Goal: Task Accomplishment & Management: Complete application form

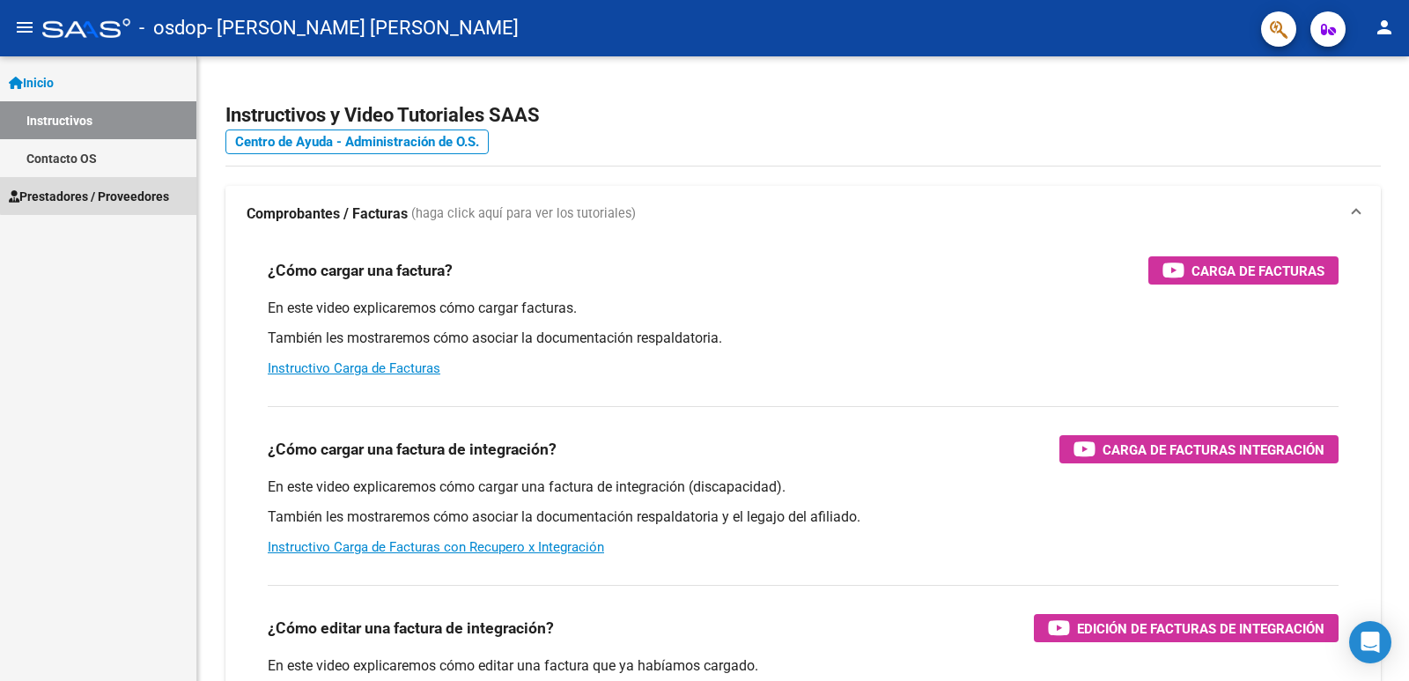
click at [129, 188] on span "Prestadores / Proveedores" at bounding box center [89, 196] width 160 height 19
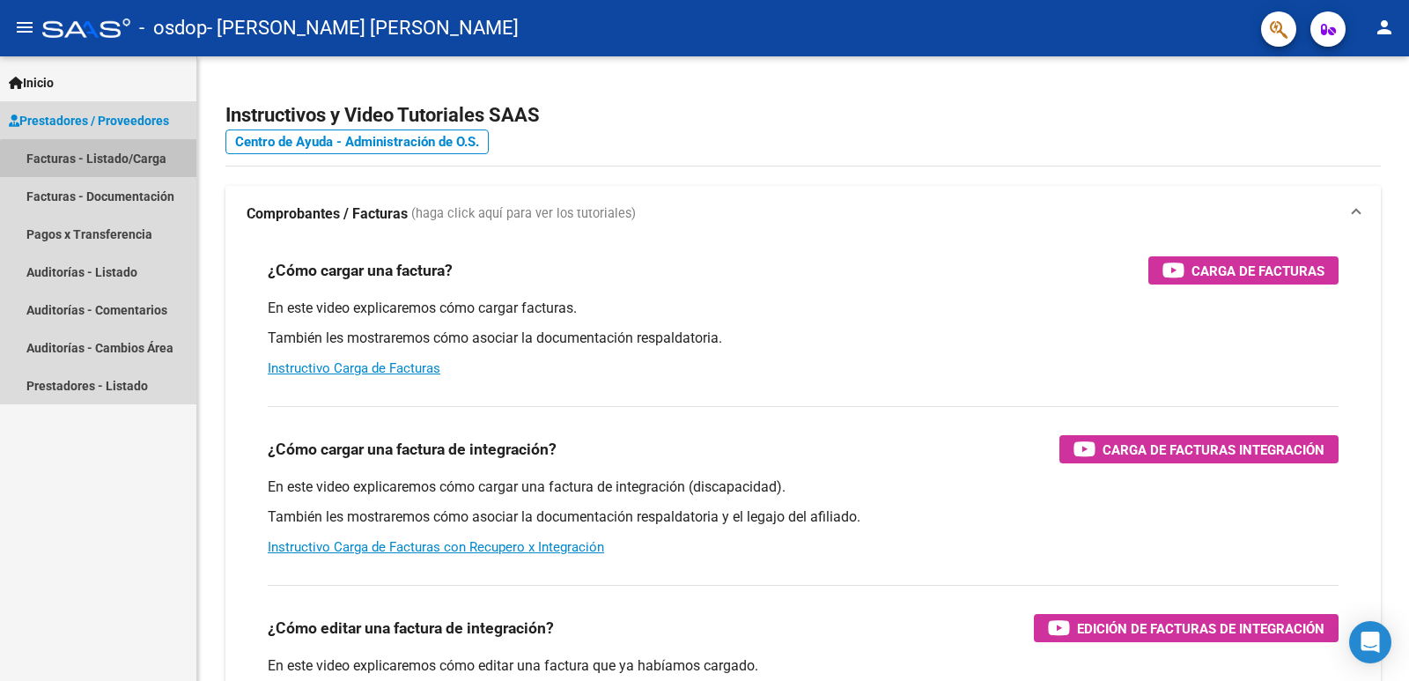
click at [135, 163] on link "Facturas - Listado/Carga" at bounding box center [98, 158] width 196 height 38
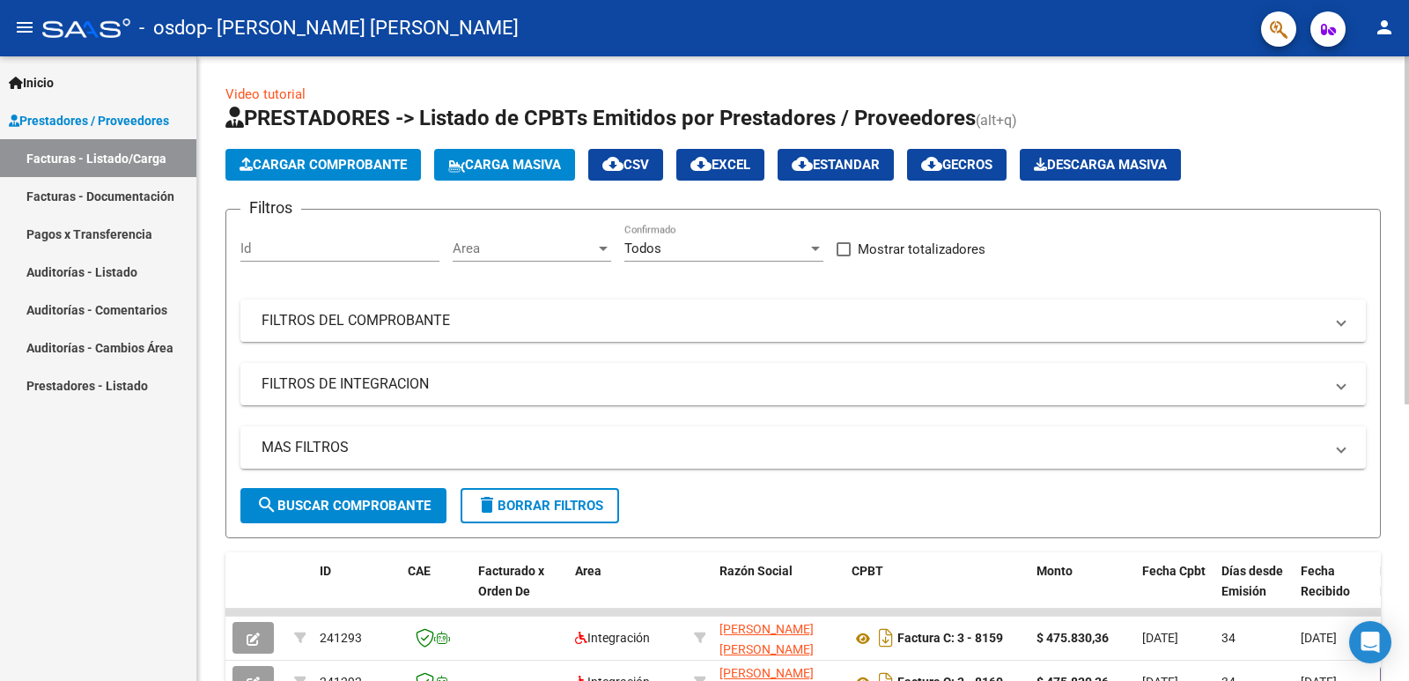
click at [390, 176] on button "Cargar Comprobante" at bounding box center [323, 165] width 196 height 32
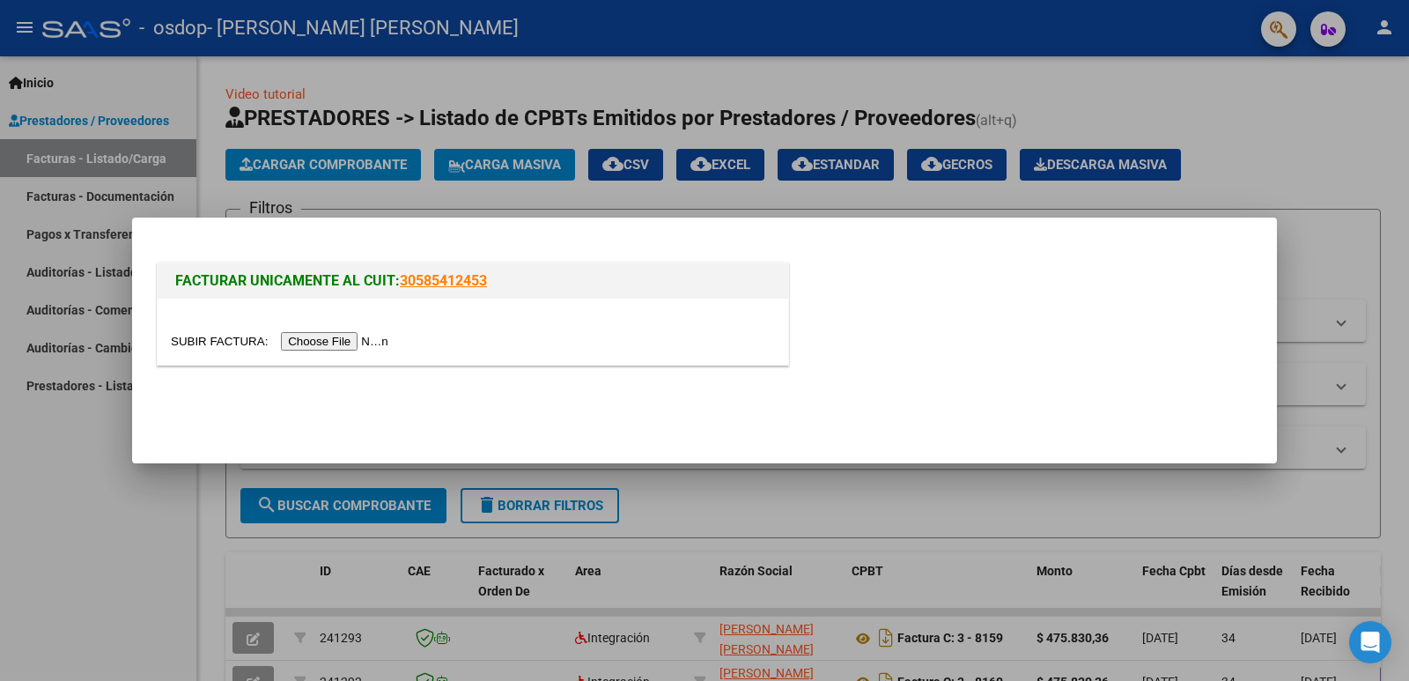
click at [369, 349] on input "file" at bounding box center [282, 341] width 223 height 18
click at [389, 341] on input "file" at bounding box center [282, 341] width 223 height 18
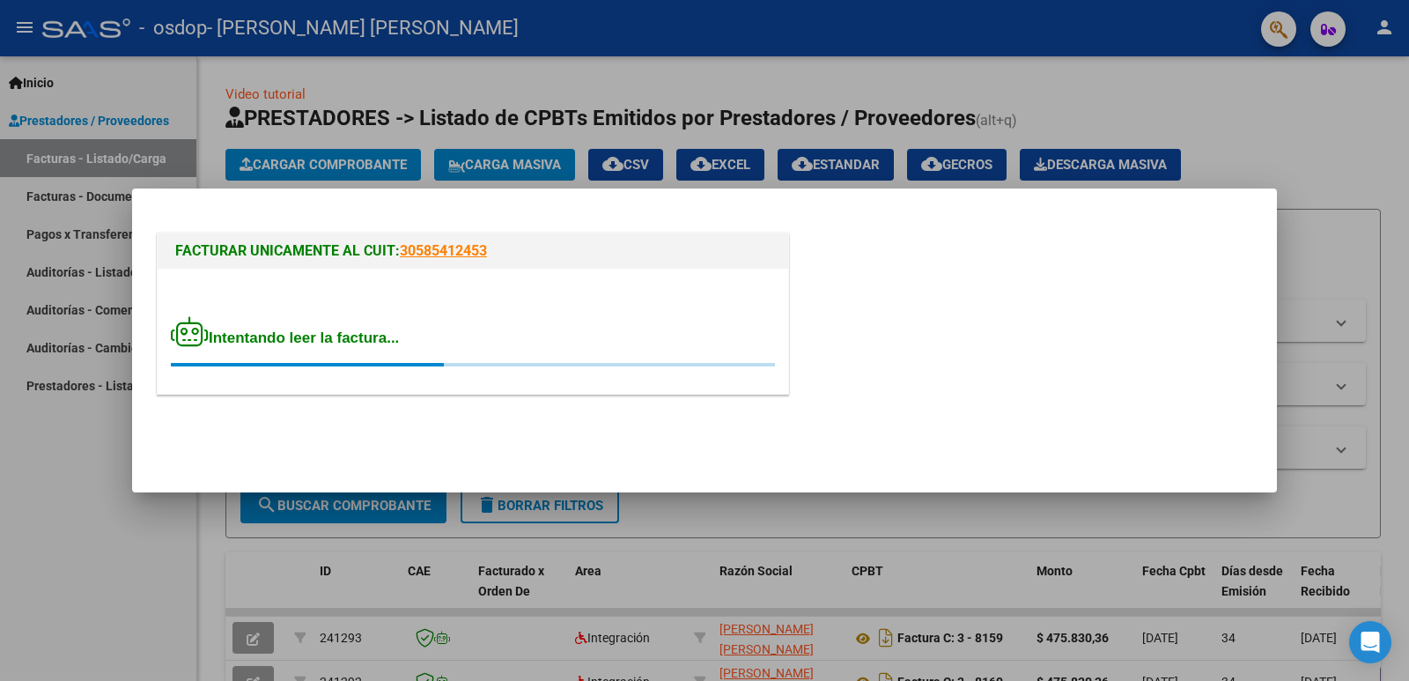
click at [587, 176] on div at bounding box center [704, 340] width 1409 height 681
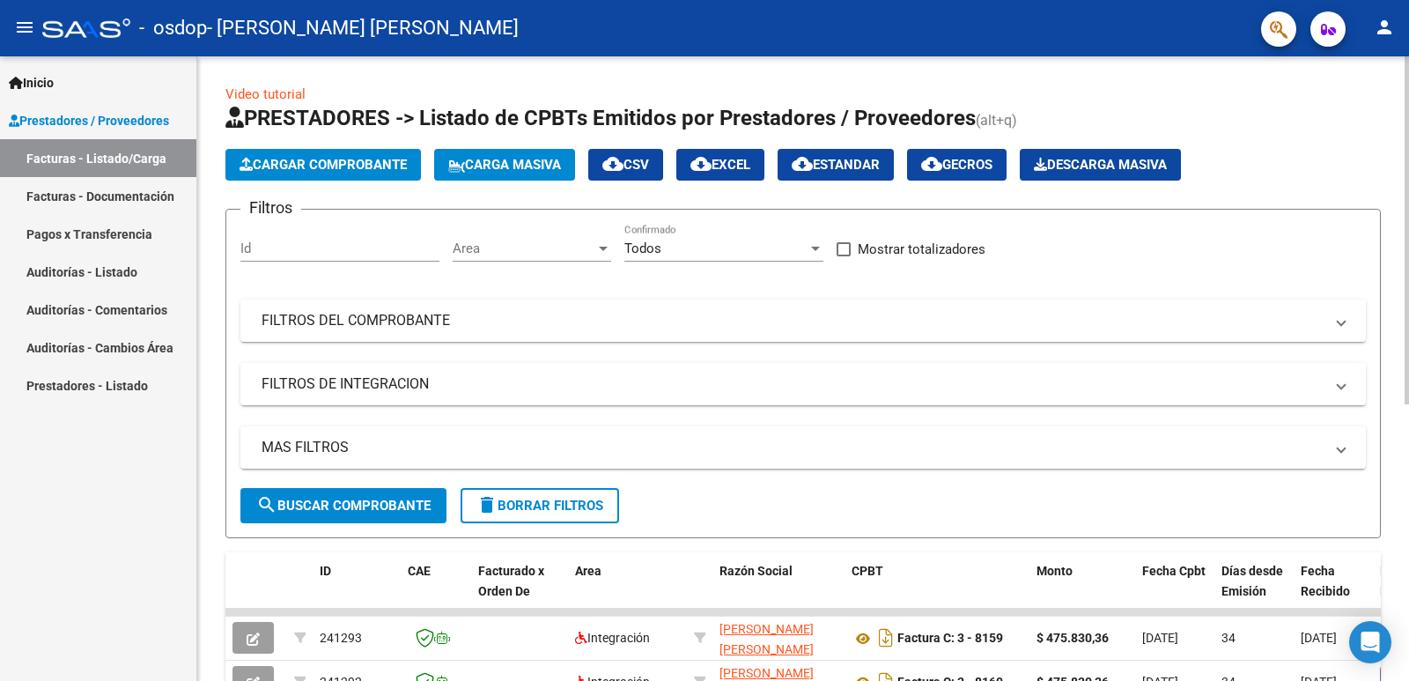
click at [283, 169] on span "Cargar Comprobante" at bounding box center [323, 165] width 167 height 16
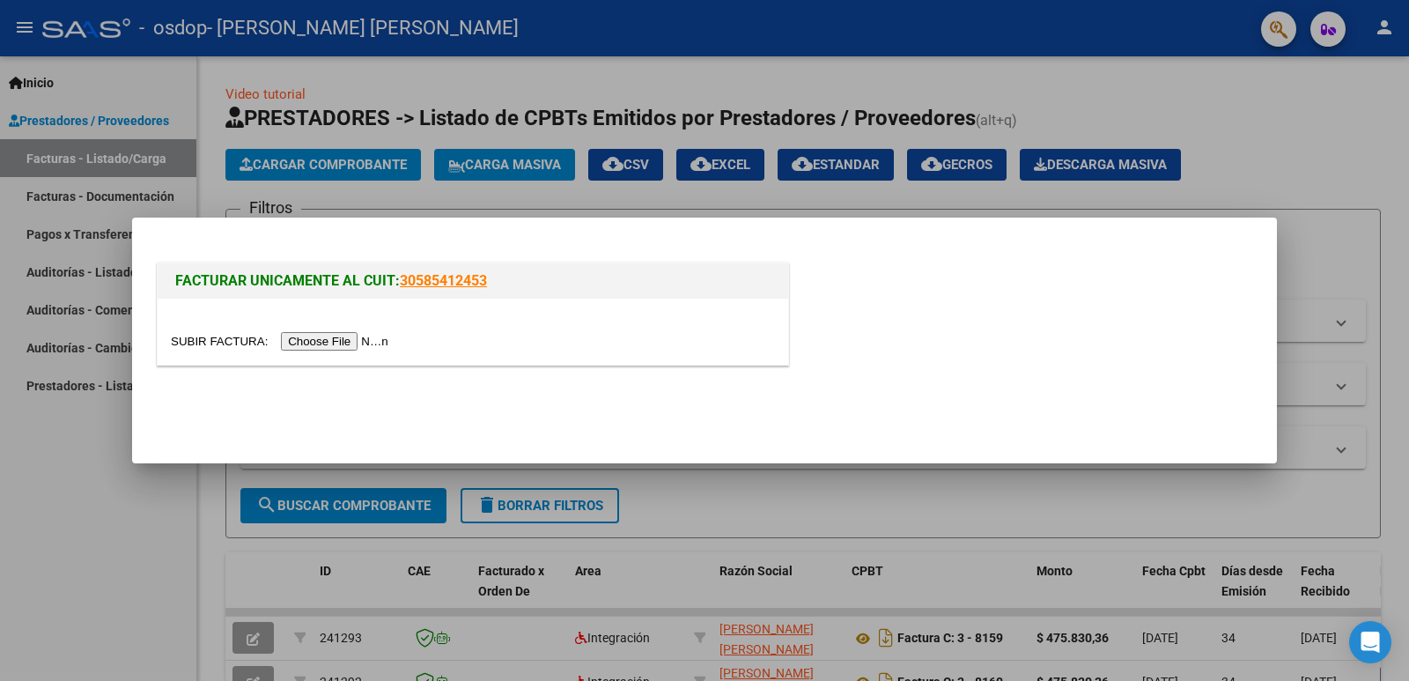
click at [359, 341] on input "file" at bounding box center [282, 341] width 223 height 18
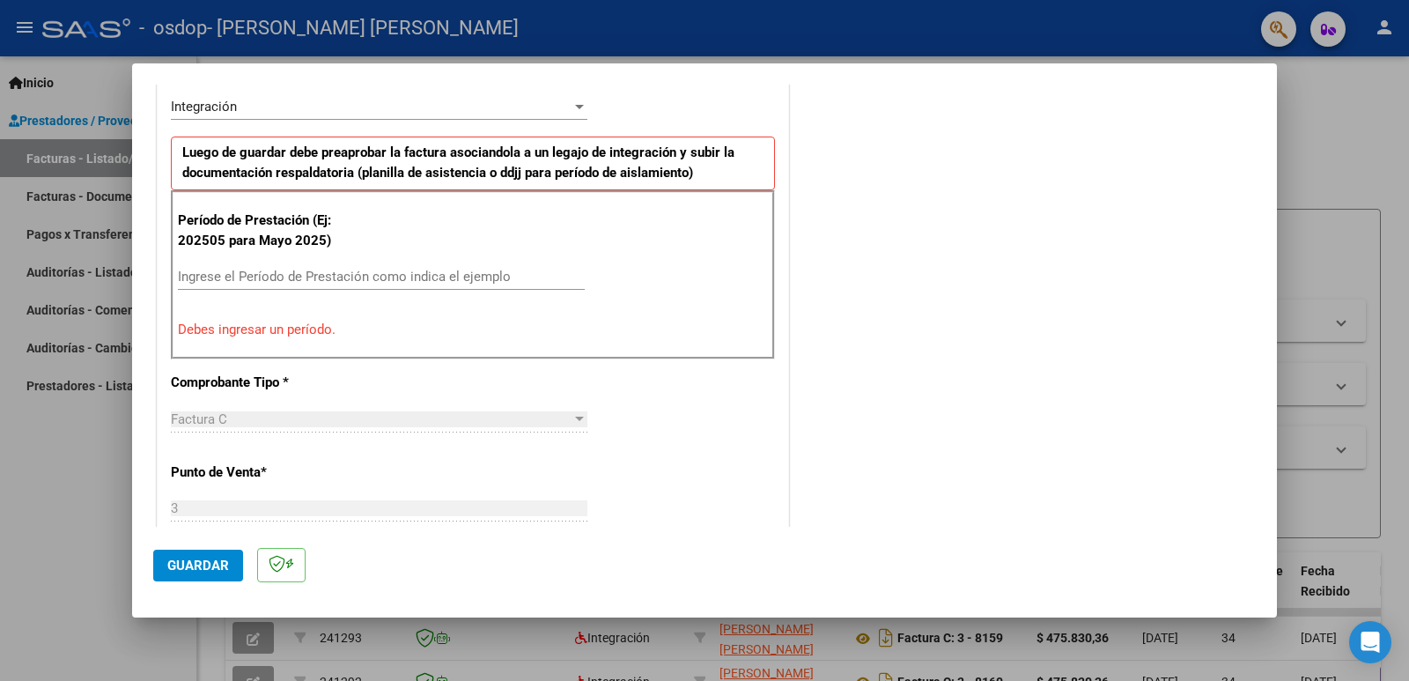
scroll to position [440, 0]
click at [470, 282] on input "Ingrese el Período de Prestación como indica el ejemplo" at bounding box center [381, 276] width 407 height 16
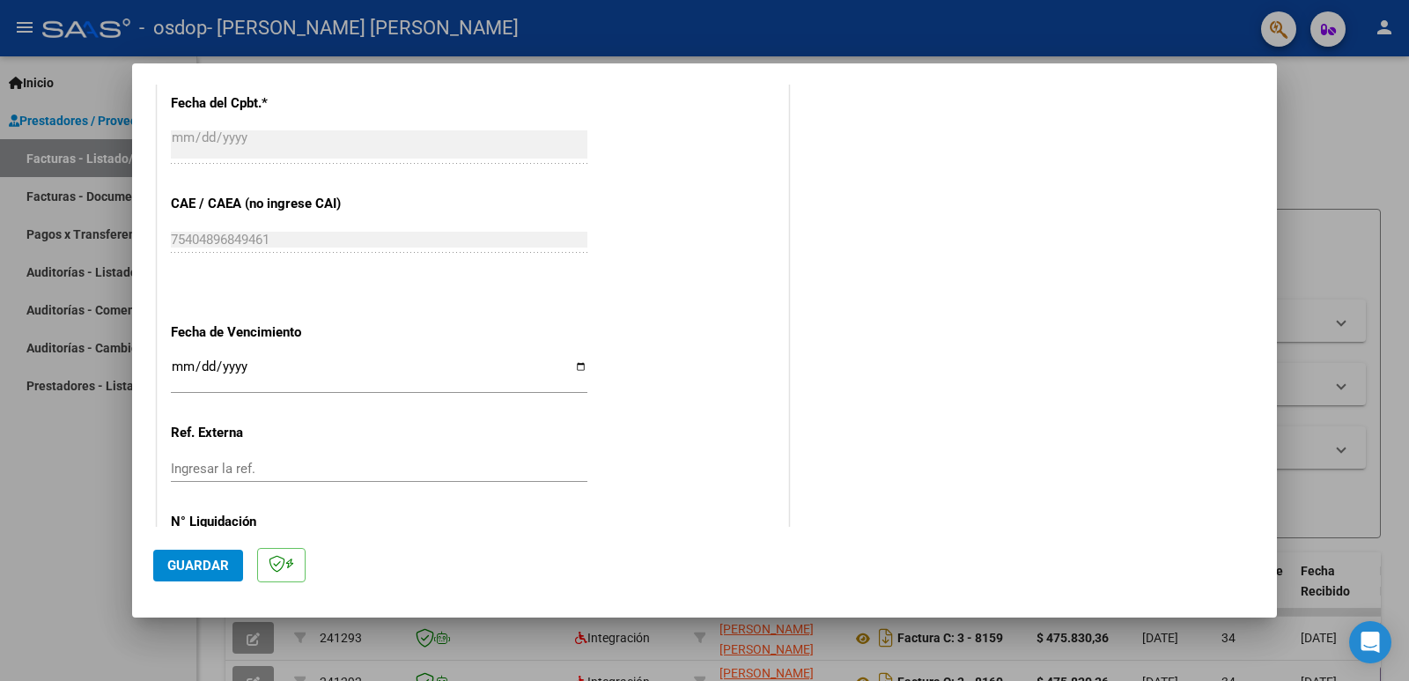
scroll to position [1057, 0]
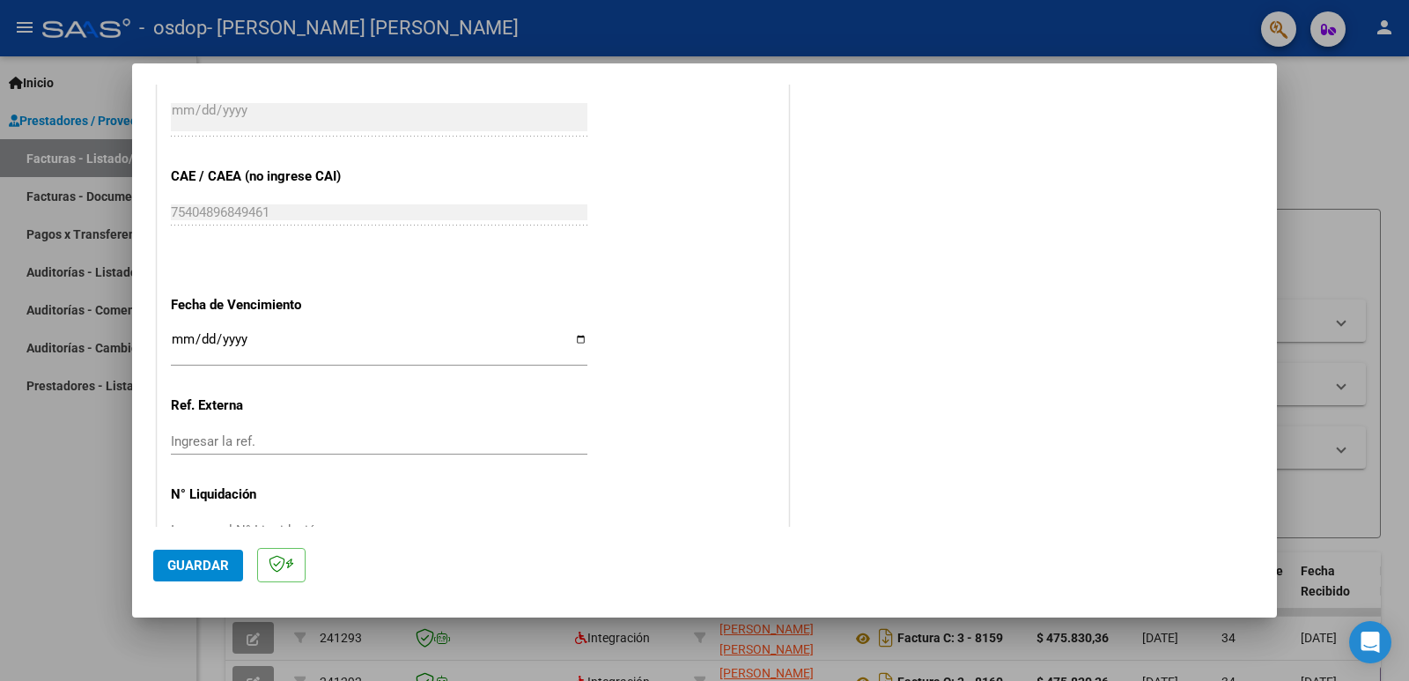
type input "202509"
click at [580, 344] on input "Ingresar la fecha" at bounding box center [379, 346] width 417 height 28
type input "[DATE]"
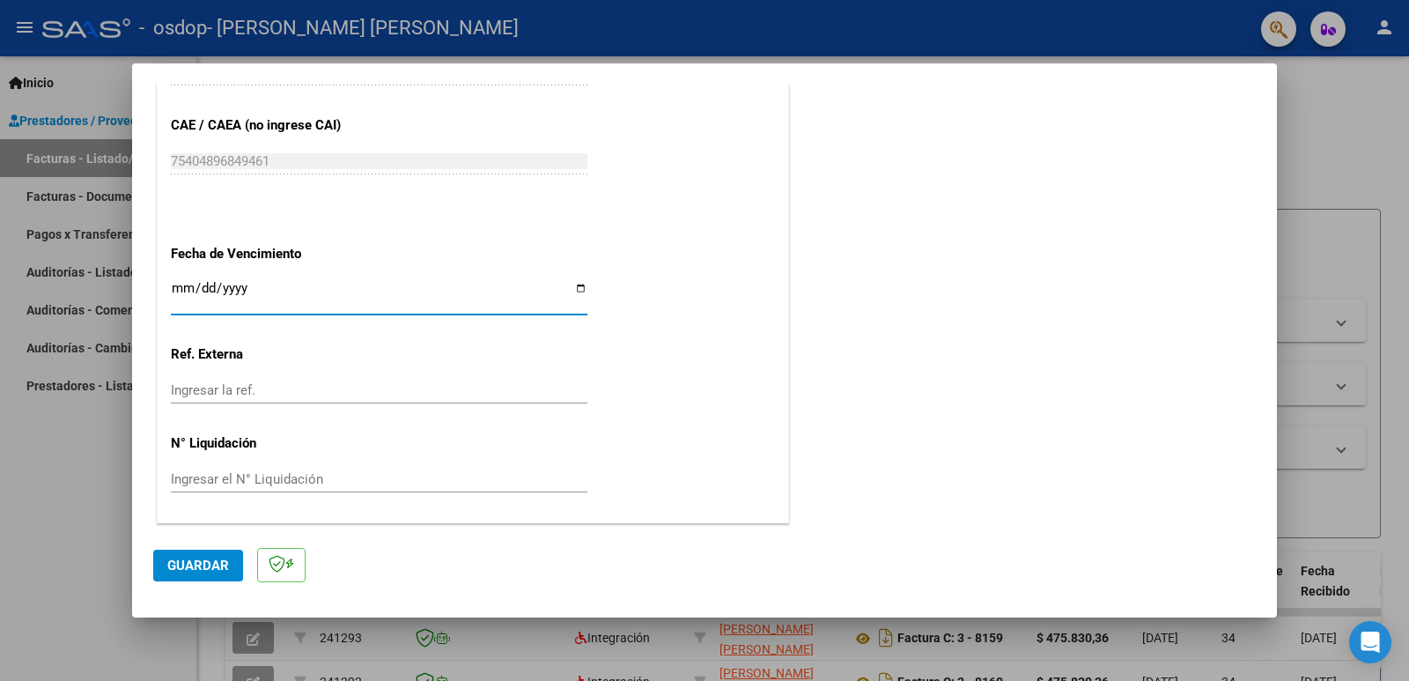
click at [205, 561] on span "Guardar" at bounding box center [198, 566] width 62 height 16
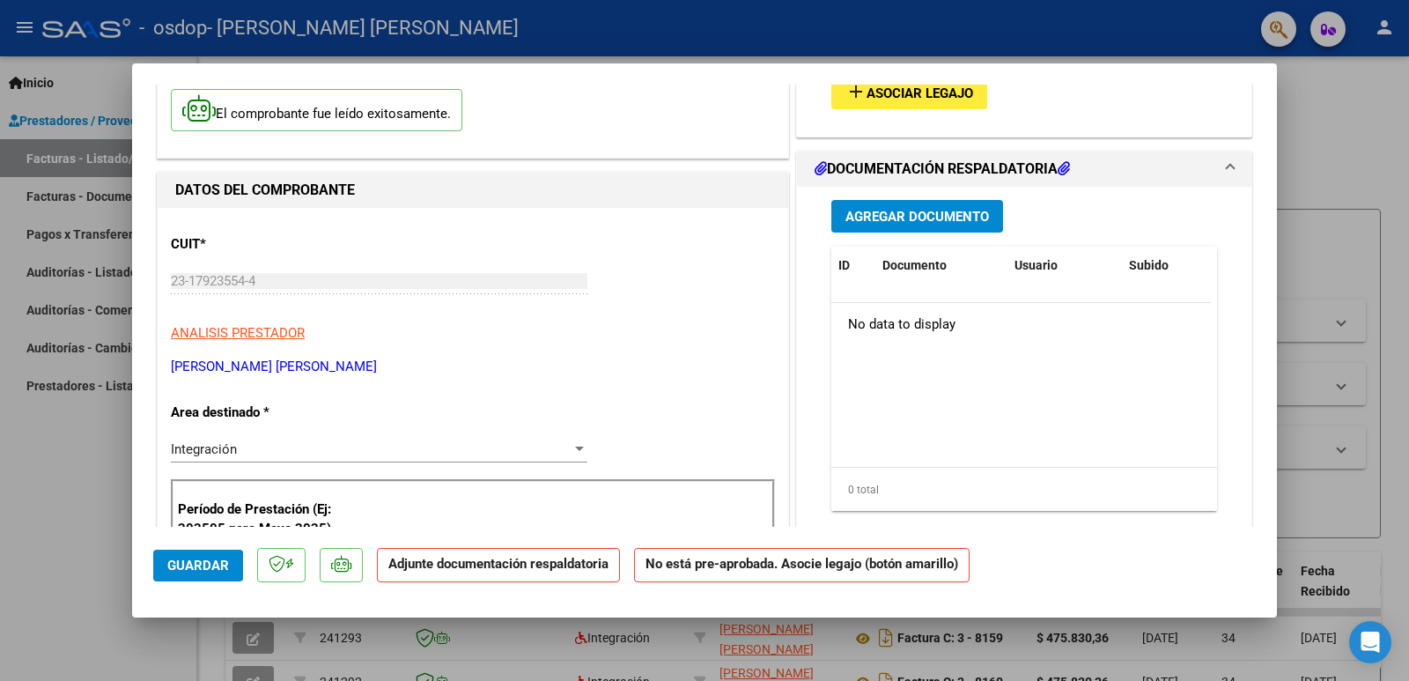
scroll to position [0, 0]
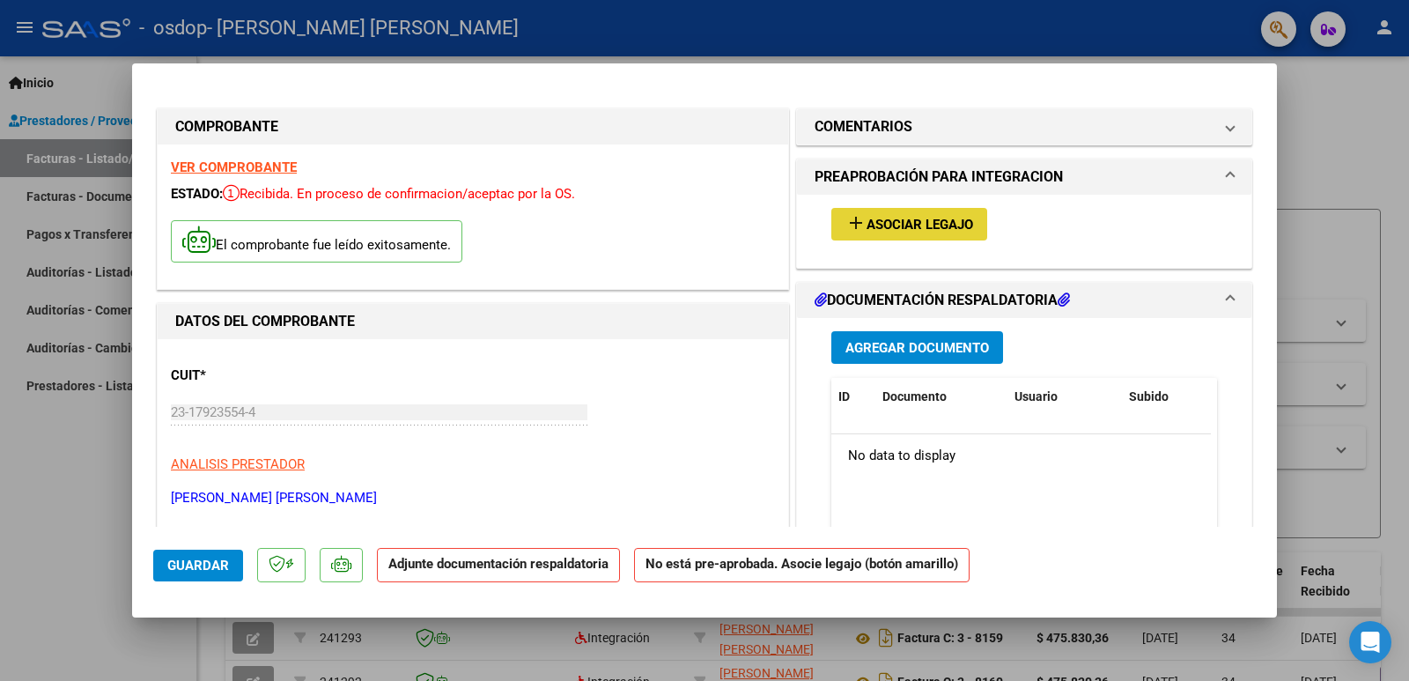
click at [908, 225] on span "Asociar Legajo" at bounding box center [920, 225] width 107 height 16
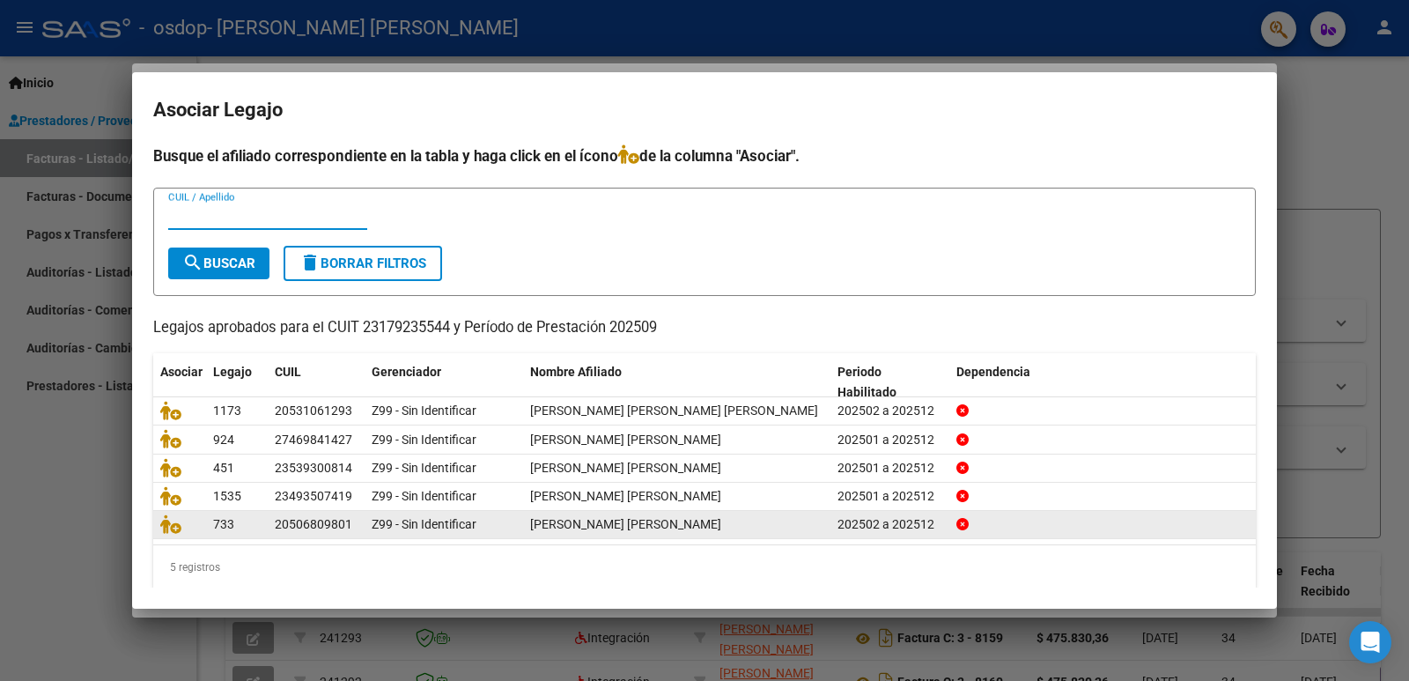
click at [332, 525] on div "20506809801" at bounding box center [314, 524] width 78 height 20
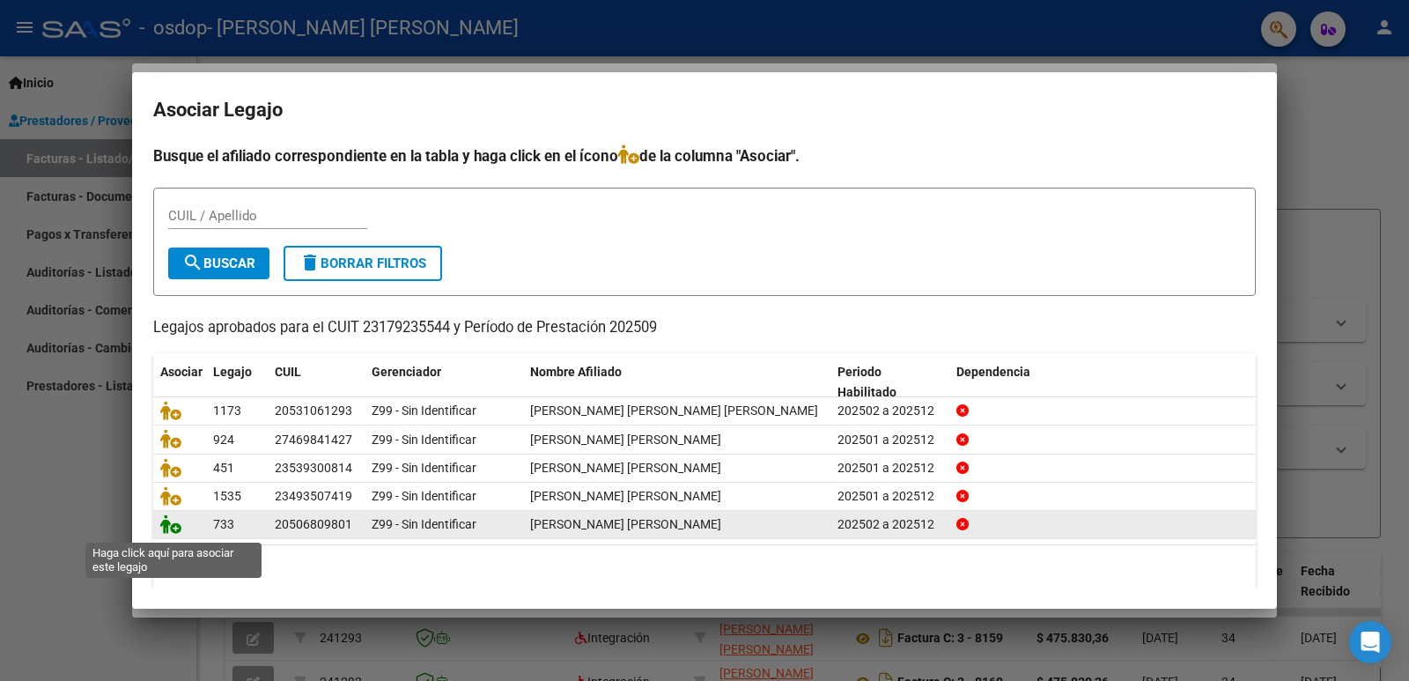
click at [169, 532] on icon at bounding box center [170, 523] width 21 height 19
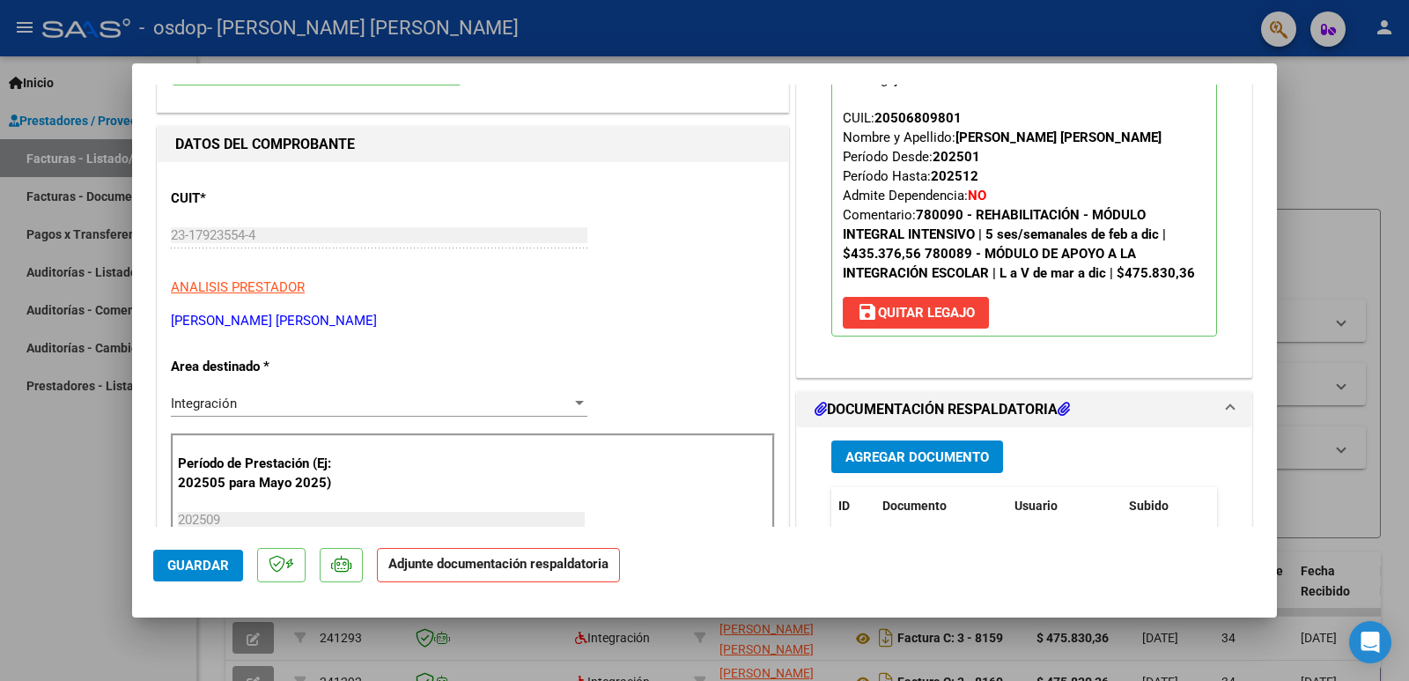
scroll to position [264, 0]
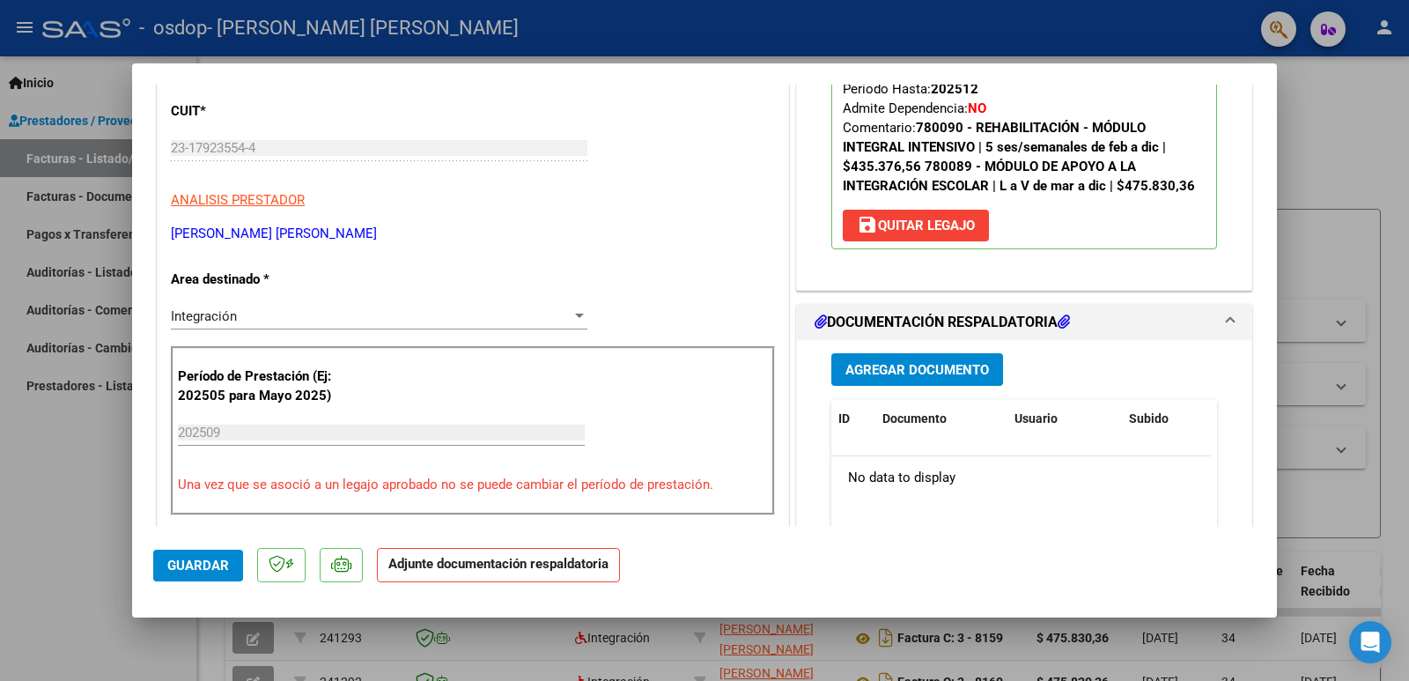
click at [890, 386] on div "Agregar Documento ID Documento Usuario Subido Acción No data to display 0 total…" at bounding box center [1024, 515] width 412 height 351
click at [893, 373] on span "Agregar Documento" at bounding box center [918, 370] width 144 height 16
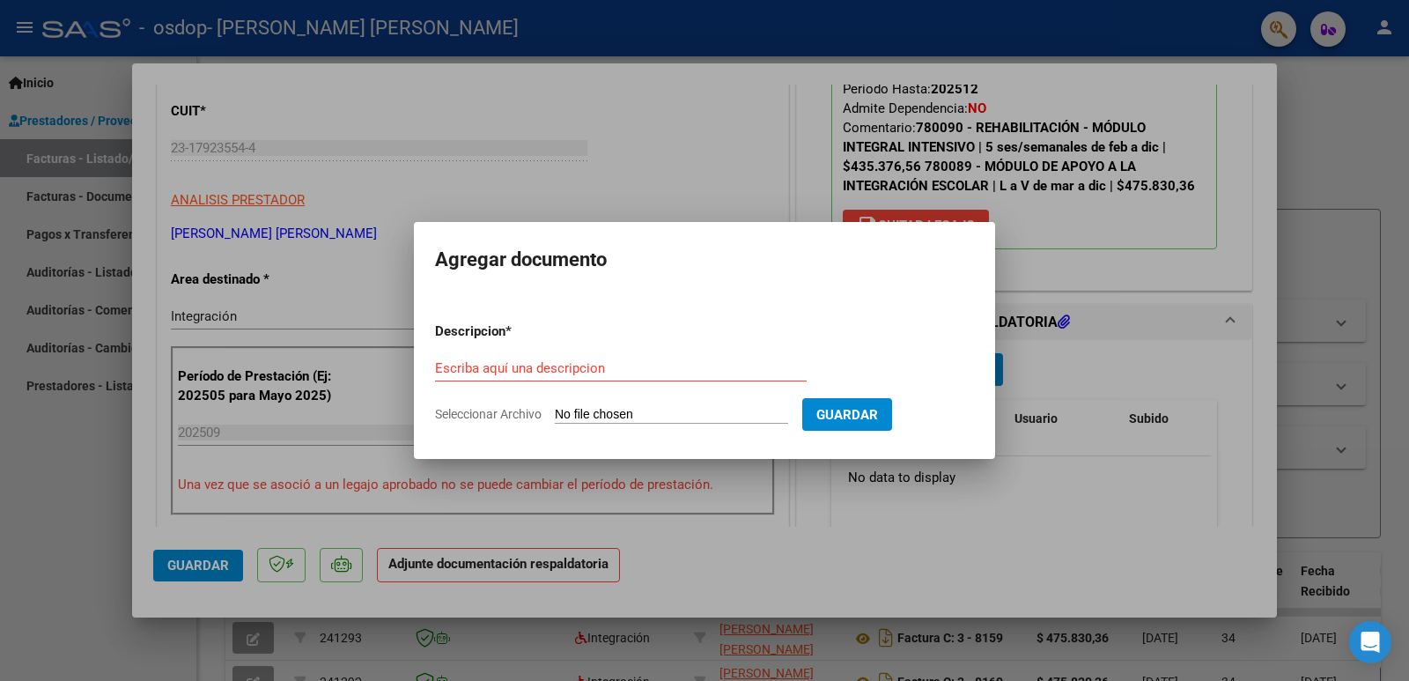
click at [507, 381] on div "Escriba aquí una descripcion" at bounding box center [621, 376] width 372 height 43
click at [513, 373] on input "Escriba aquí una descripcion" at bounding box center [621, 368] width 372 height 16
click at [771, 418] on input "Seleccionar Archivo" at bounding box center [671, 415] width 233 height 17
type input "C:\fakepath\Escáner_20251007.pdf"
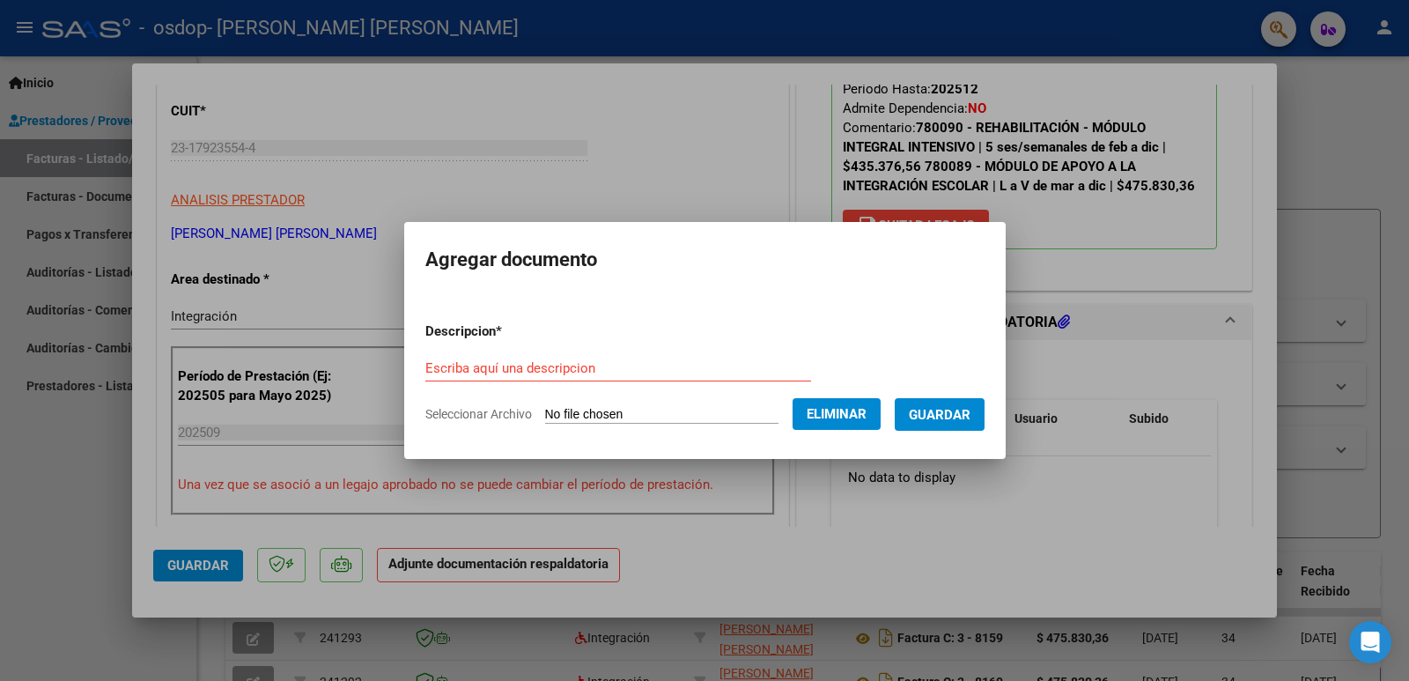
click at [737, 356] on div "Escriba aquí una descripcion" at bounding box center [618, 368] width 386 height 26
click at [488, 366] on input "planilla de assitencia" at bounding box center [618, 368] width 386 height 16
type input "planilla de asistencia"
click at [971, 417] on span "Guardar" at bounding box center [940, 415] width 62 height 16
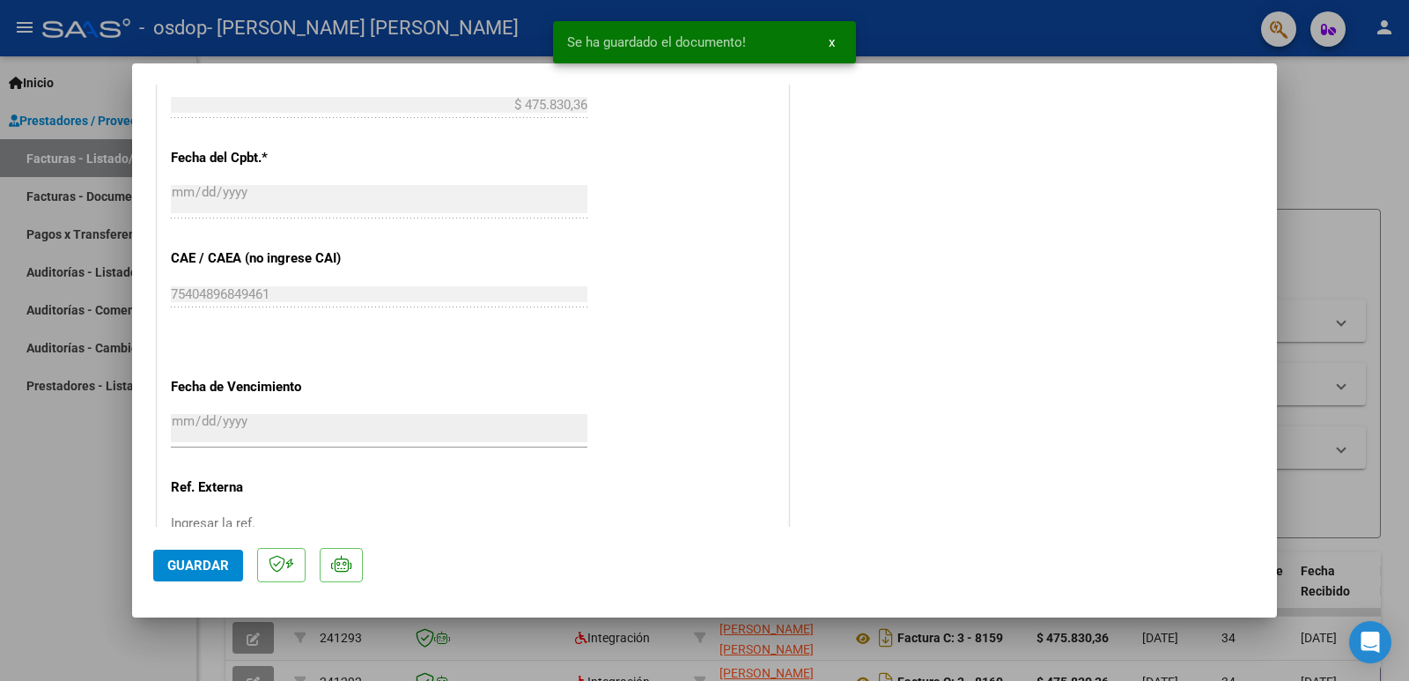
scroll to position [1135, 0]
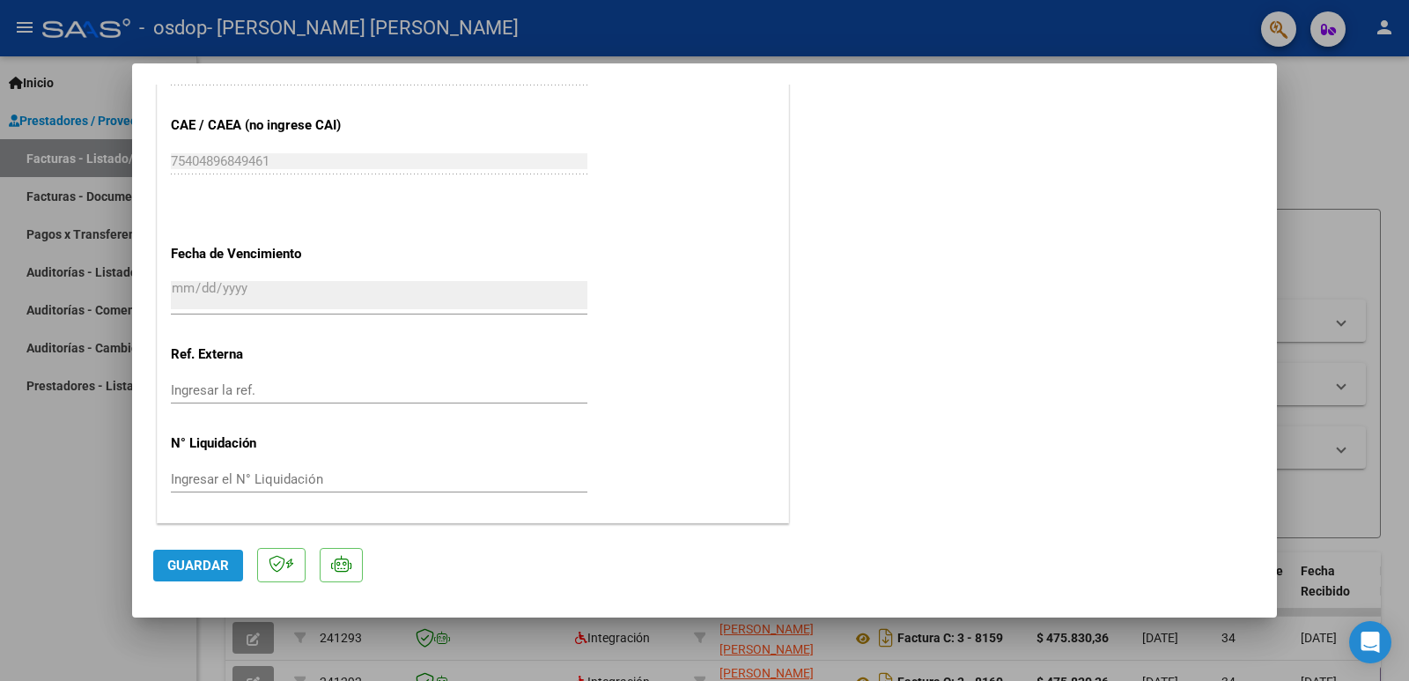
click at [166, 569] on button "Guardar" at bounding box center [198, 566] width 90 height 32
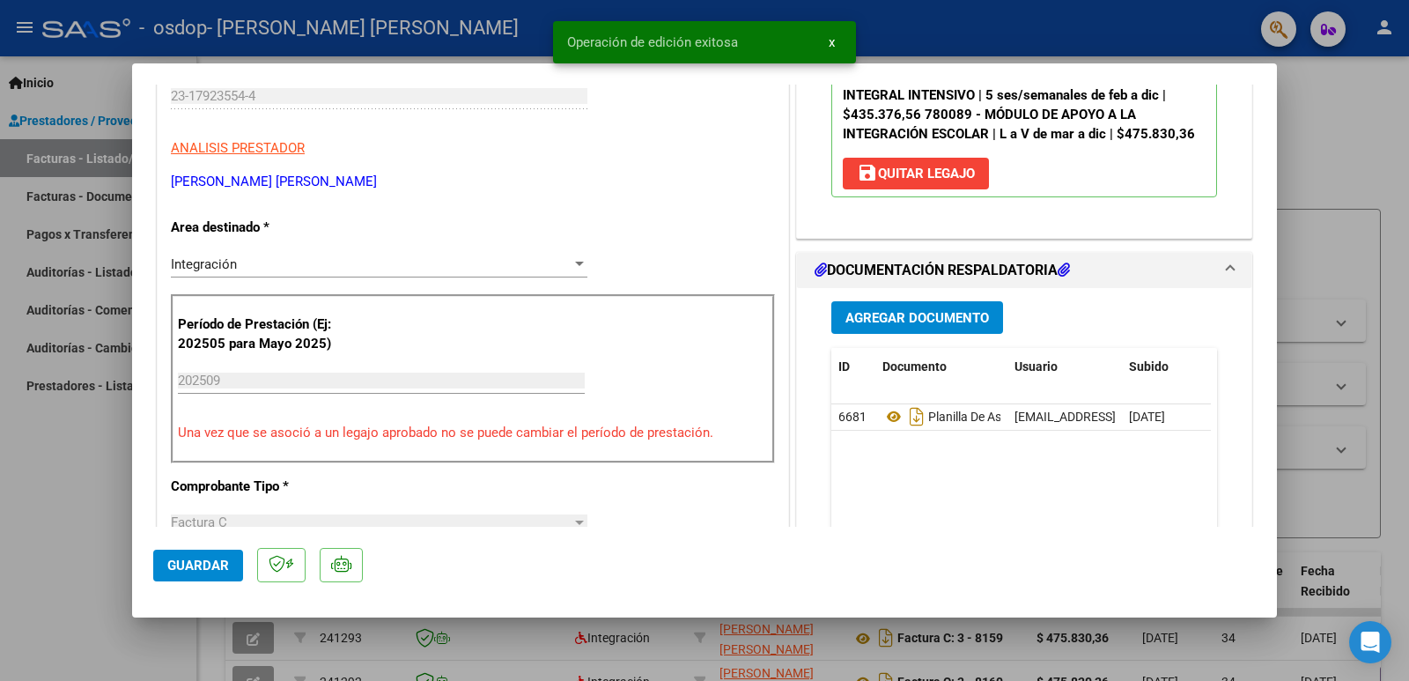
scroll to position [0, 0]
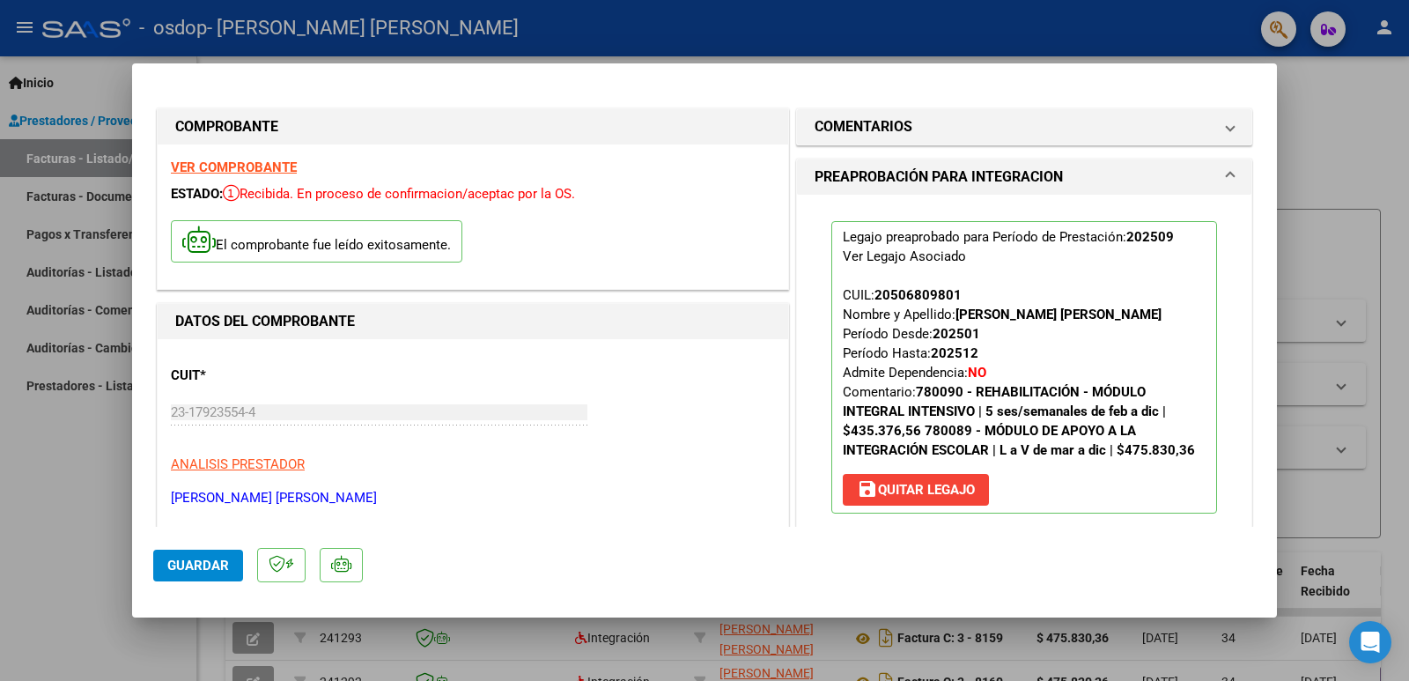
click at [1374, 152] on div at bounding box center [704, 340] width 1409 height 681
type input "$ 0,00"
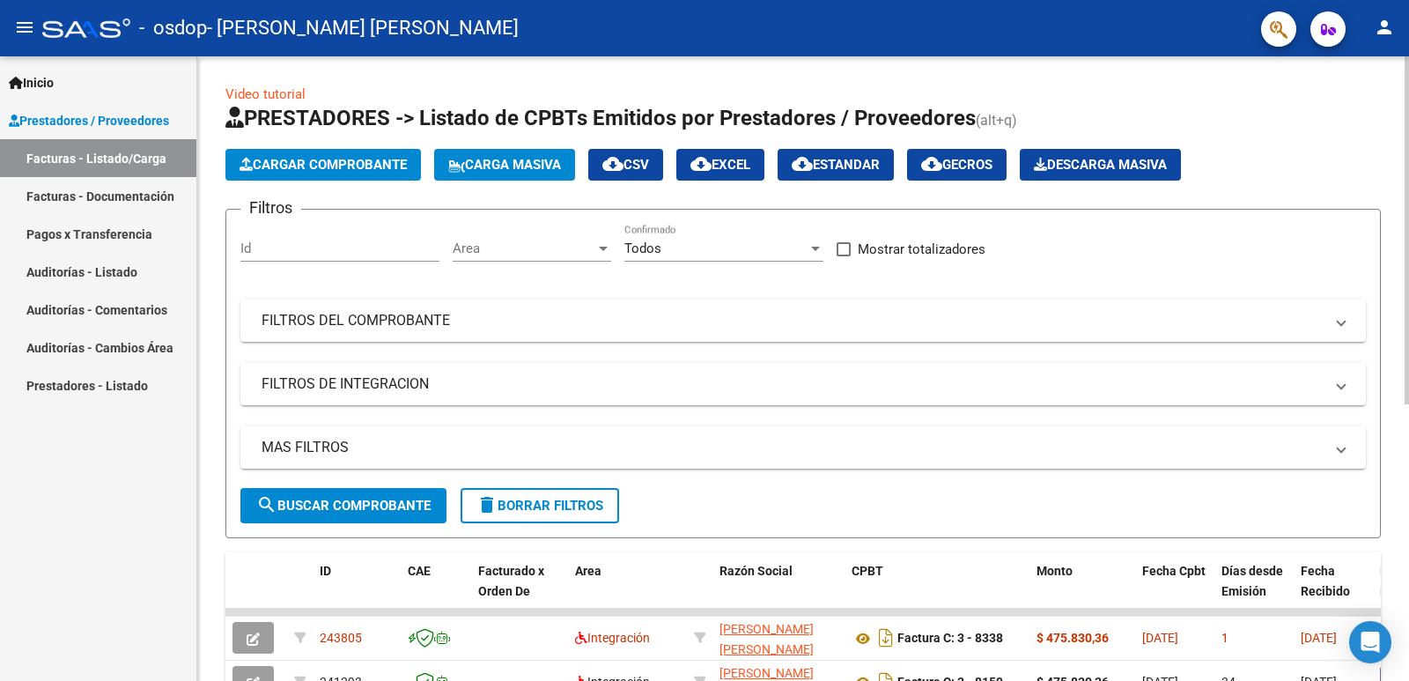
click at [392, 166] on span "Cargar Comprobante" at bounding box center [323, 165] width 167 height 16
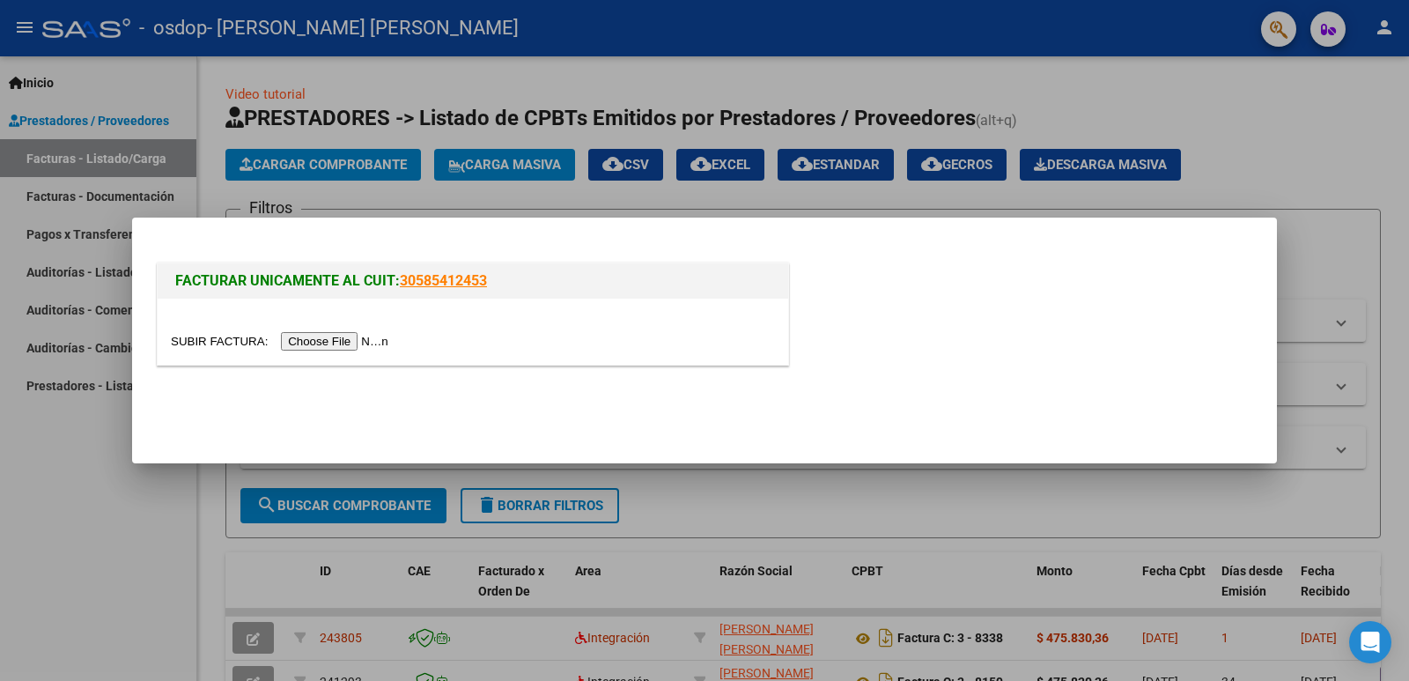
click at [381, 342] on input "file" at bounding box center [282, 341] width 223 height 18
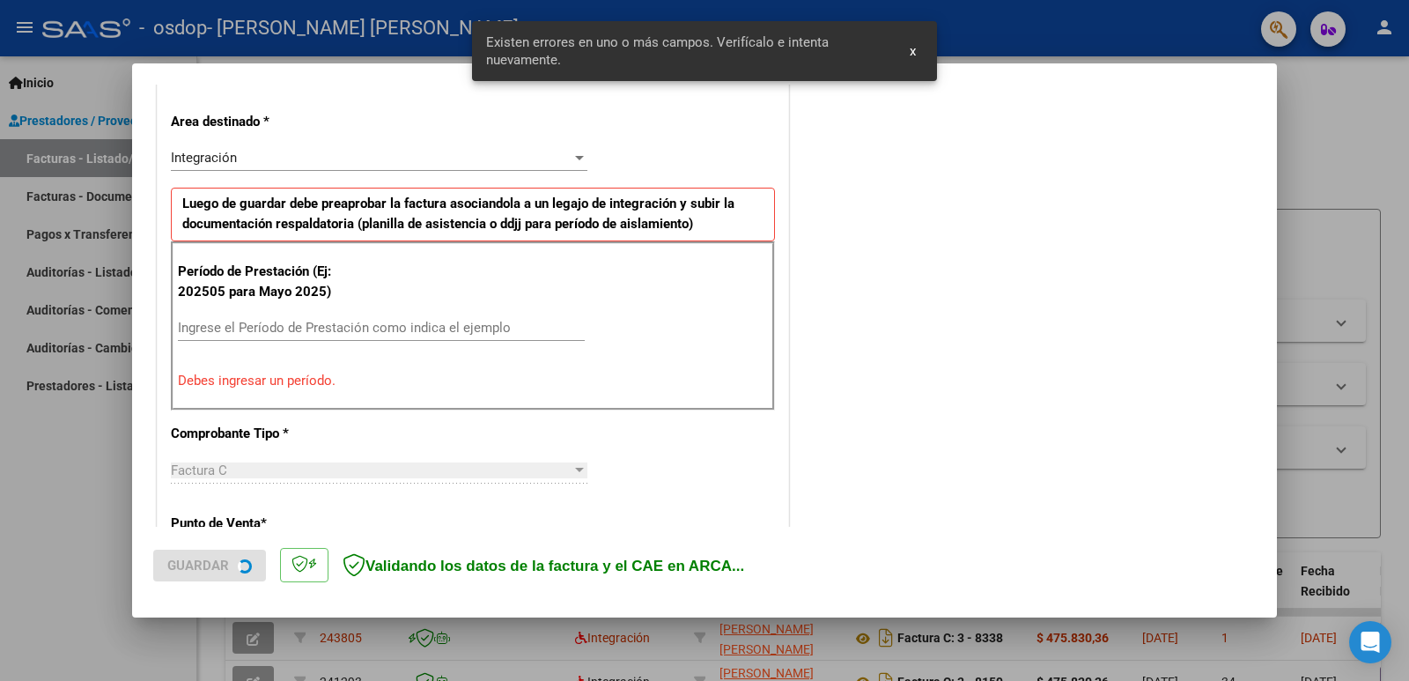
scroll to position [392, 0]
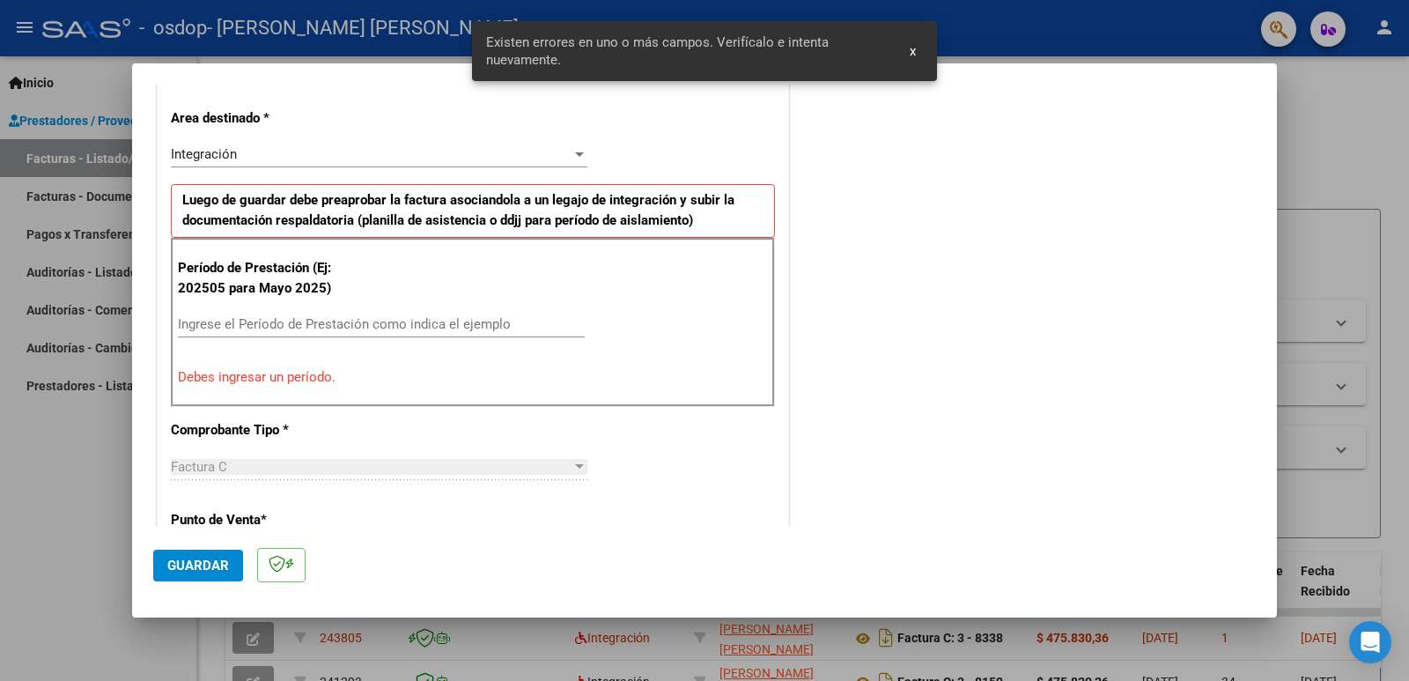
click at [299, 320] on input "Ingrese el Período de Prestación como indica el ejemplo" at bounding box center [381, 324] width 407 height 16
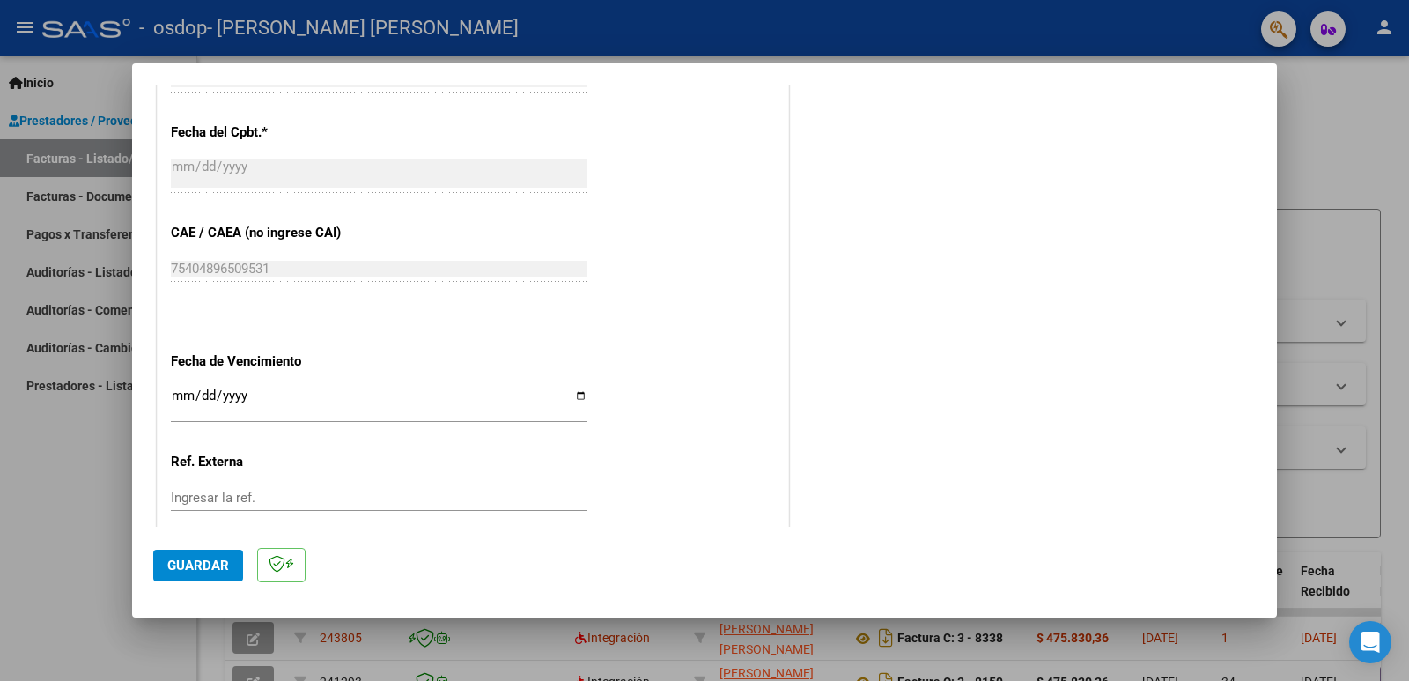
scroll to position [1009, 0]
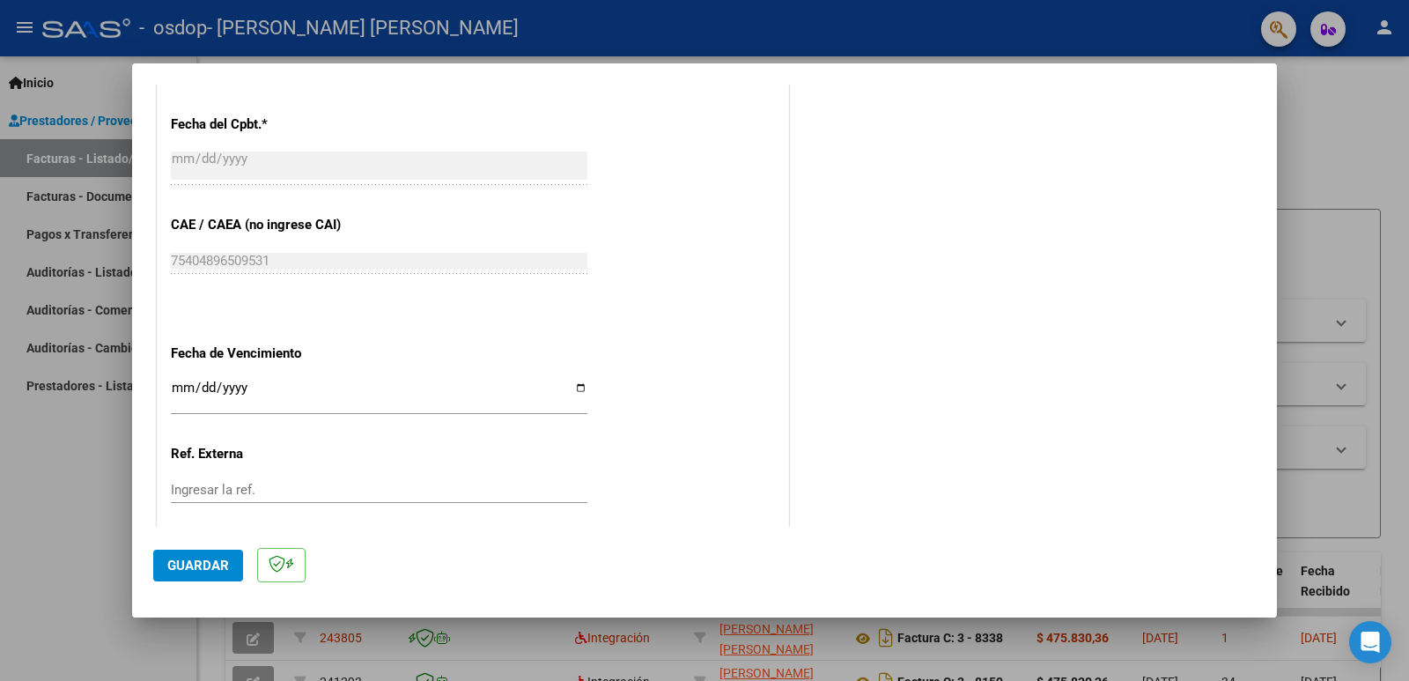
type input "202509"
click at [578, 388] on input "Ingresar la fecha" at bounding box center [379, 395] width 417 height 28
type input "[DATE]"
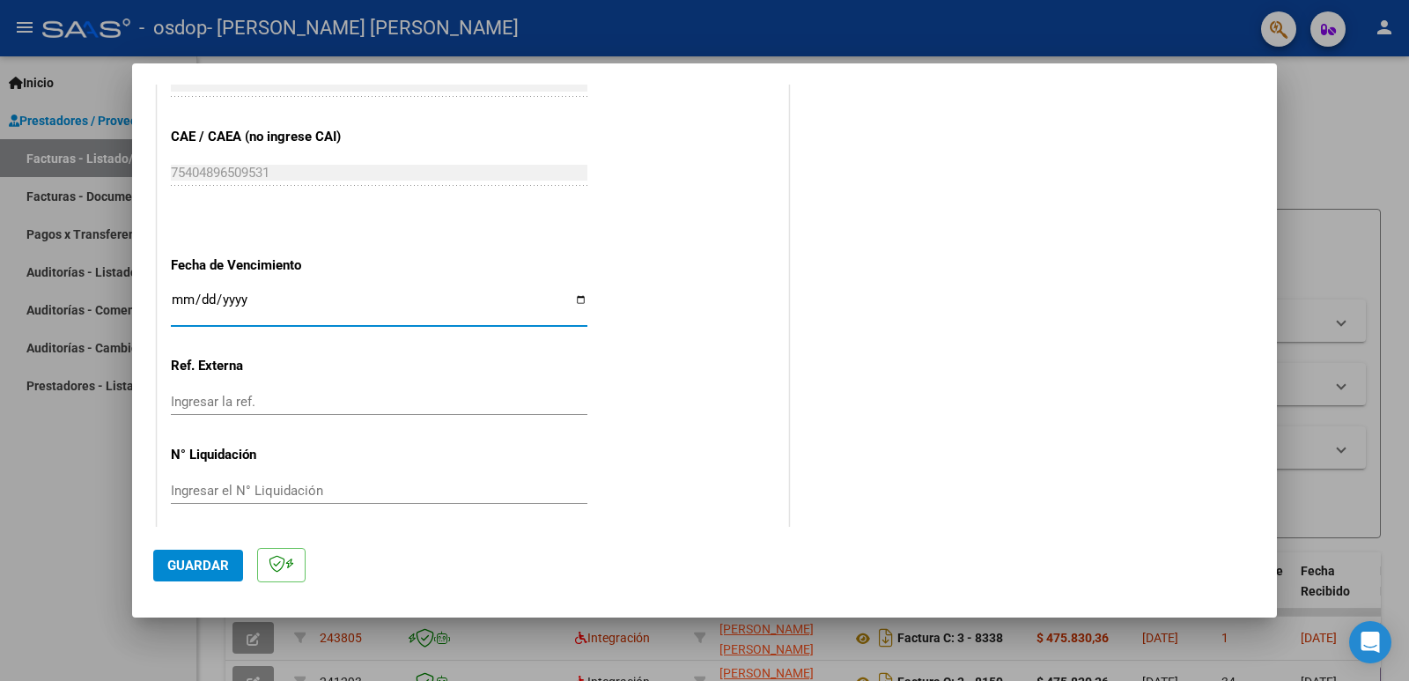
scroll to position [1108, 0]
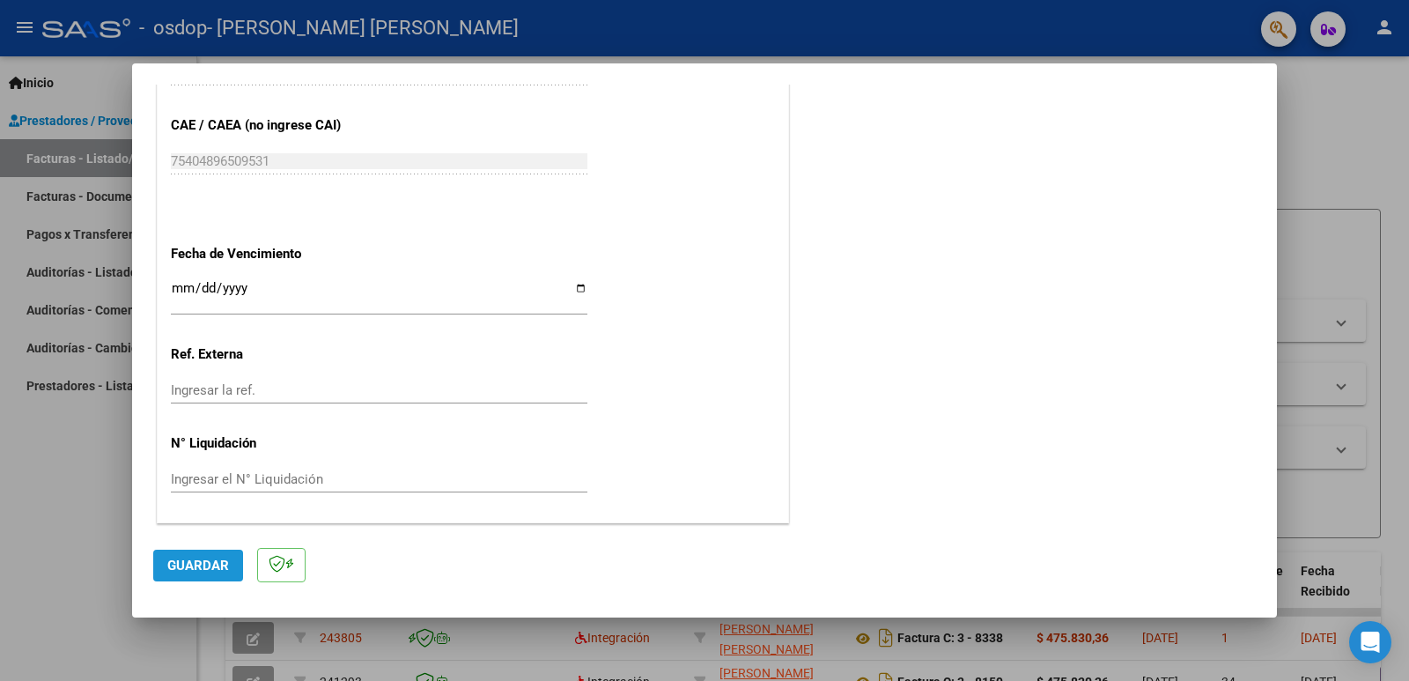
click at [221, 564] on span "Guardar" at bounding box center [198, 566] width 62 height 16
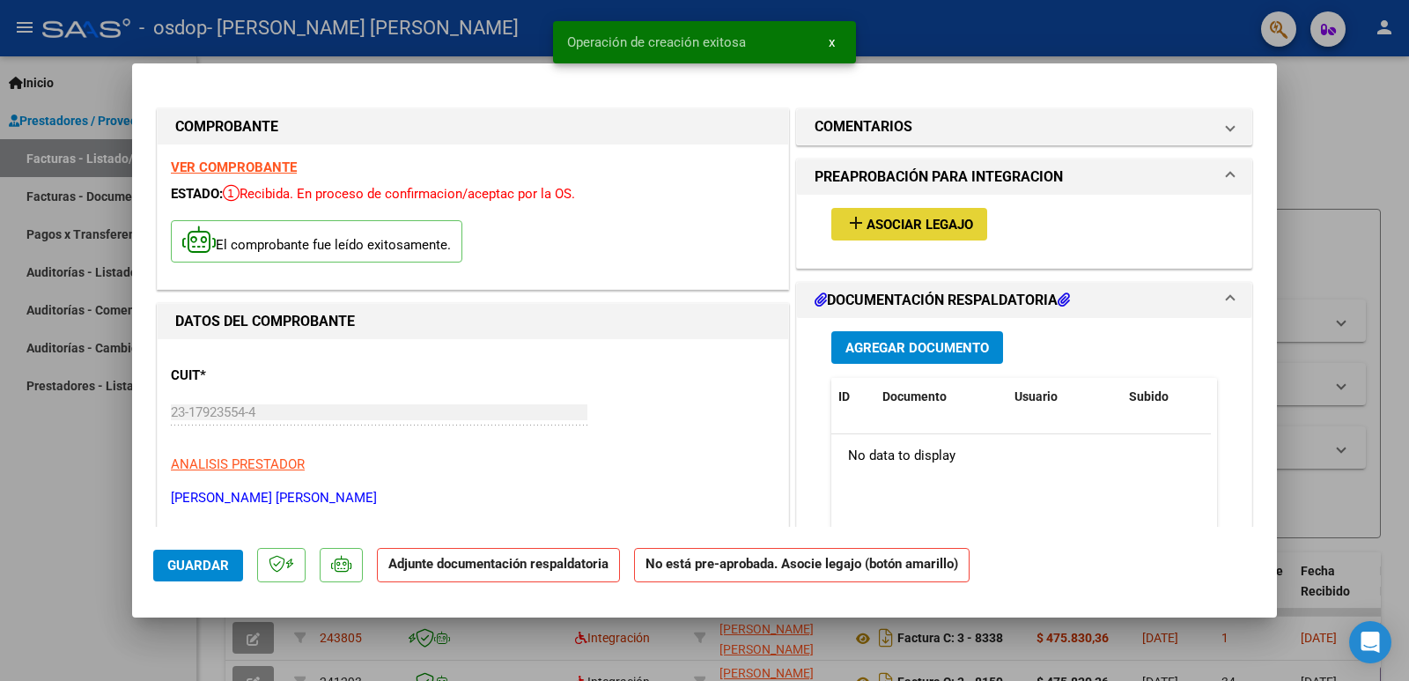
click at [882, 226] on span "Asociar Legajo" at bounding box center [920, 225] width 107 height 16
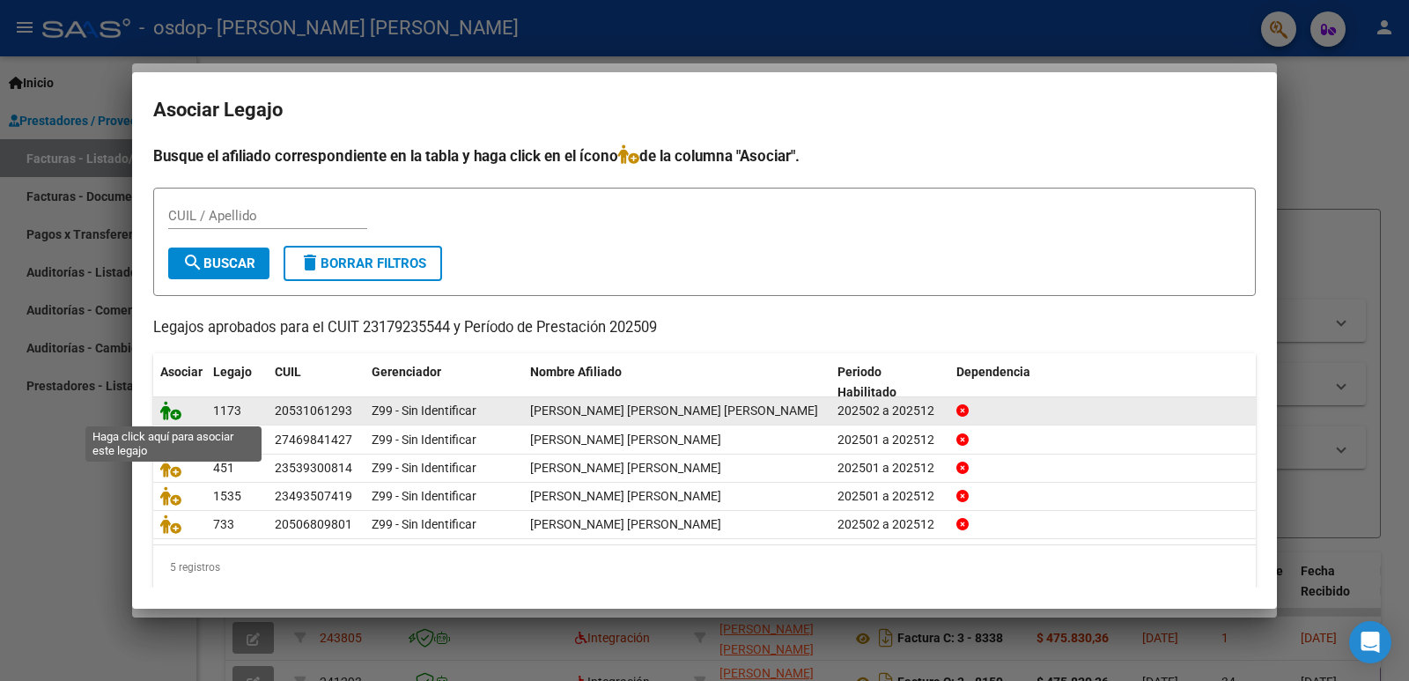
click at [173, 411] on icon at bounding box center [170, 410] width 21 height 19
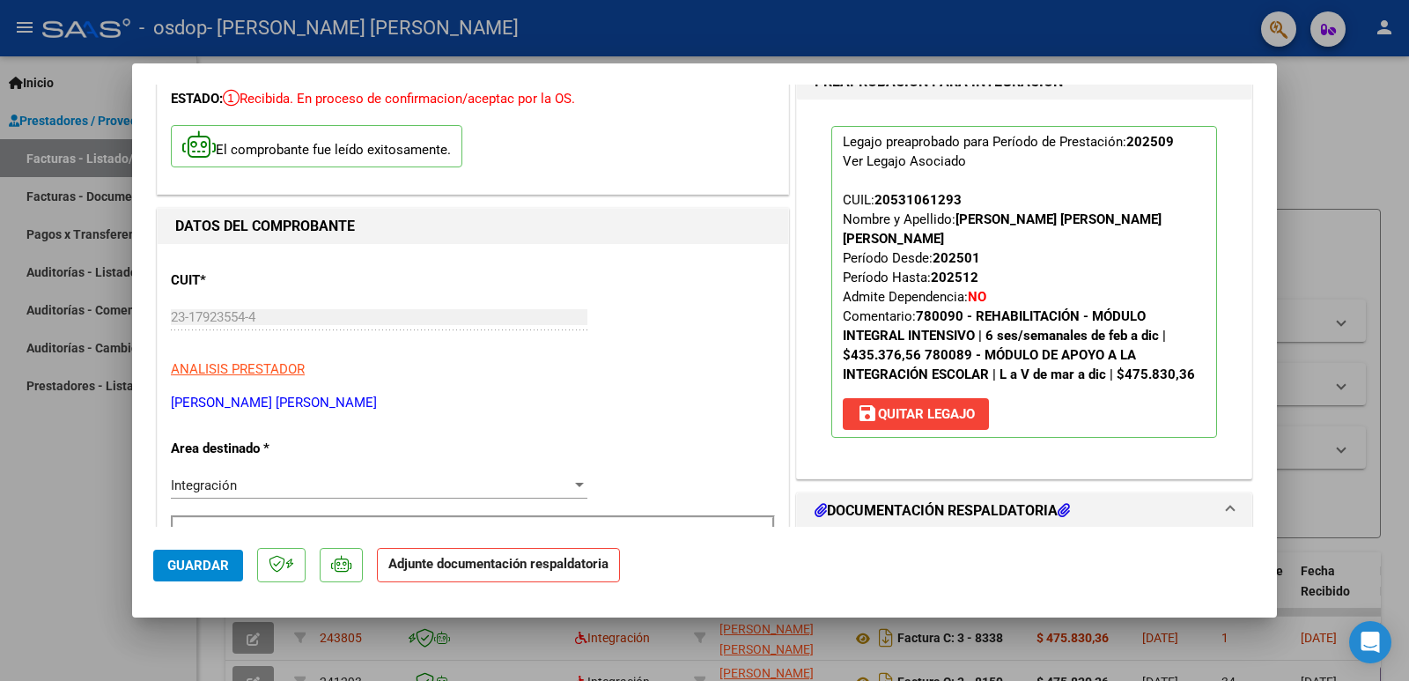
scroll to position [264, 0]
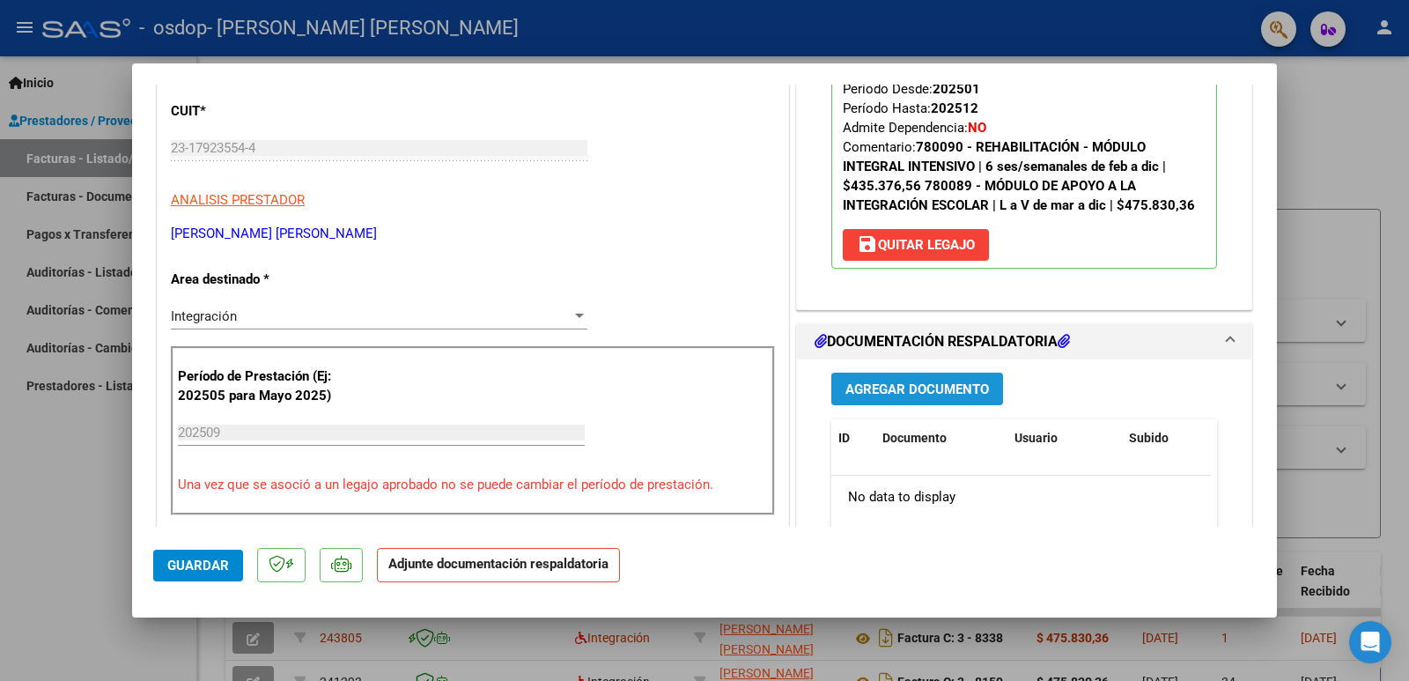
click at [905, 389] on span "Agregar Documento" at bounding box center [918, 389] width 144 height 16
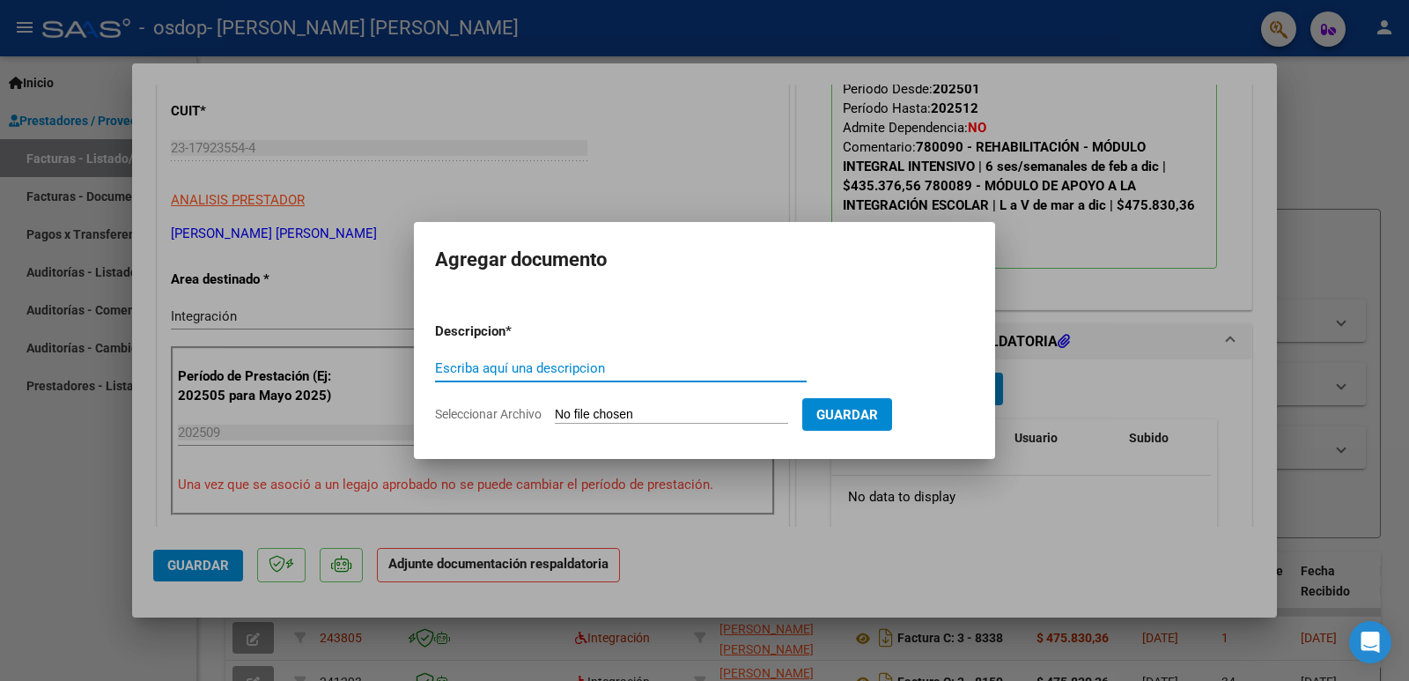
click at [568, 366] on input "Escriba aquí una descripcion" at bounding box center [621, 368] width 372 height 16
type input "planilla de asistencia"
click at [578, 410] on input "Seleccionar Archivo" at bounding box center [671, 415] width 233 height 17
type input "C:\fakepath\Escáner_20251007 (2).pdf"
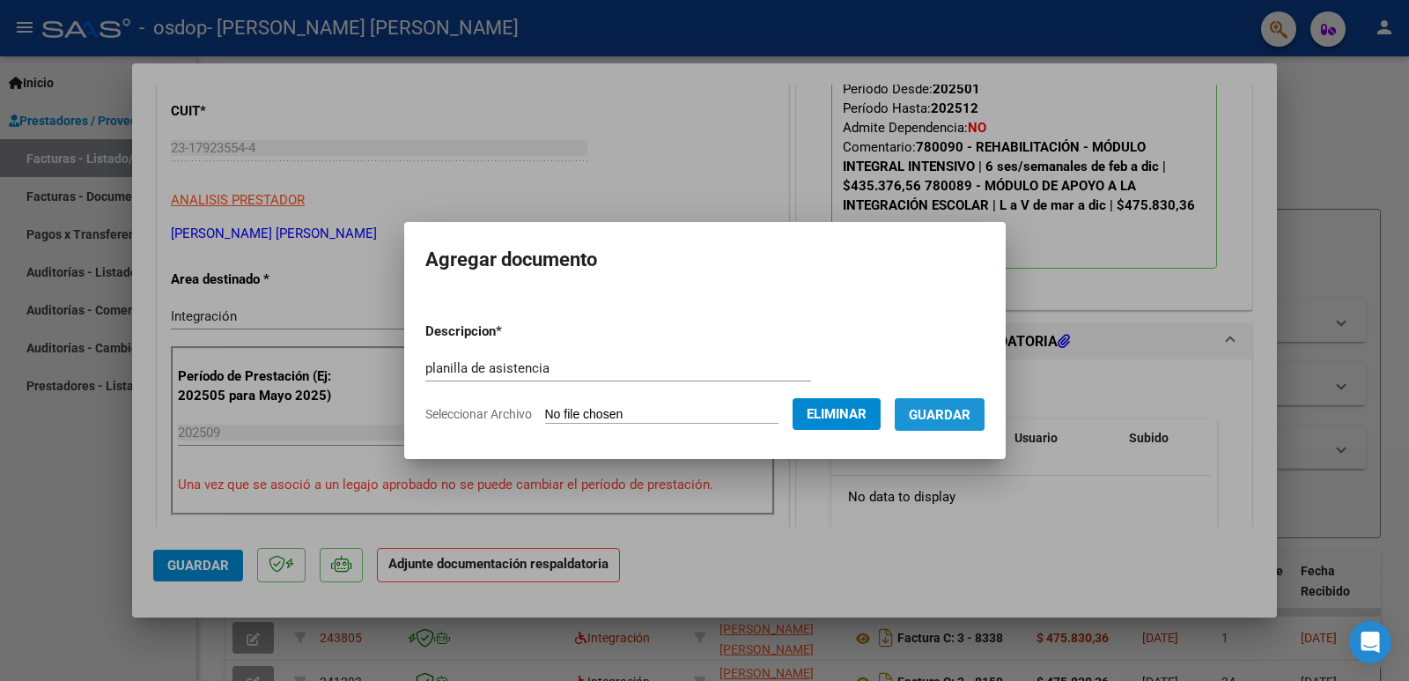
click at [943, 425] on button "Guardar" at bounding box center [940, 414] width 90 height 33
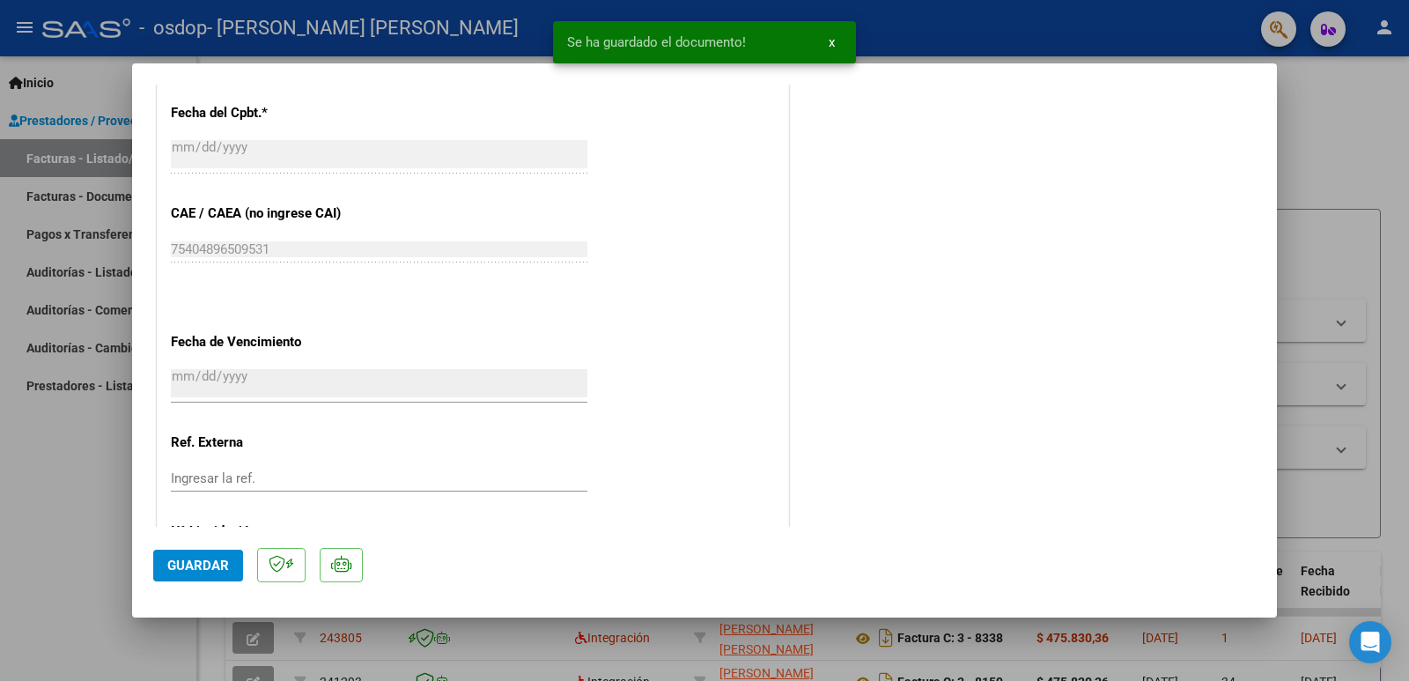
scroll to position [1135, 0]
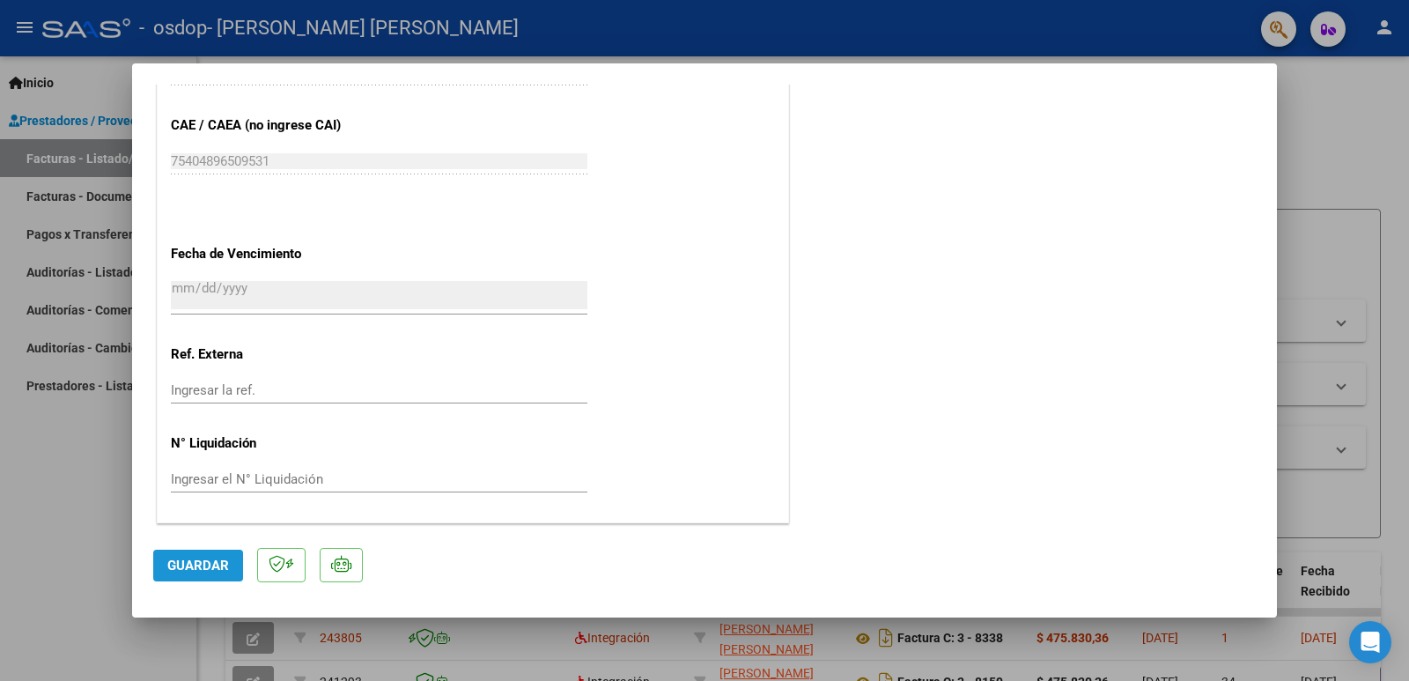
click at [194, 558] on span "Guardar" at bounding box center [198, 566] width 62 height 16
click at [1333, 181] on div at bounding box center [704, 340] width 1409 height 681
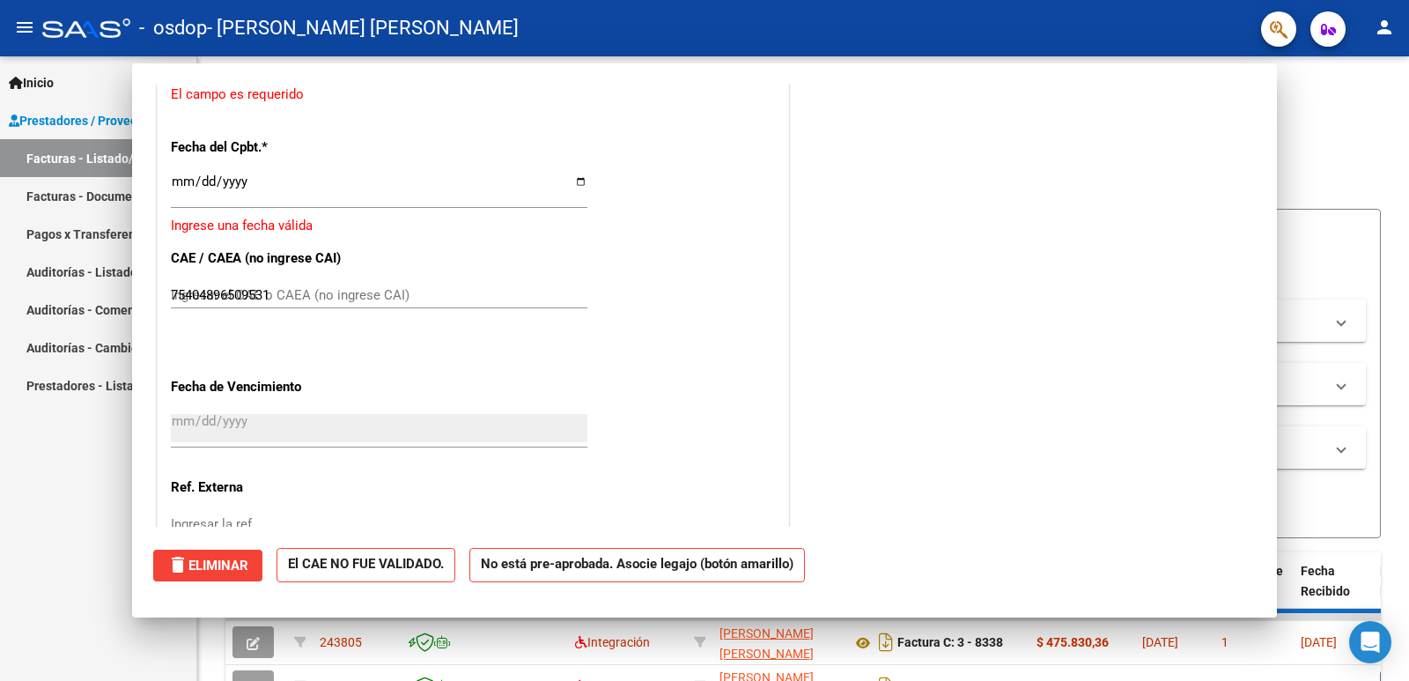
type input "$ 0,00"
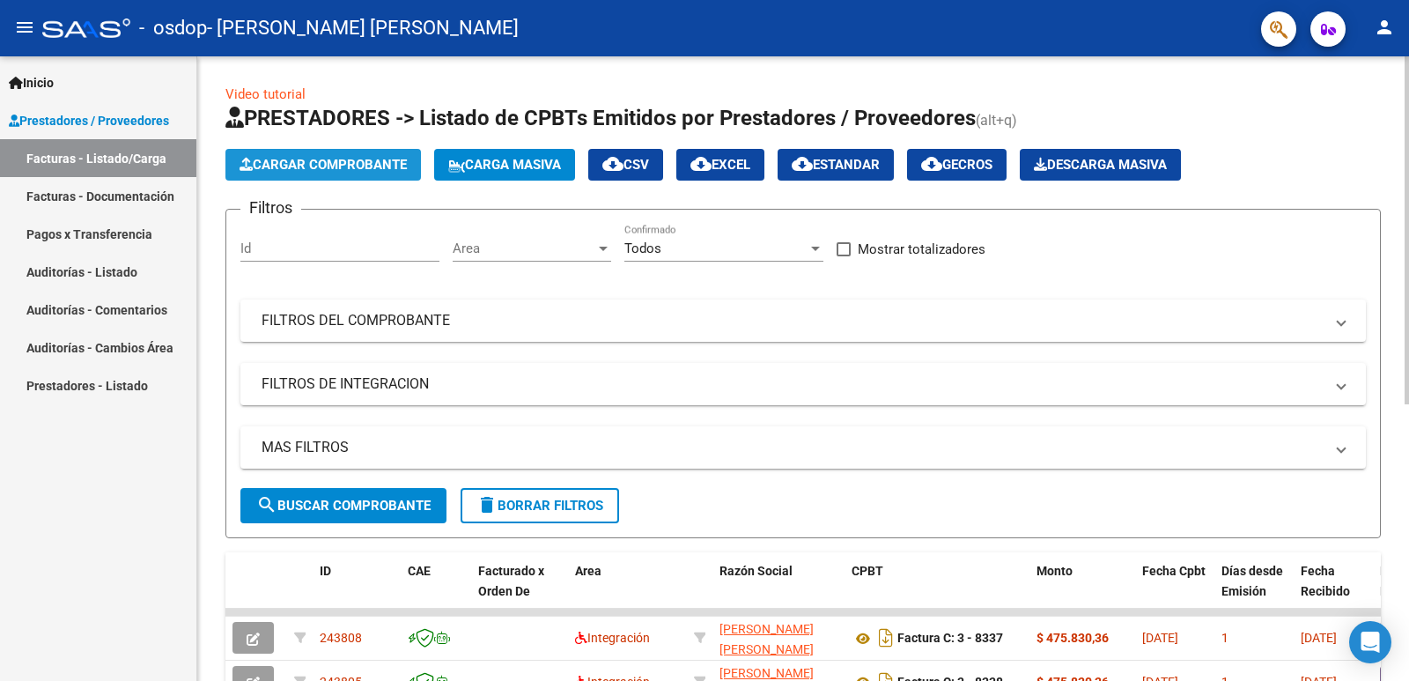
click at [359, 166] on span "Cargar Comprobante" at bounding box center [323, 165] width 167 height 16
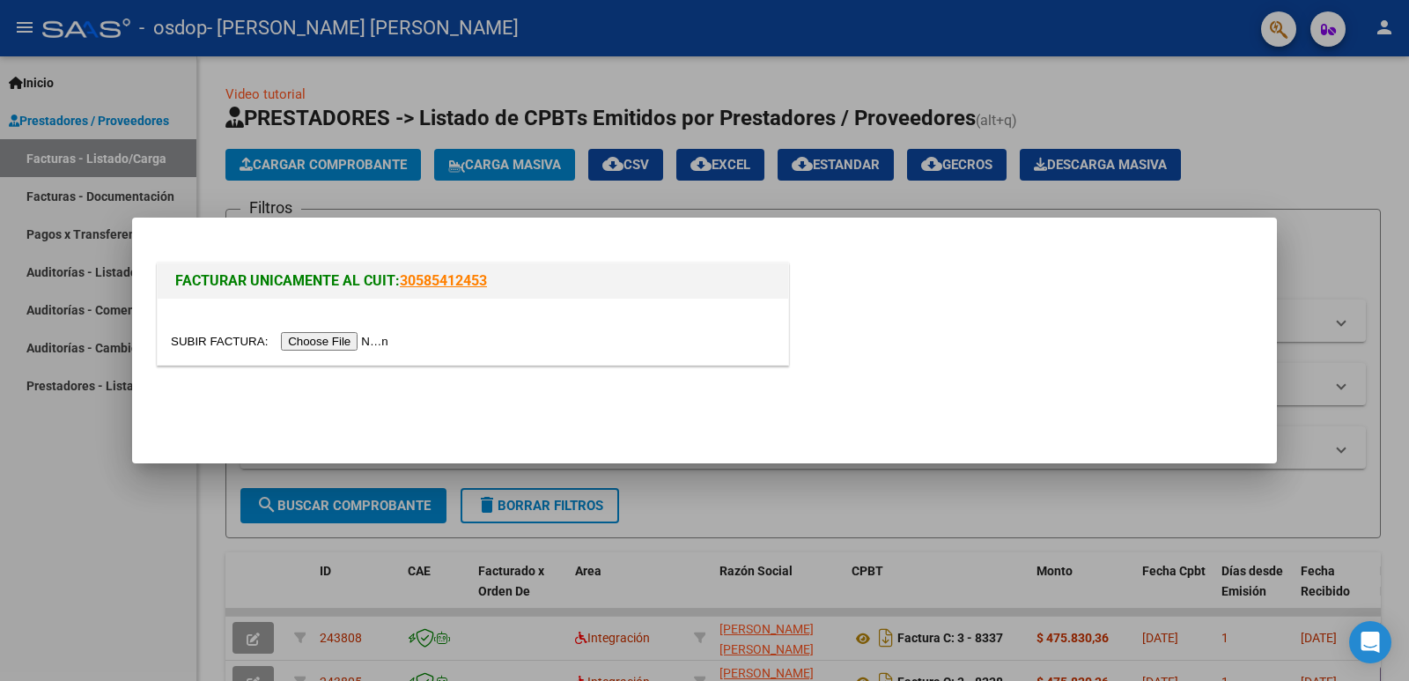
click at [365, 340] on input "file" at bounding box center [282, 341] width 223 height 18
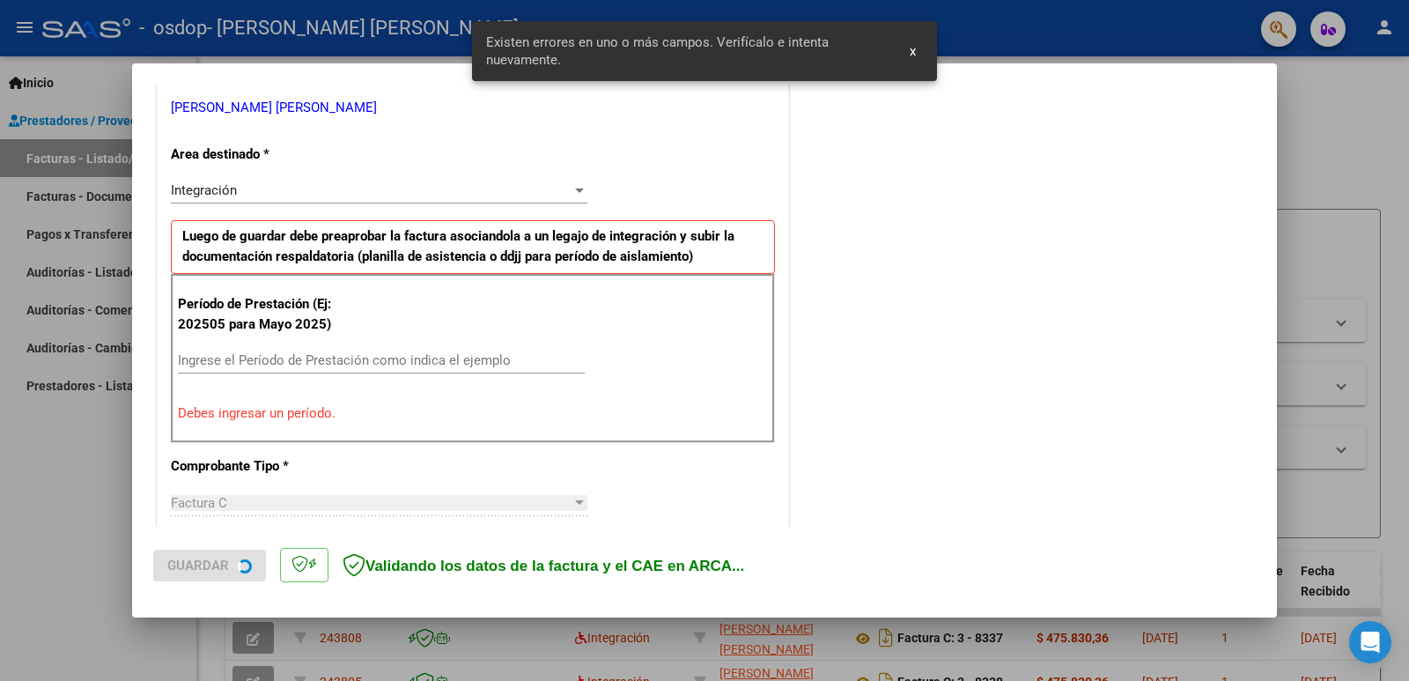
scroll to position [359, 0]
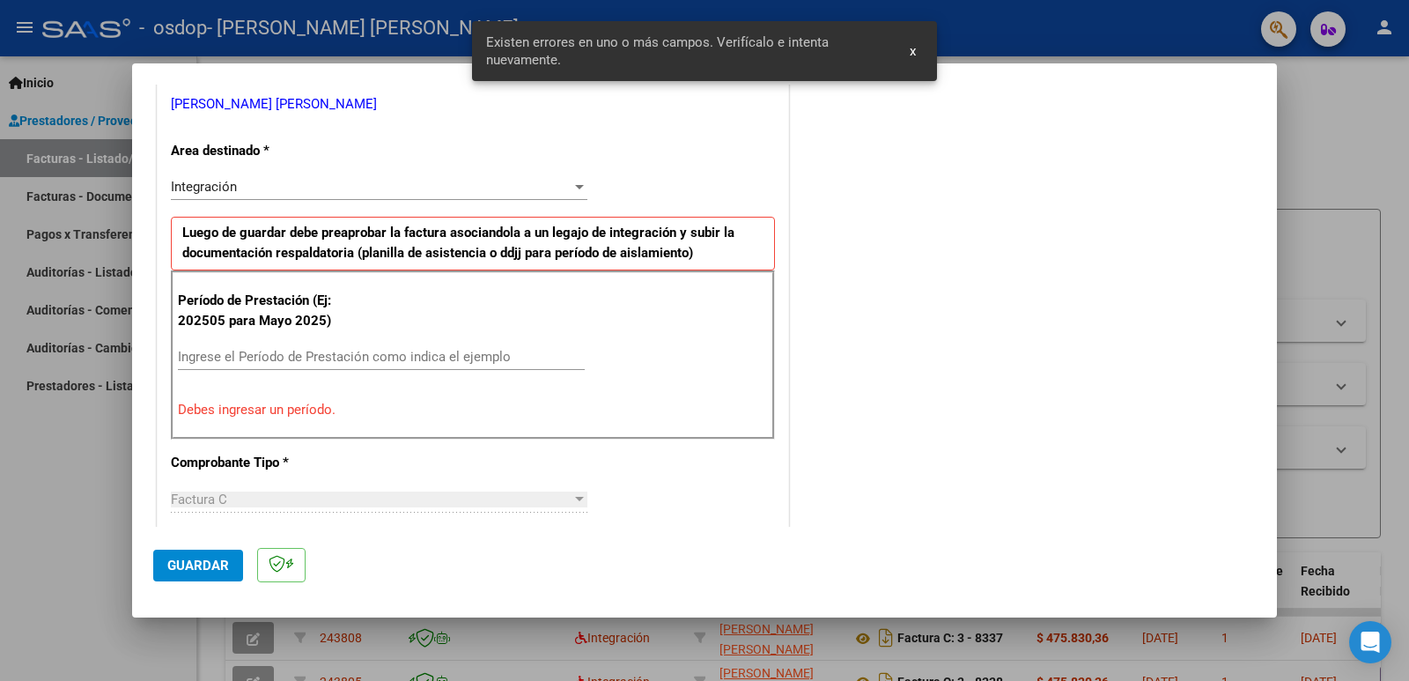
click at [296, 351] on input "Ingrese el Período de Prestación como indica el ejemplo" at bounding box center [381, 357] width 407 height 16
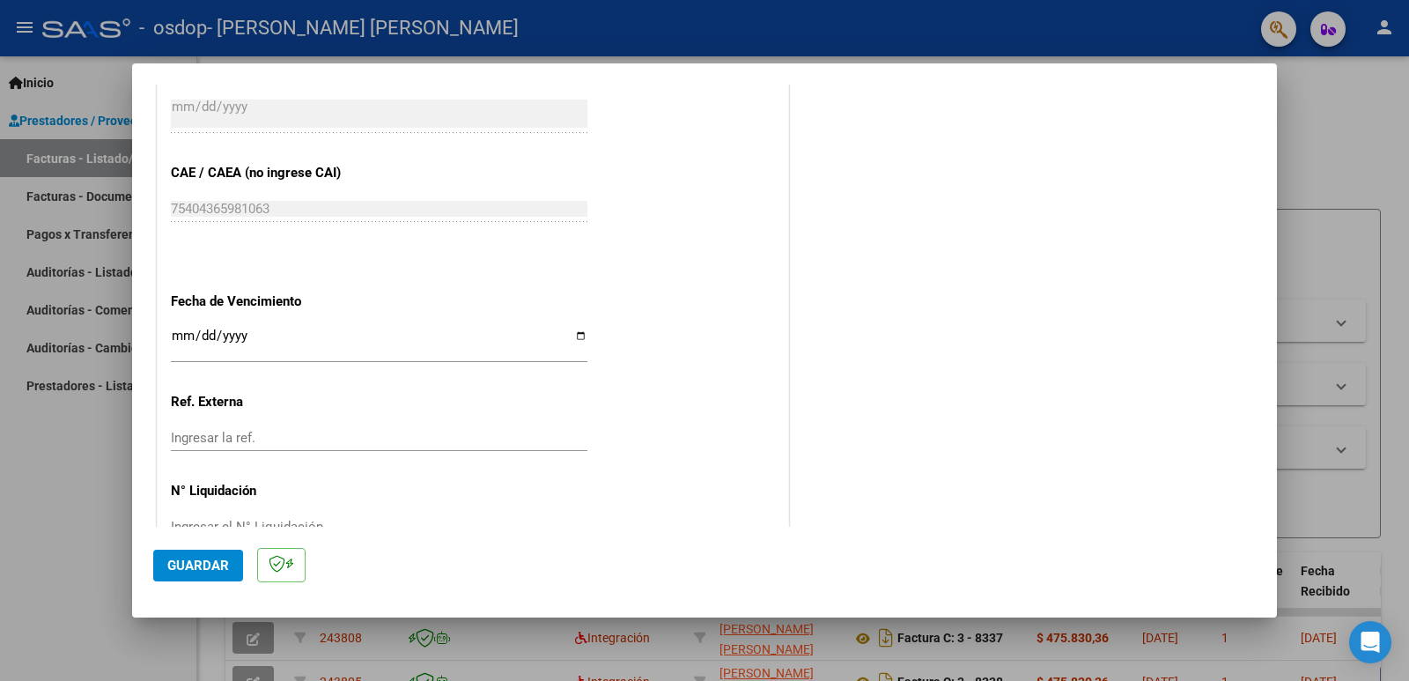
scroll to position [1064, 0]
type input "202509"
click at [577, 331] on input "Ingresar la fecha" at bounding box center [379, 339] width 417 height 28
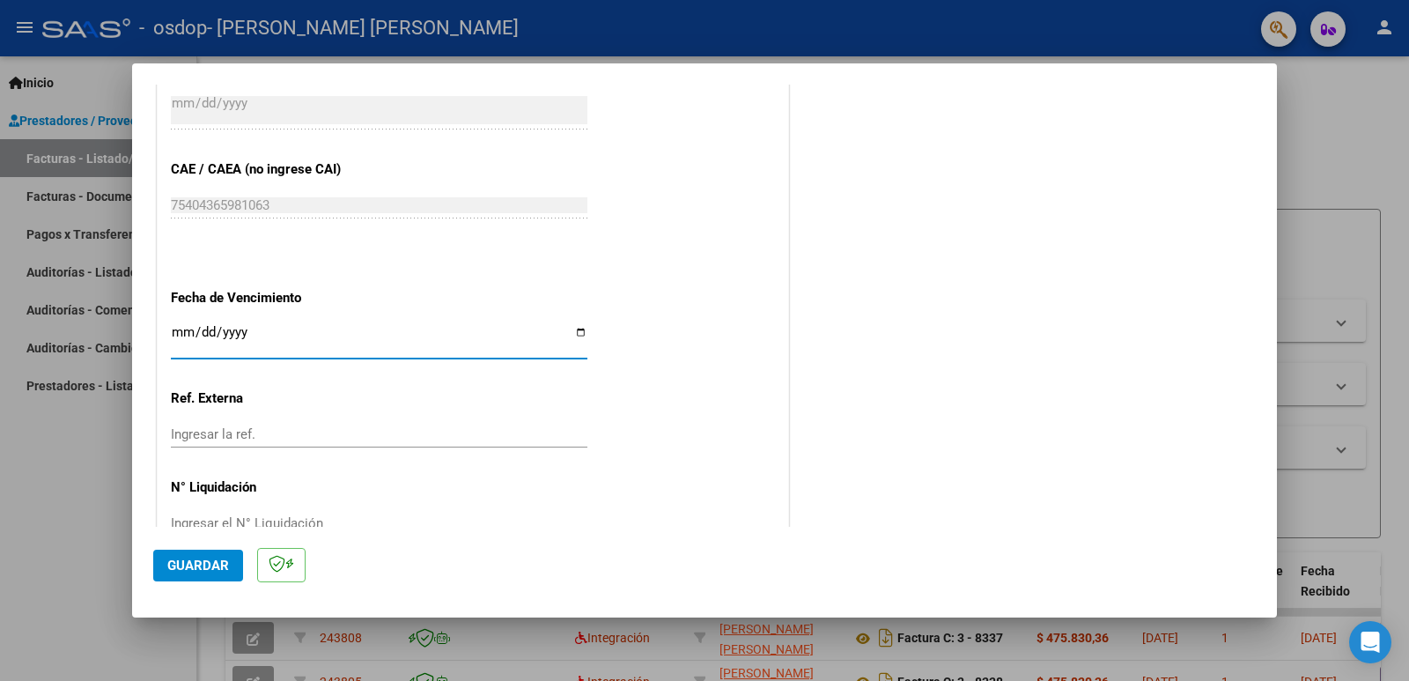
type input "[DATE]"
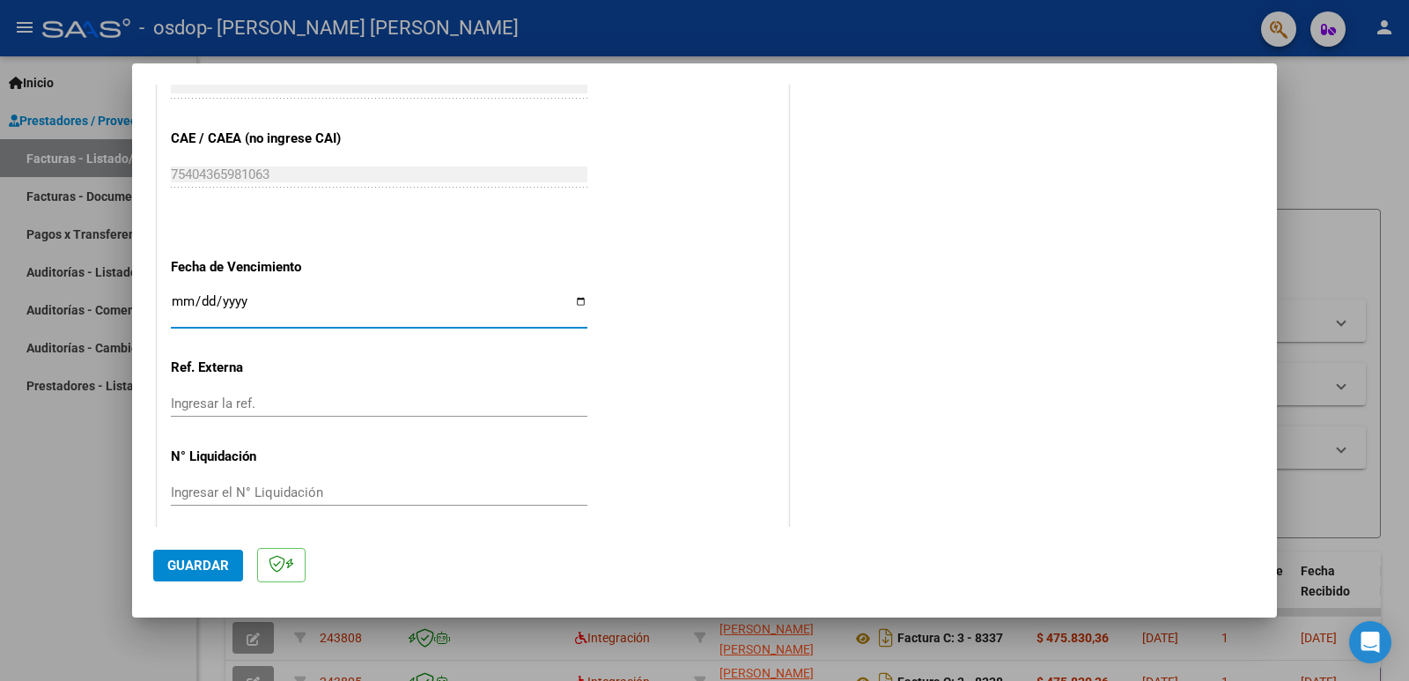
scroll to position [1108, 0]
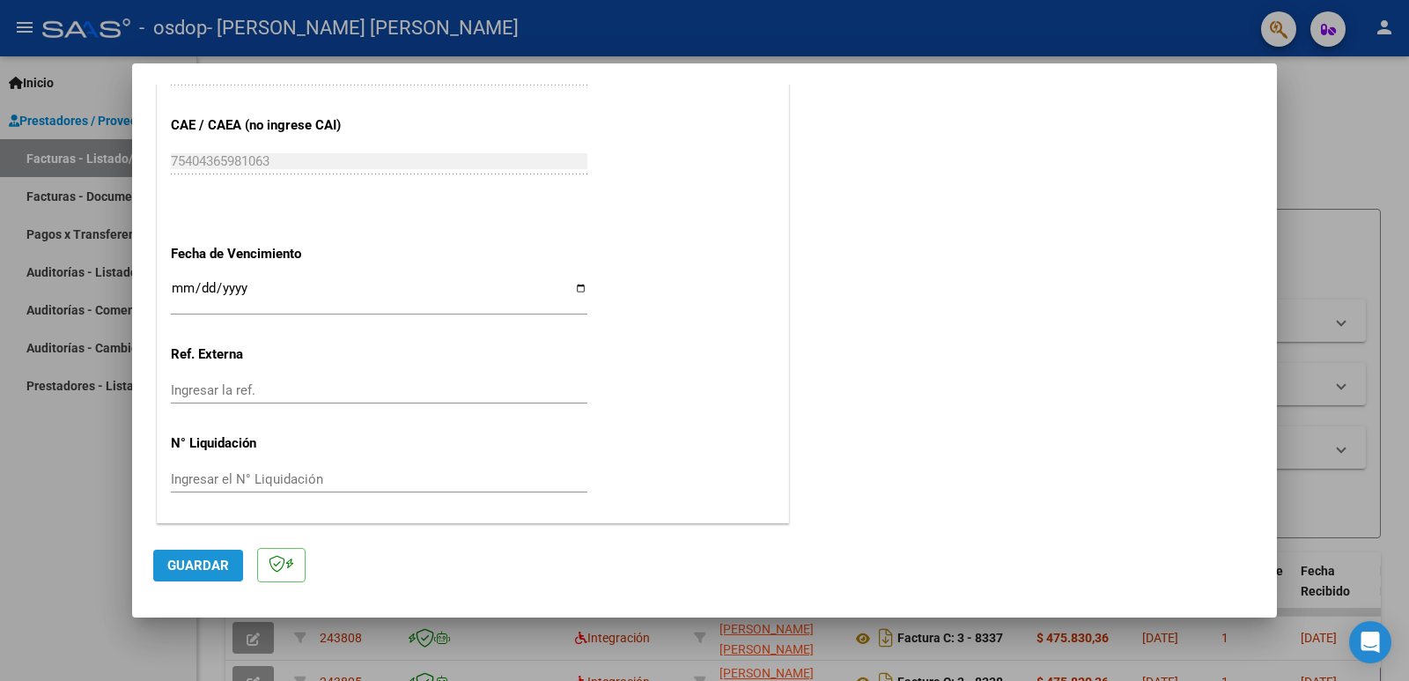
click at [200, 556] on button "Guardar" at bounding box center [198, 566] width 90 height 32
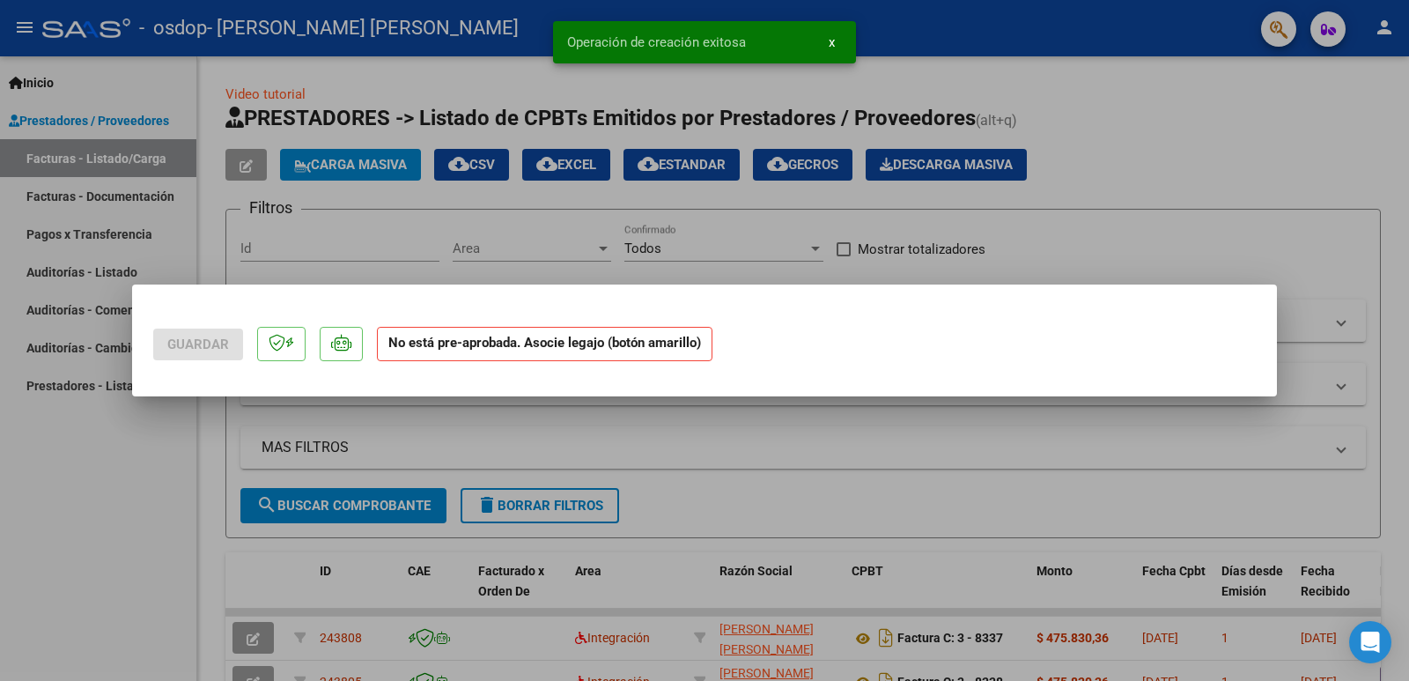
scroll to position [0, 0]
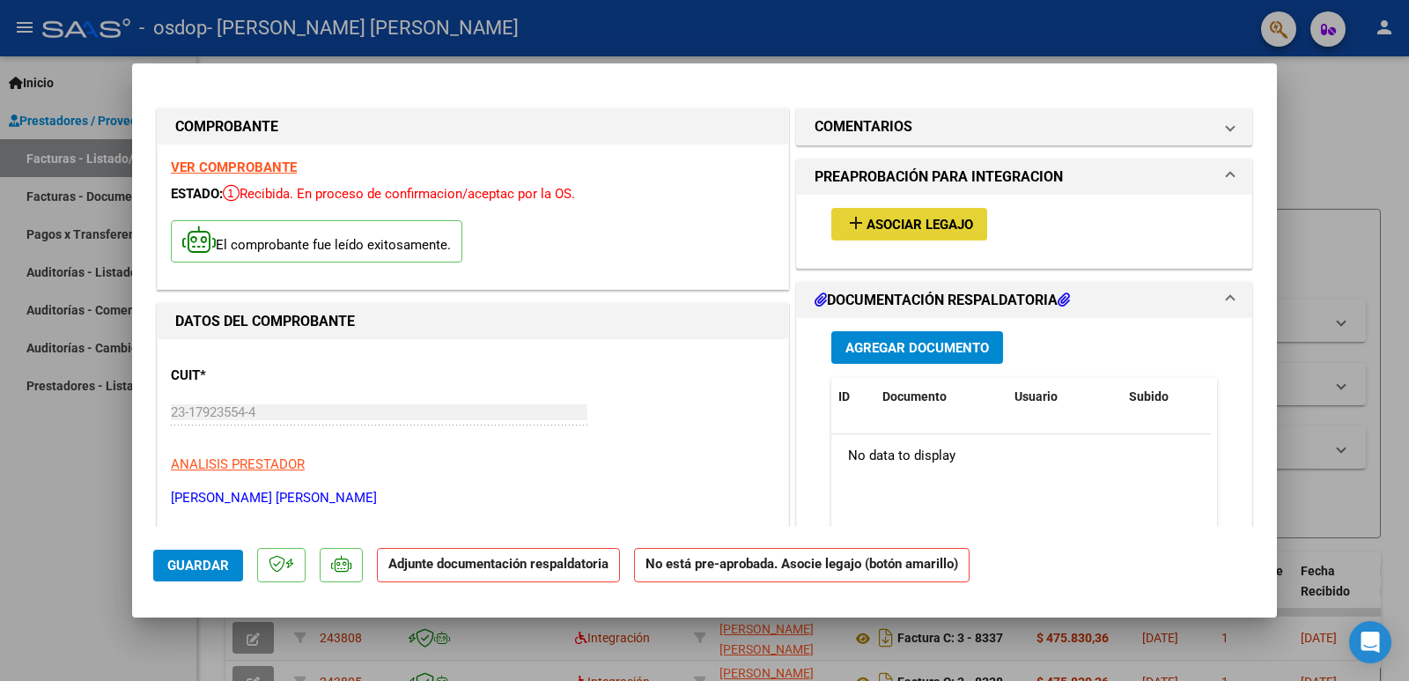
click at [914, 225] on span "Asociar Legajo" at bounding box center [920, 225] width 107 height 16
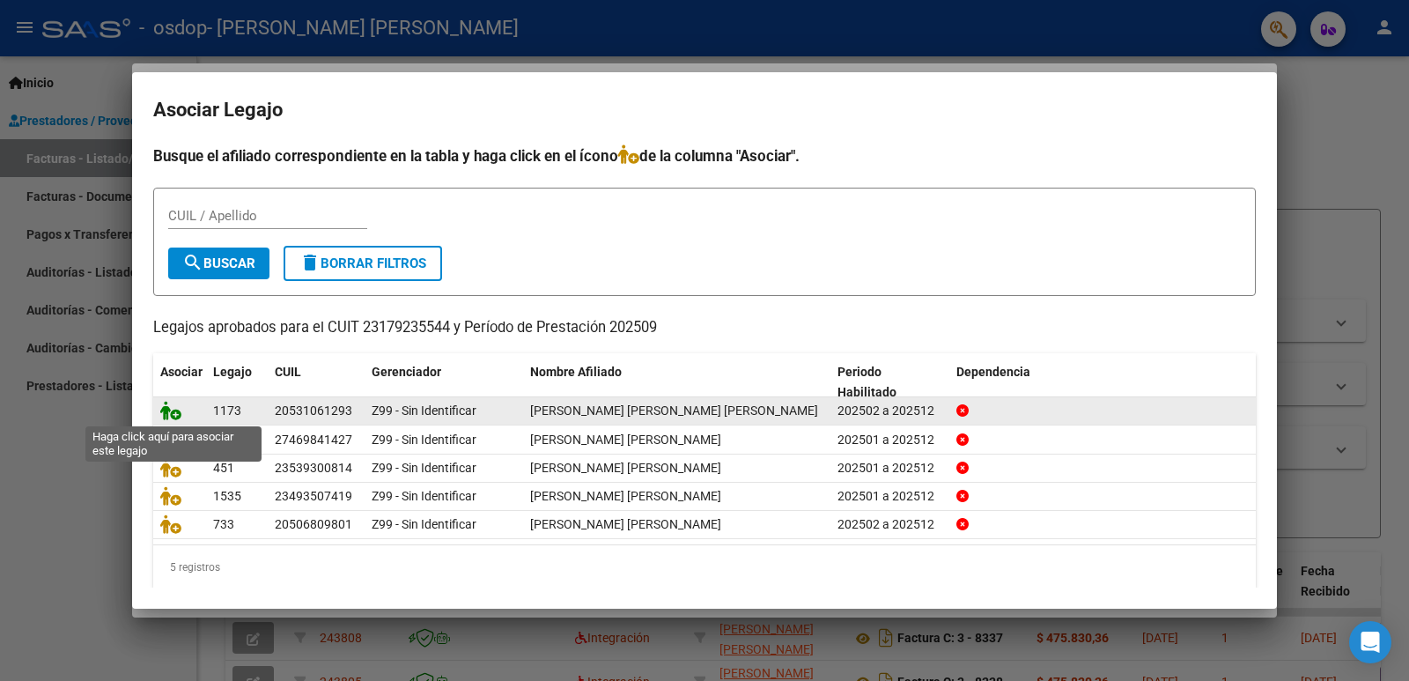
drag, startPoint x: 173, startPoint y: 419, endPoint x: 191, endPoint y: 423, distance: 18.8
click at [173, 420] on icon at bounding box center [170, 410] width 21 height 19
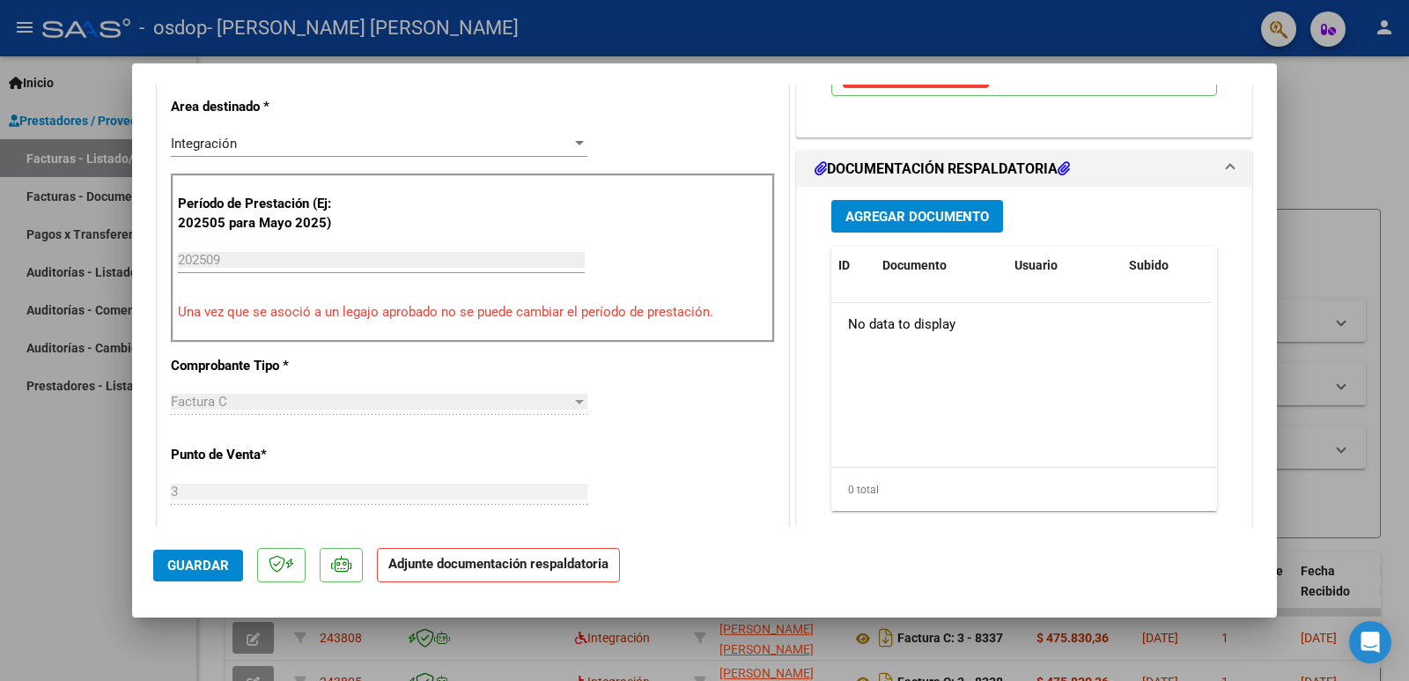
scroll to position [440, 0]
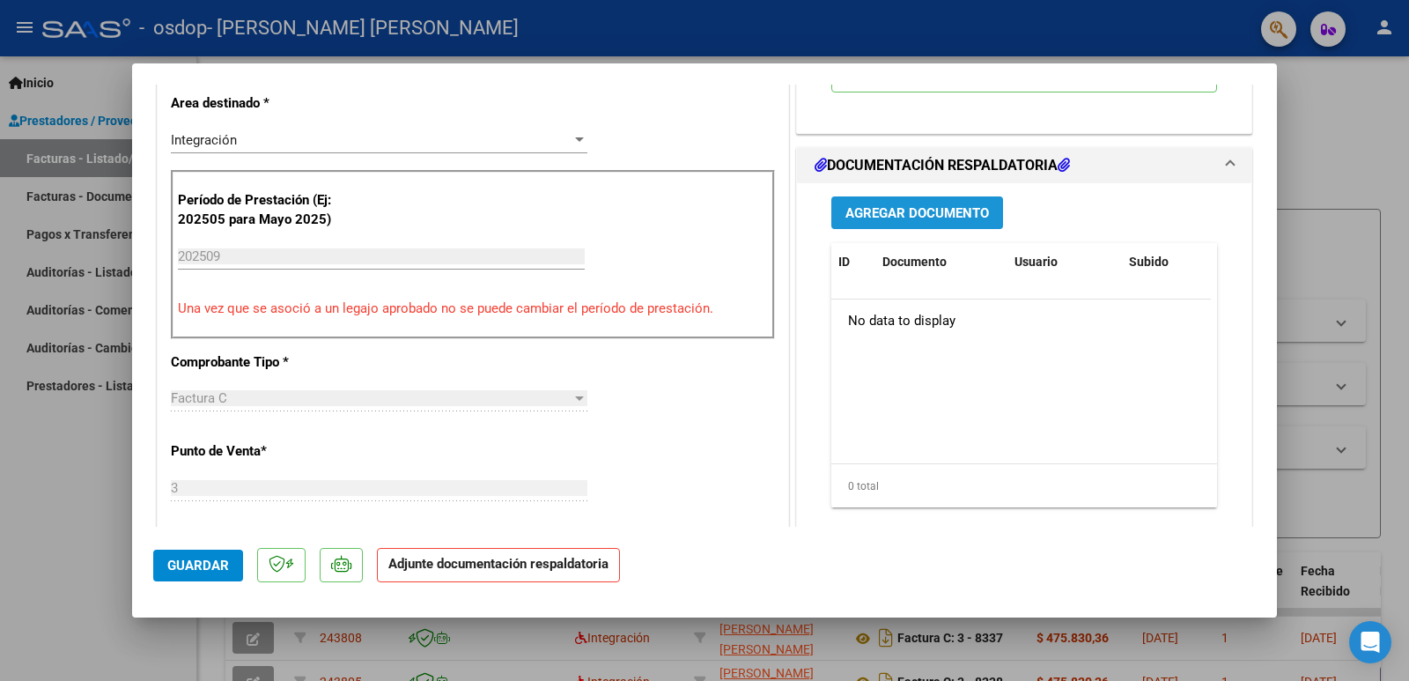
click at [880, 213] on span "Agregar Documento" at bounding box center [918, 213] width 144 height 16
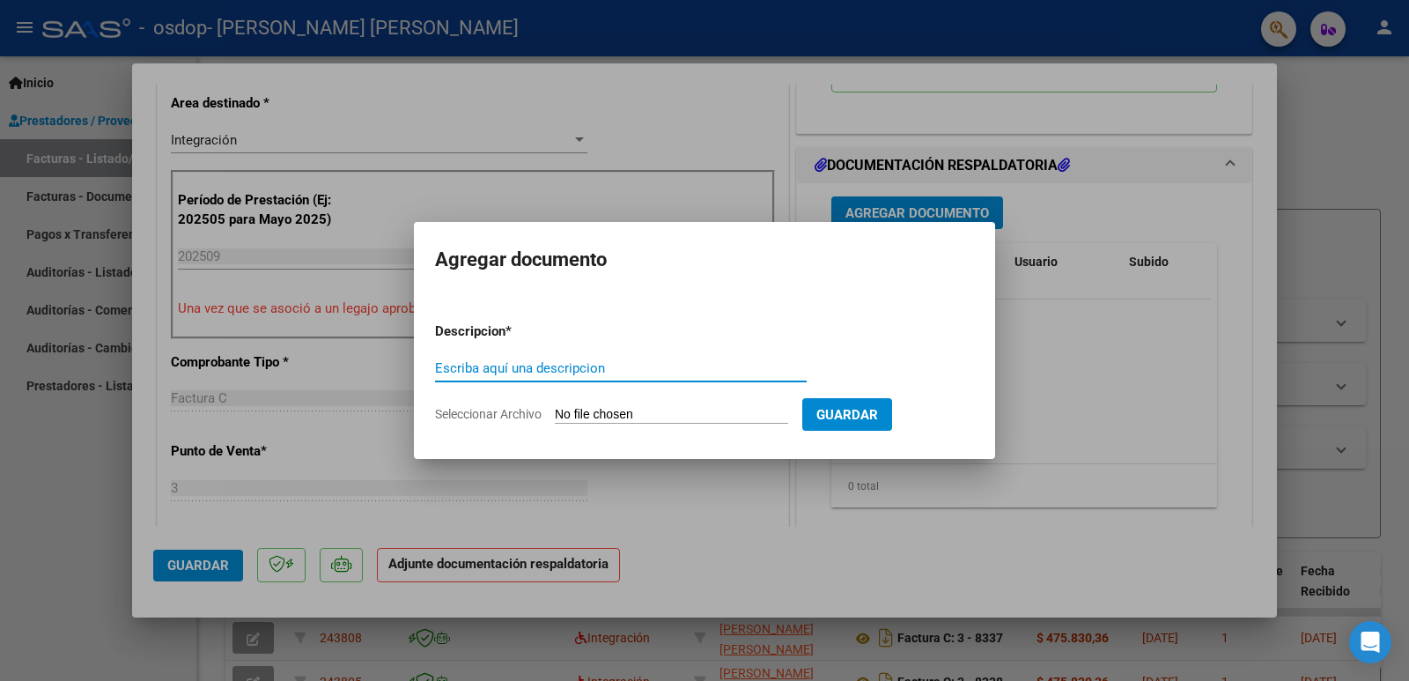
click at [699, 363] on input "Escriba aquí una descripcion" at bounding box center [621, 368] width 372 height 16
click at [617, 375] on input "Escriba aquí una descripcion" at bounding box center [621, 368] width 372 height 16
type input "planilla de asistencia"
click at [633, 418] on input "Seleccionar Archivo" at bounding box center [671, 415] width 233 height 17
type input "C:\fakepath\Escáner_20251007 (4).pdf"
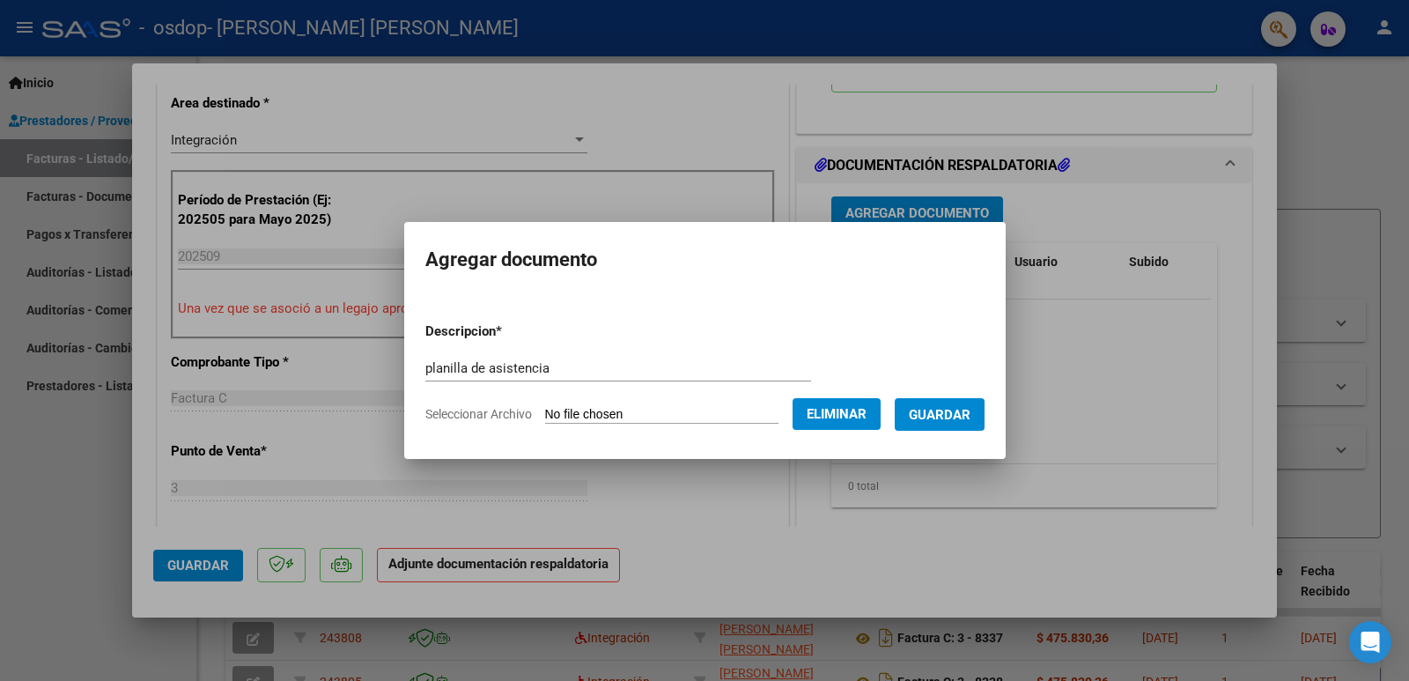
click at [971, 416] on span "Guardar" at bounding box center [940, 415] width 62 height 16
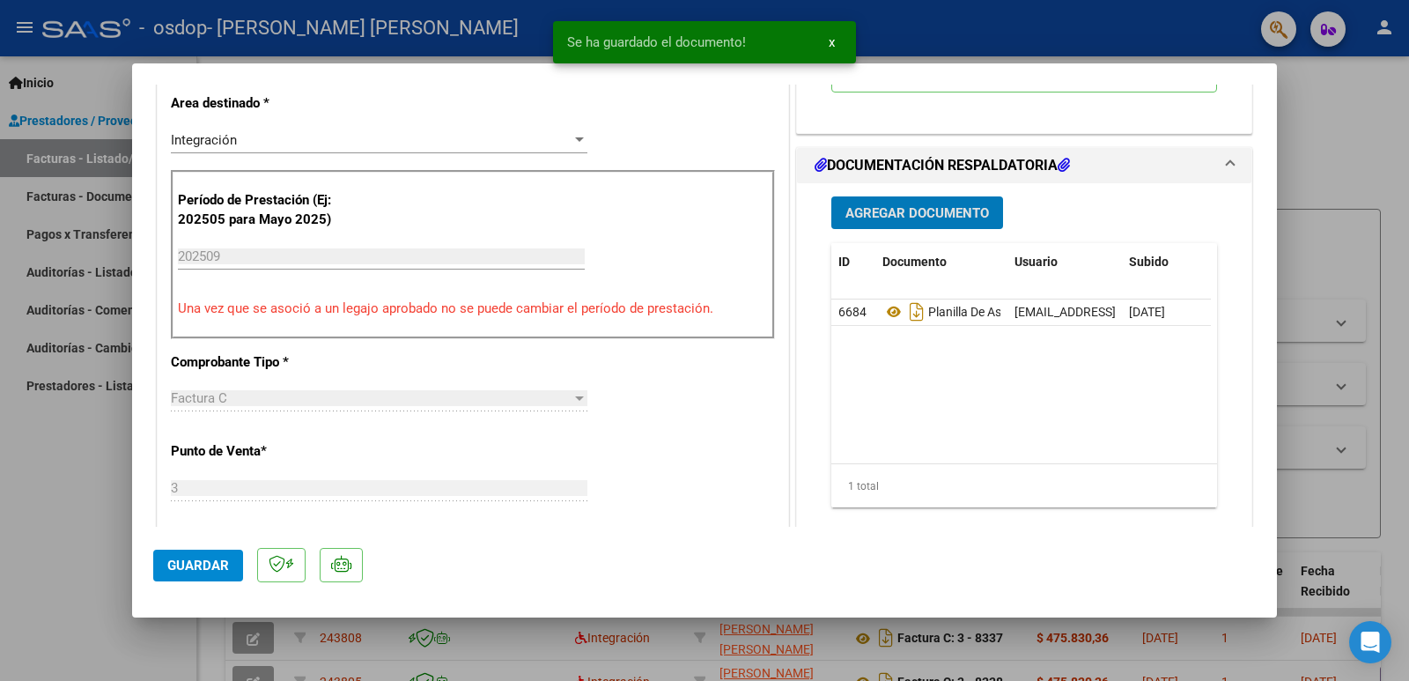
click at [223, 569] on span "Guardar" at bounding box center [198, 566] width 62 height 16
click at [191, 571] on span "Guardar" at bounding box center [198, 566] width 62 height 16
click at [1383, 129] on div at bounding box center [704, 340] width 1409 height 681
type input "$ 0,00"
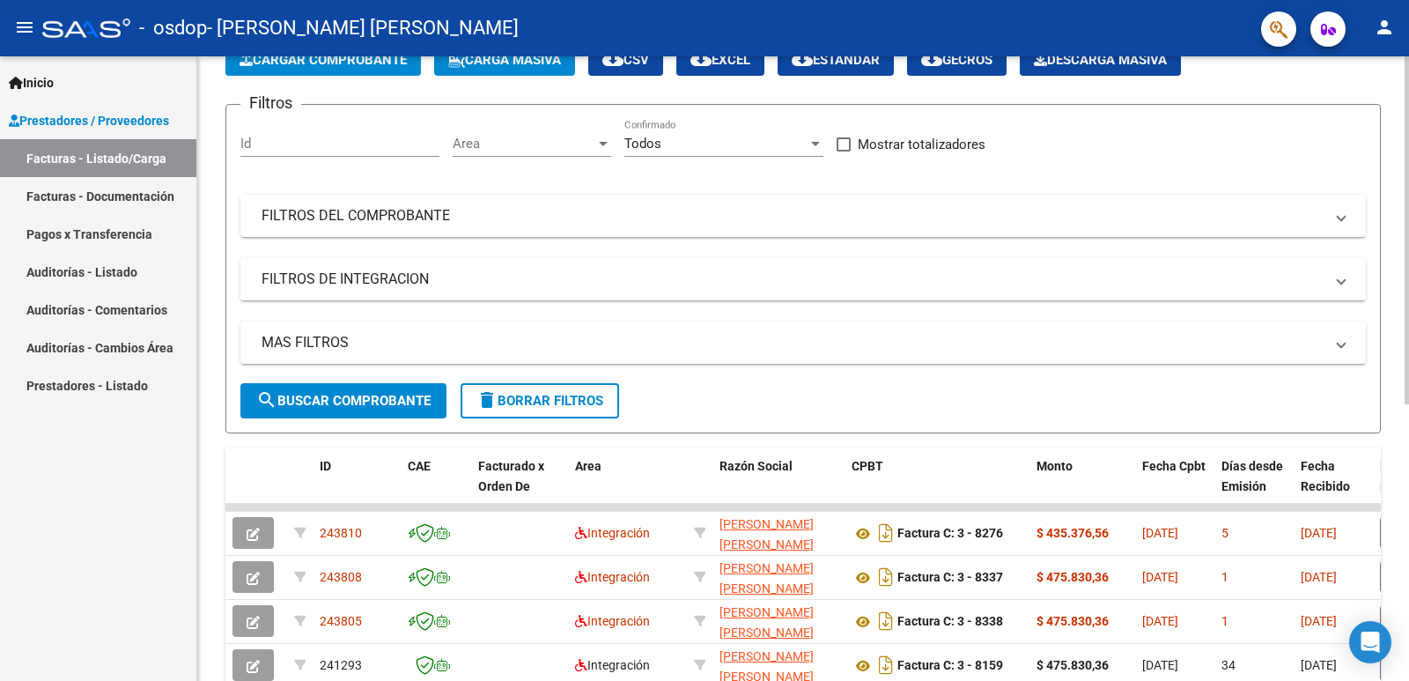
scroll to position [0, 0]
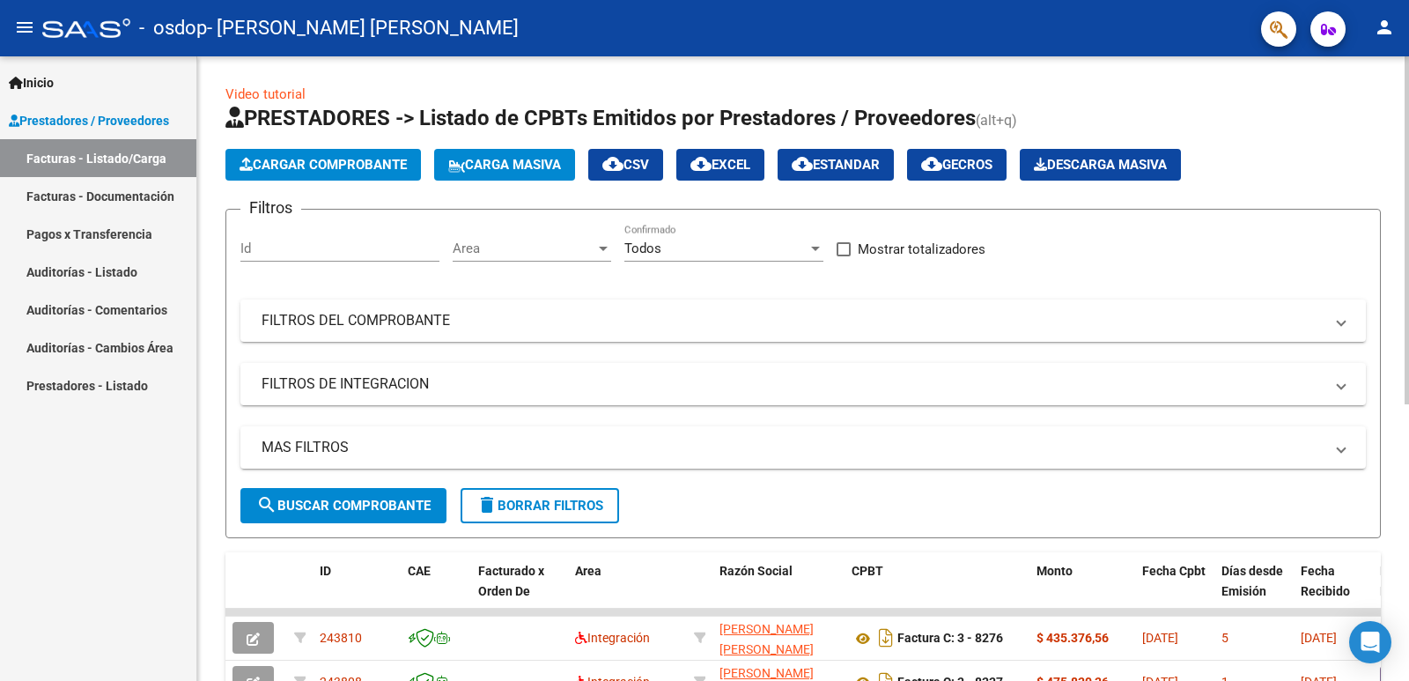
click at [307, 166] on span "Cargar Comprobante" at bounding box center [323, 165] width 167 height 16
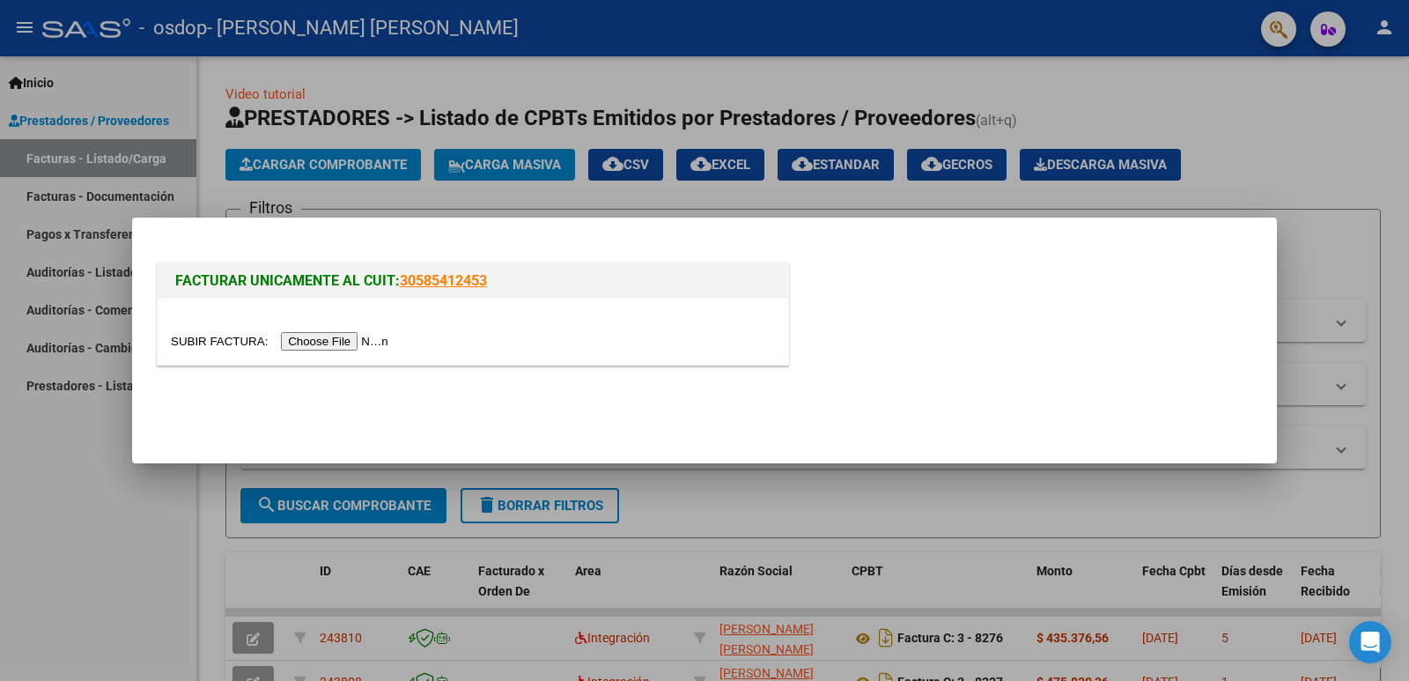
click at [383, 336] on input "file" at bounding box center [282, 341] width 223 height 18
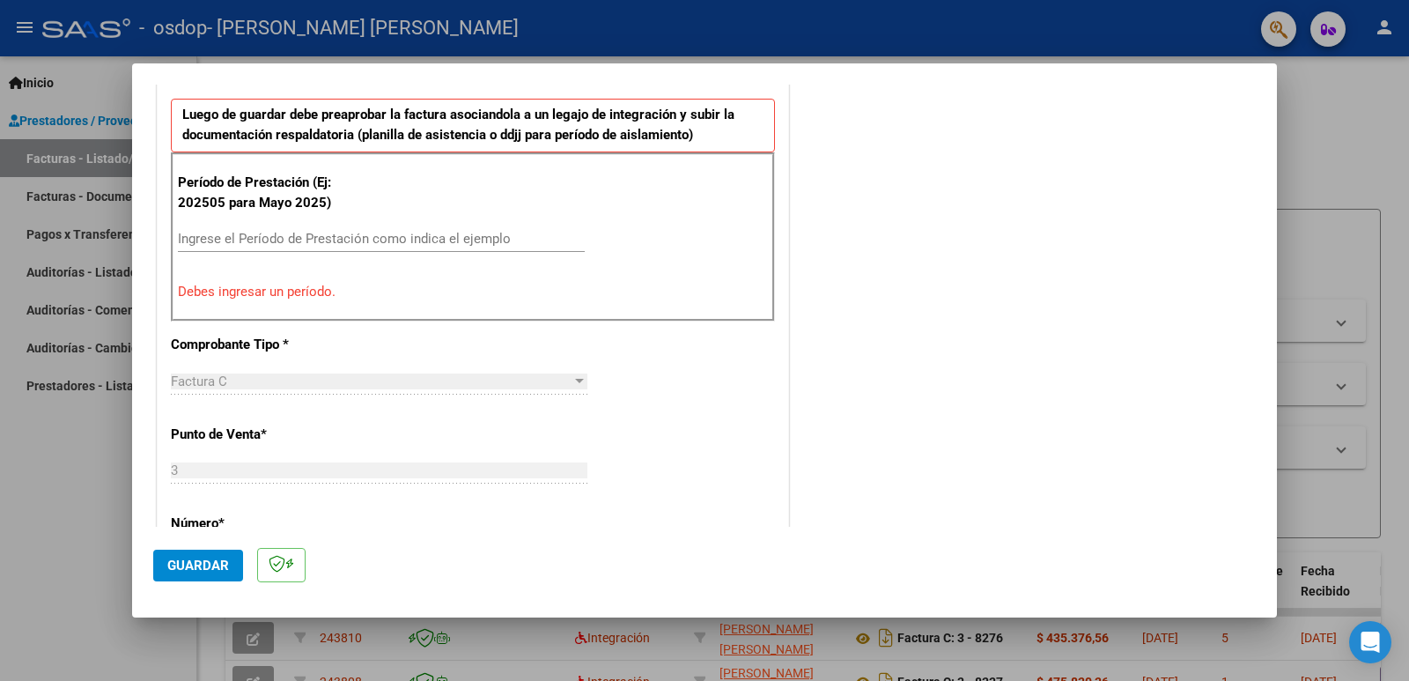
scroll to position [392, 0]
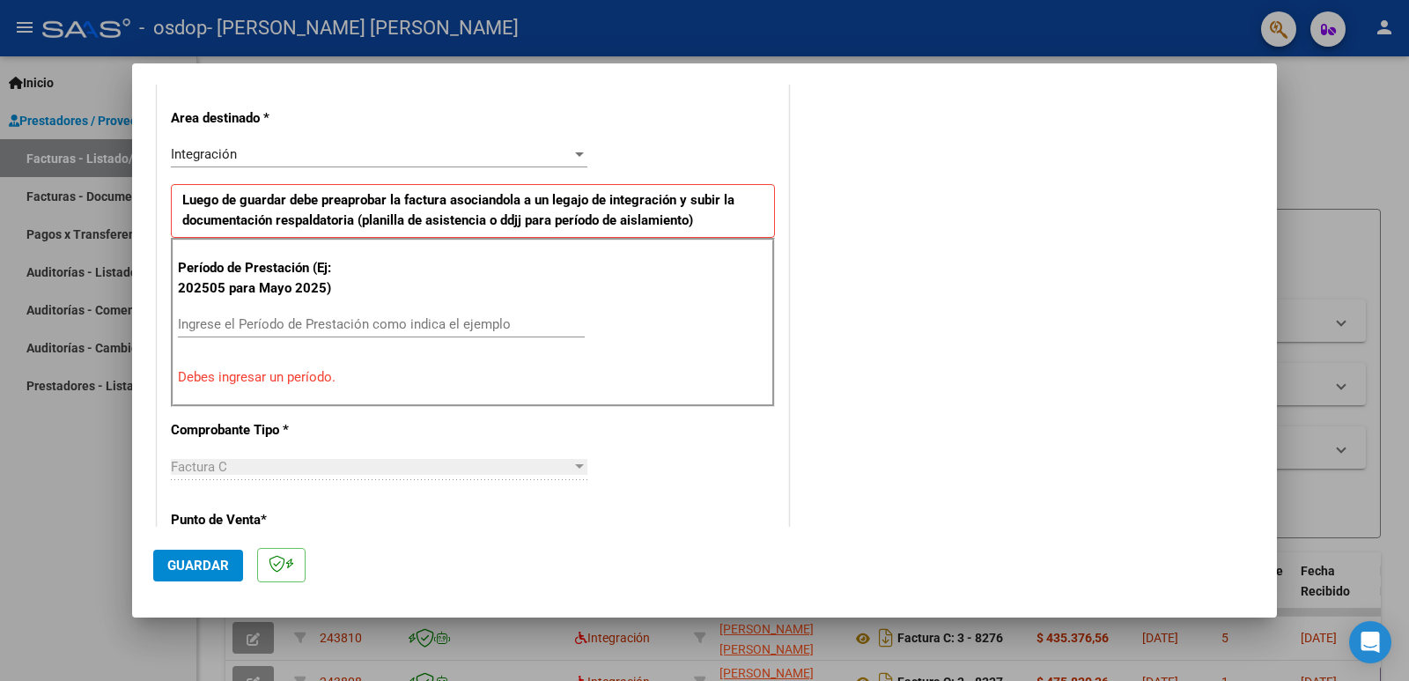
click at [355, 325] on input "Ingrese el Período de Prestación como indica el ejemplo" at bounding box center [381, 324] width 407 height 16
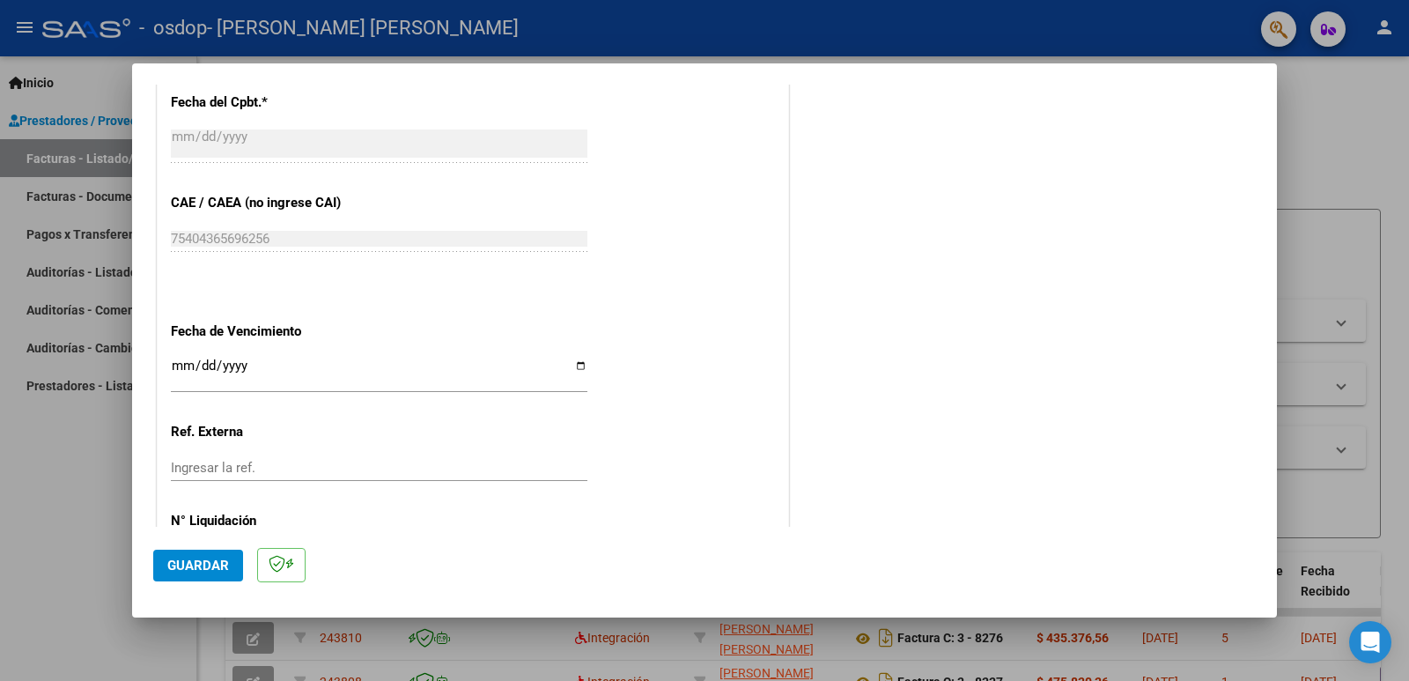
scroll to position [1097, 0]
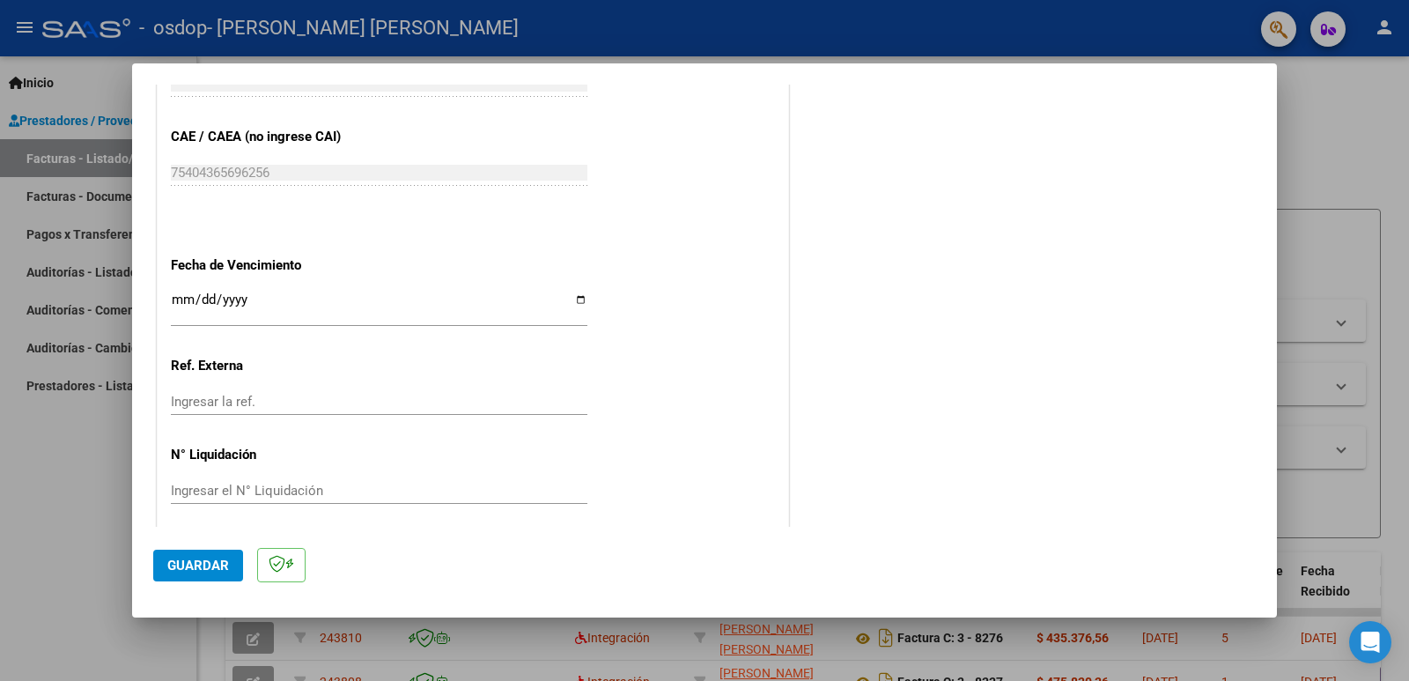
type input "202509"
click at [570, 302] on input "Ingresar la fecha" at bounding box center [379, 306] width 417 height 28
type input "[DATE]"
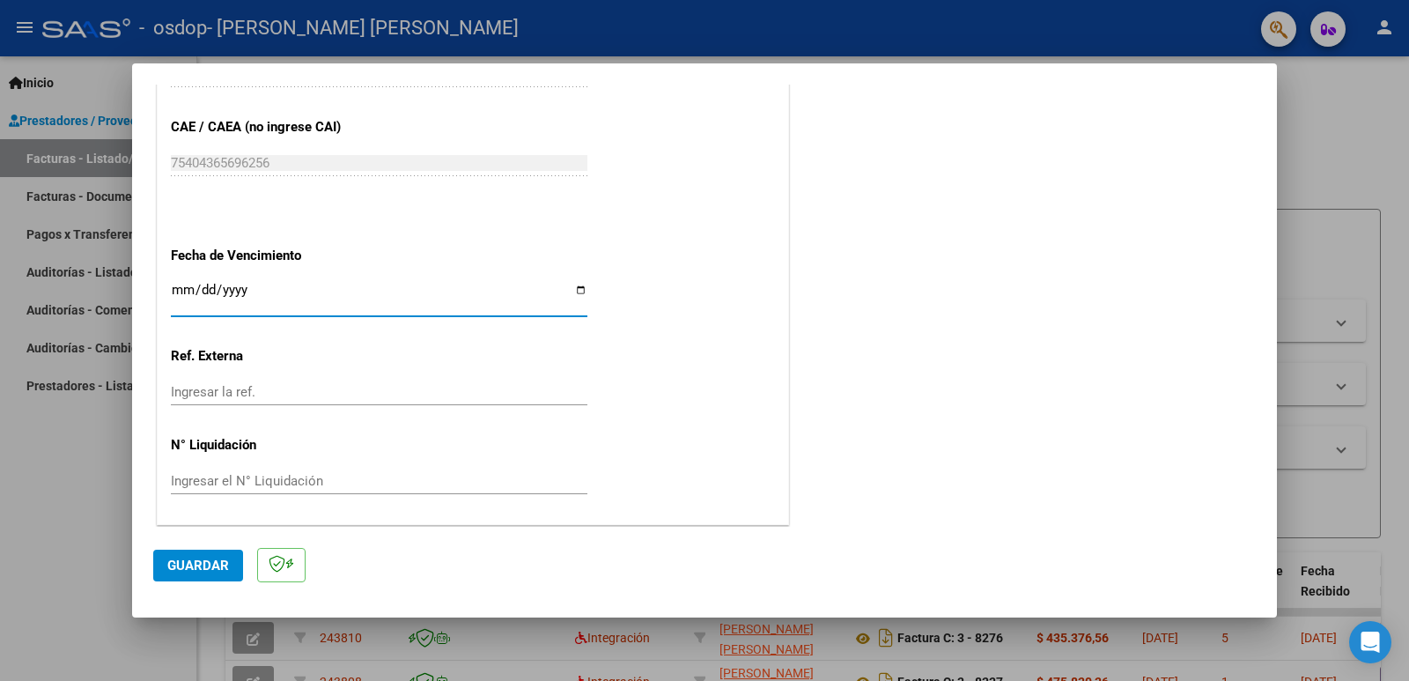
scroll to position [1108, 0]
click at [210, 570] on span "Guardar" at bounding box center [198, 566] width 62 height 16
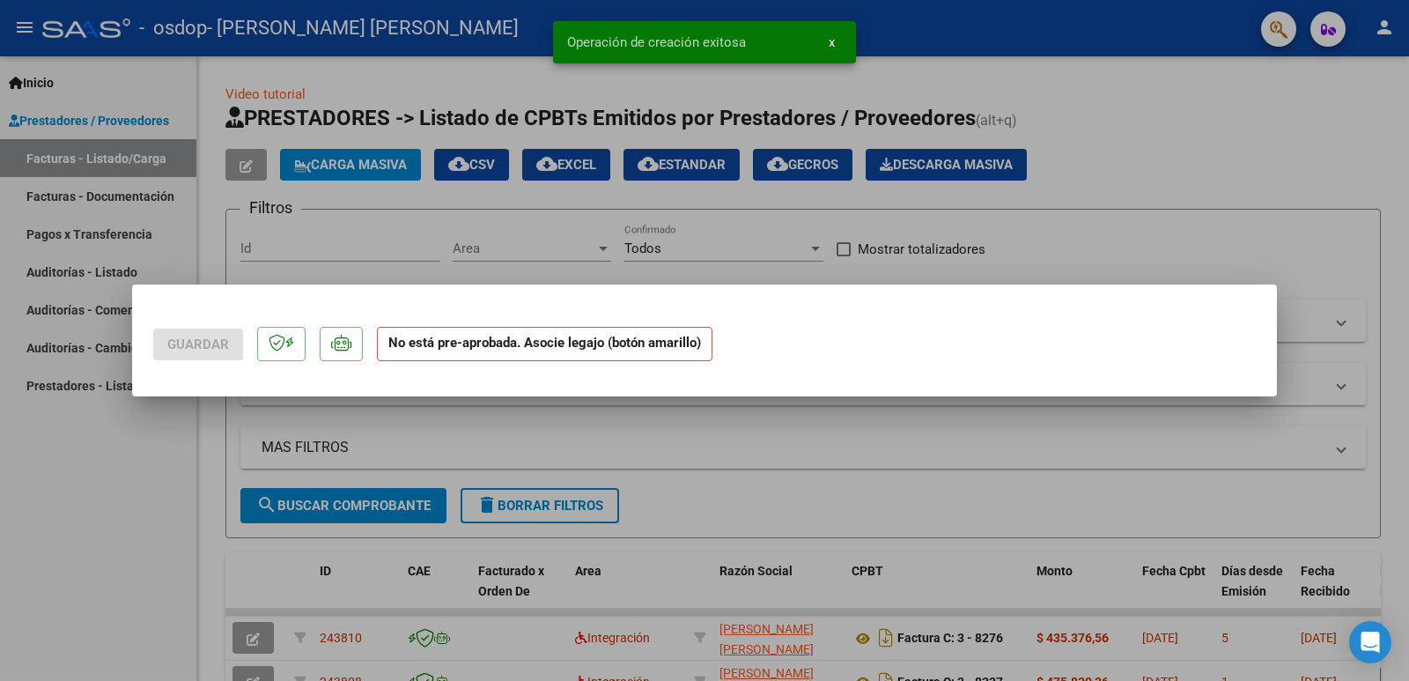
scroll to position [0, 0]
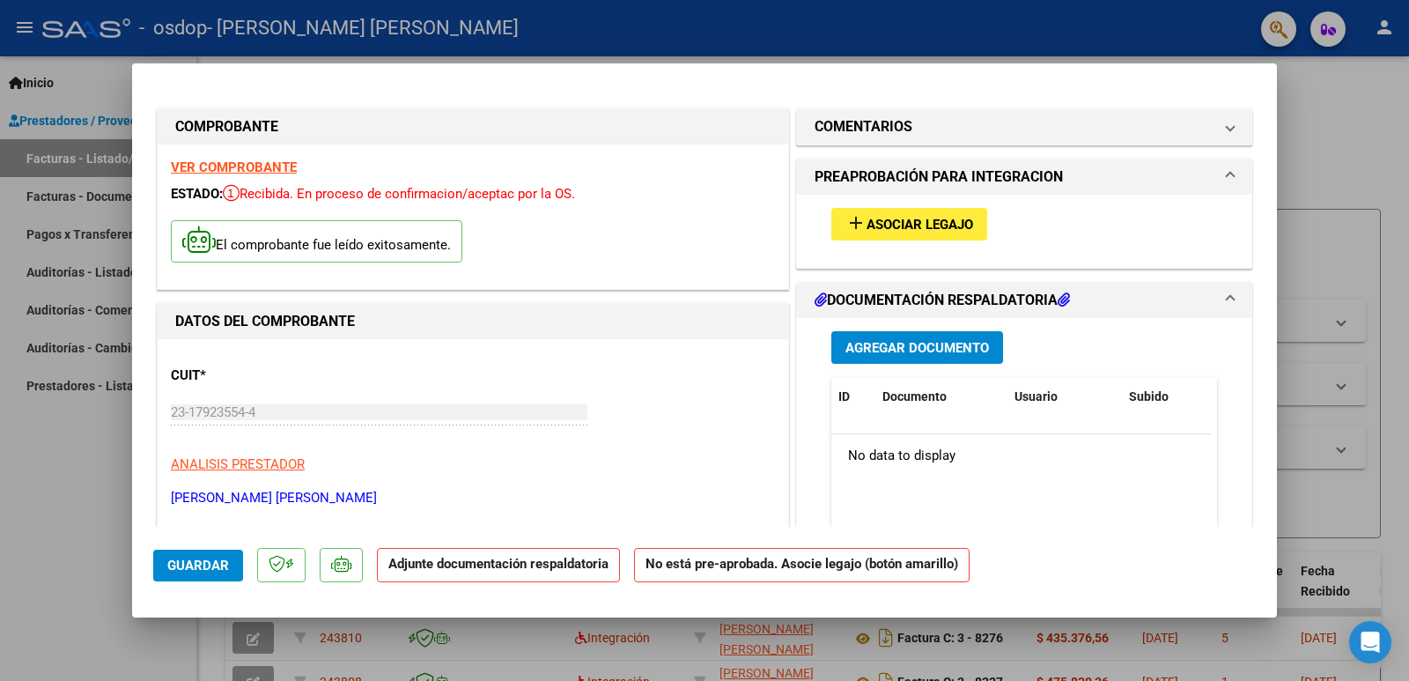
click at [921, 217] on span "Asociar Legajo" at bounding box center [920, 225] width 107 height 16
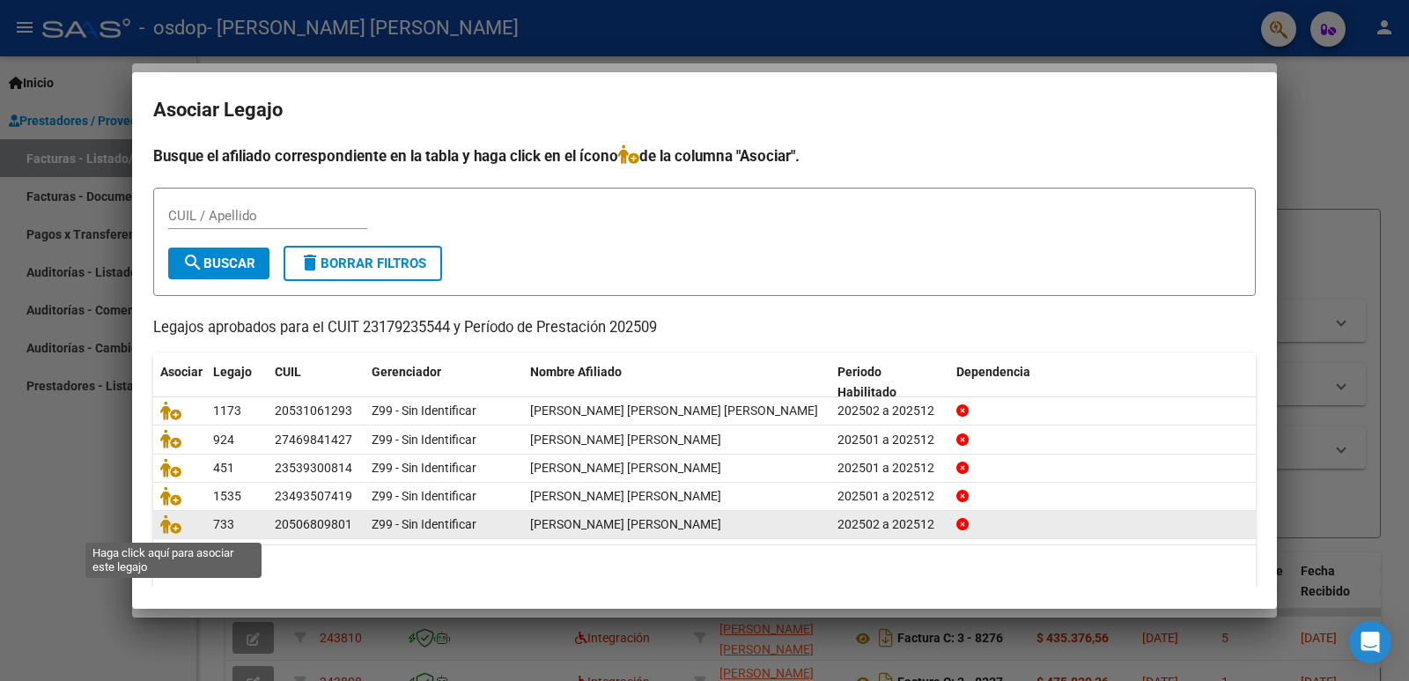
drag, startPoint x: 179, startPoint y: 533, endPoint x: 274, endPoint y: 534, distance: 95.1
click at [179, 534] on icon at bounding box center [170, 523] width 21 height 19
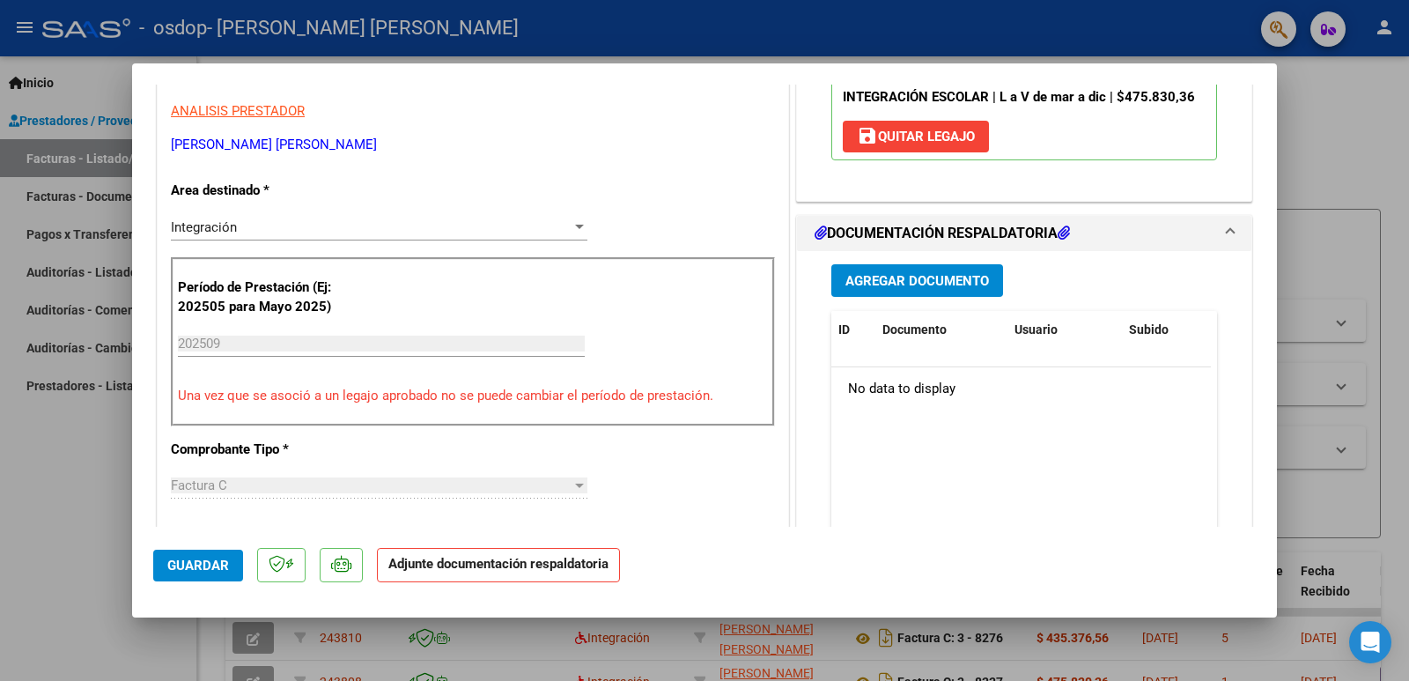
scroll to position [352, 0]
click at [852, 273] on span "Agregar Documento" at bounding box center [918, 281] width 144 height 16
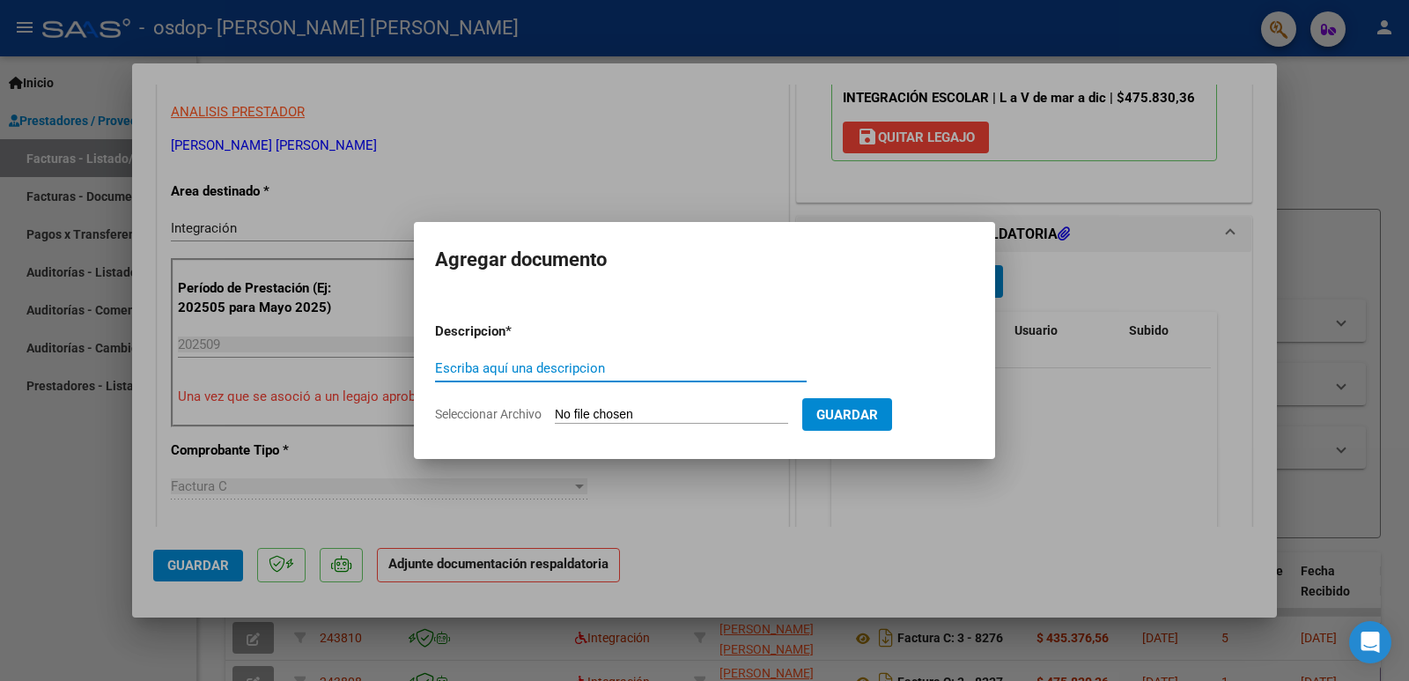
click at [490, 372] on input "Escriba aquí una descripcion" at bounding box center [621, 368] width 372 height 16
type input "planilla de asistencia"
click at [610, 408] on input "Seleccionar Archivo" at bounding box center [671, 415] width 233 height 17
type input "C:\fakepath\Escáner_20251007 (6).pdf"
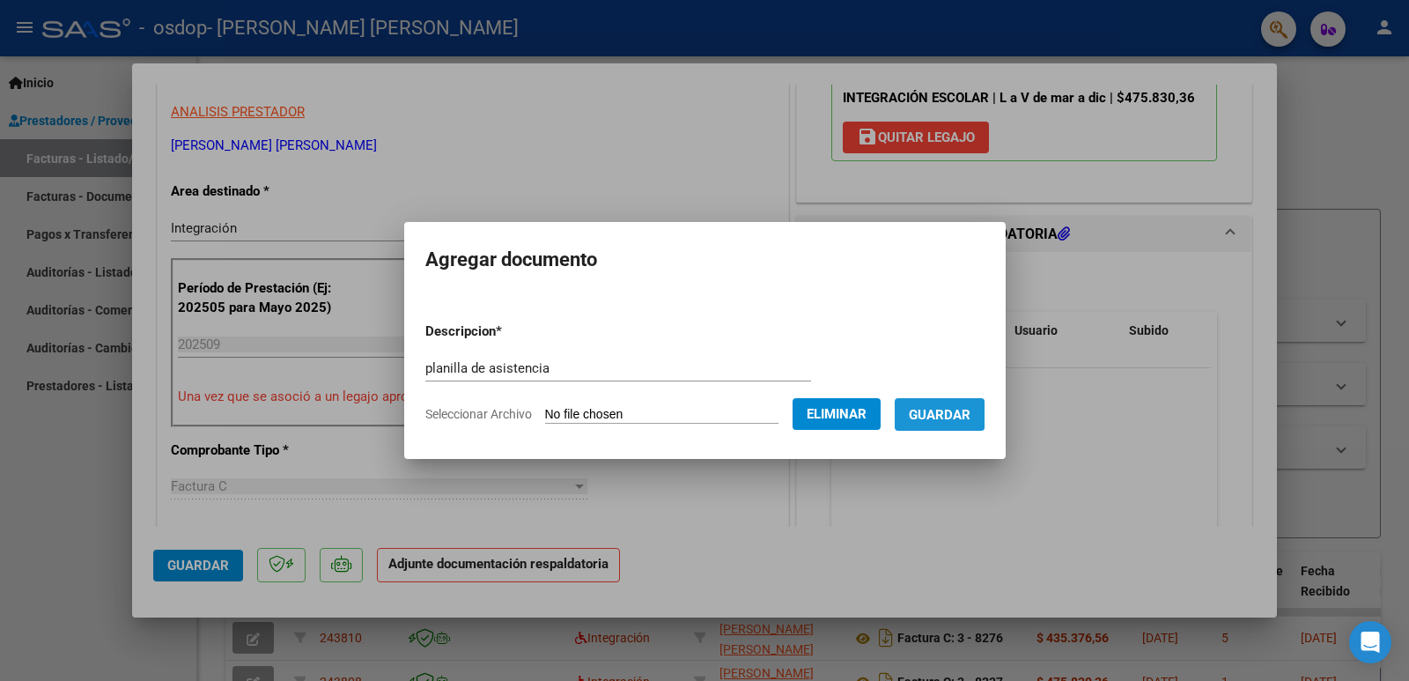
click at [947, 408] on span "Guardar" at bounding box center [940, 415] width 62 height 16
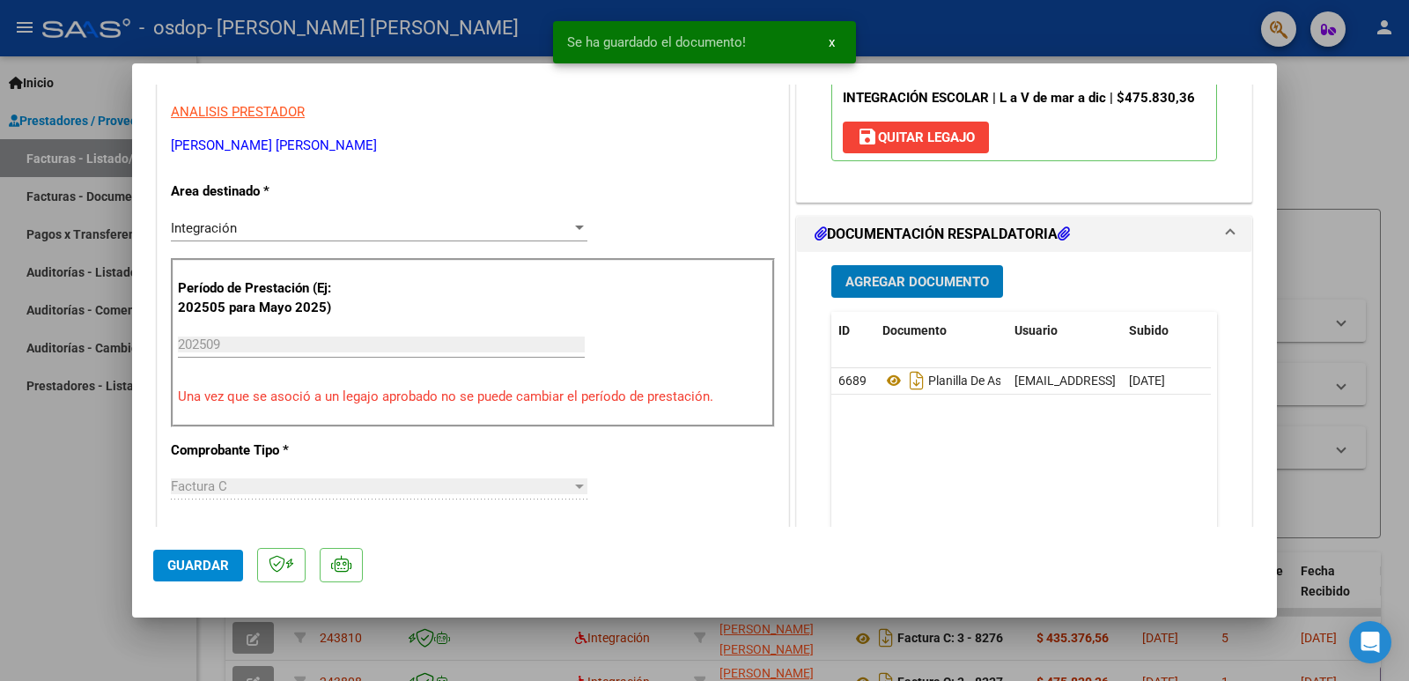
scroll to position [881, 0]
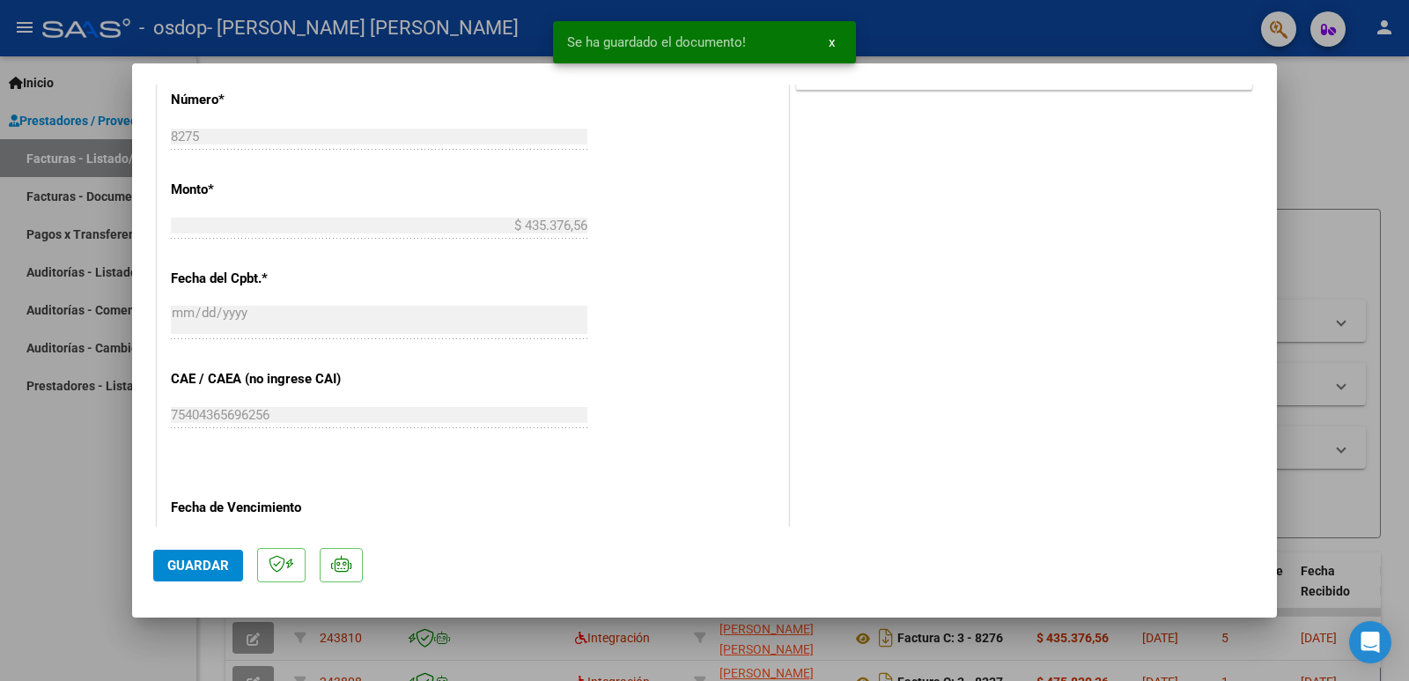
click at [196, 566] on span "Guardar" at bounding box center [198, 566] width 62 height 16
click at [1379, 163] on div at bounding box center [704, 340] width 1409 height 681
type input "$ 0,00"
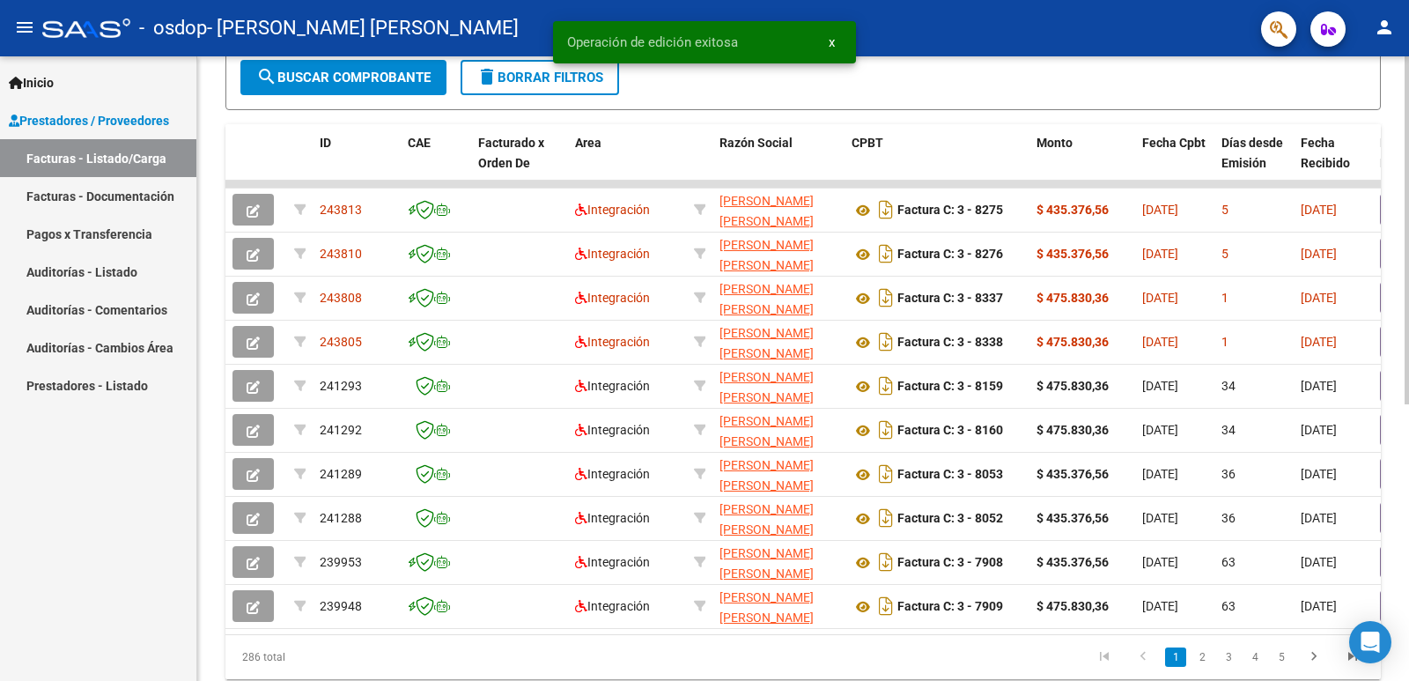
scroll to position [496, 0]
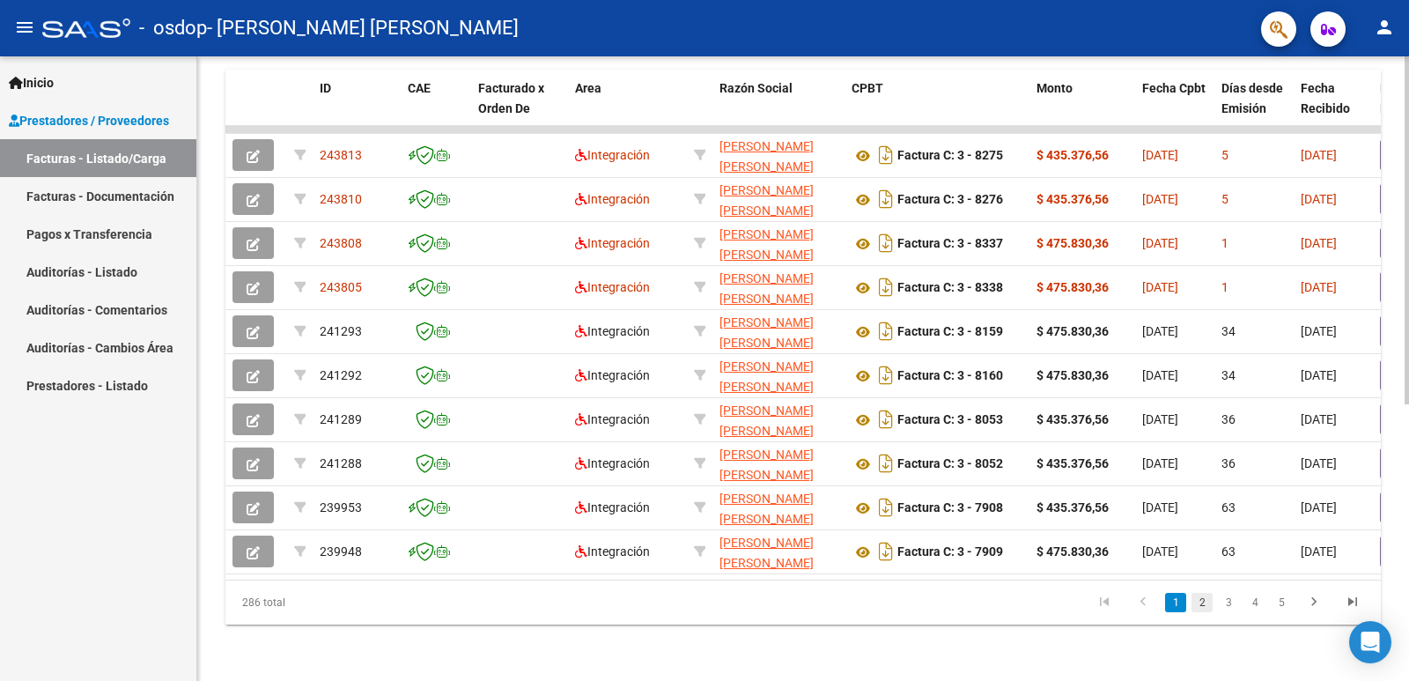
click at [1201, 606] on link "2" at bounding box center [1202, 602] width 21 height 19
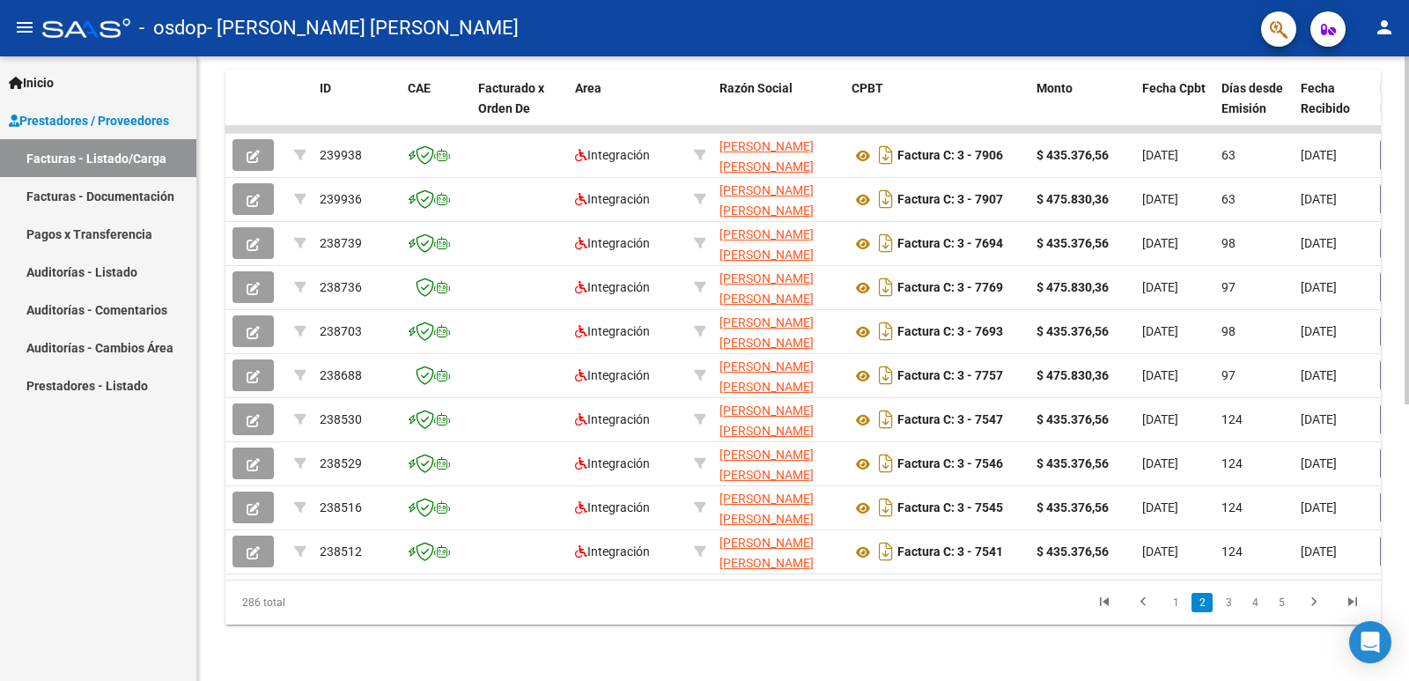
click at [70, 230] on link "Pagos x Transferencia" at bounding box center [98, 234] width 196 height 38
